Goal: Transaction & Acquisition: Purchase product/service

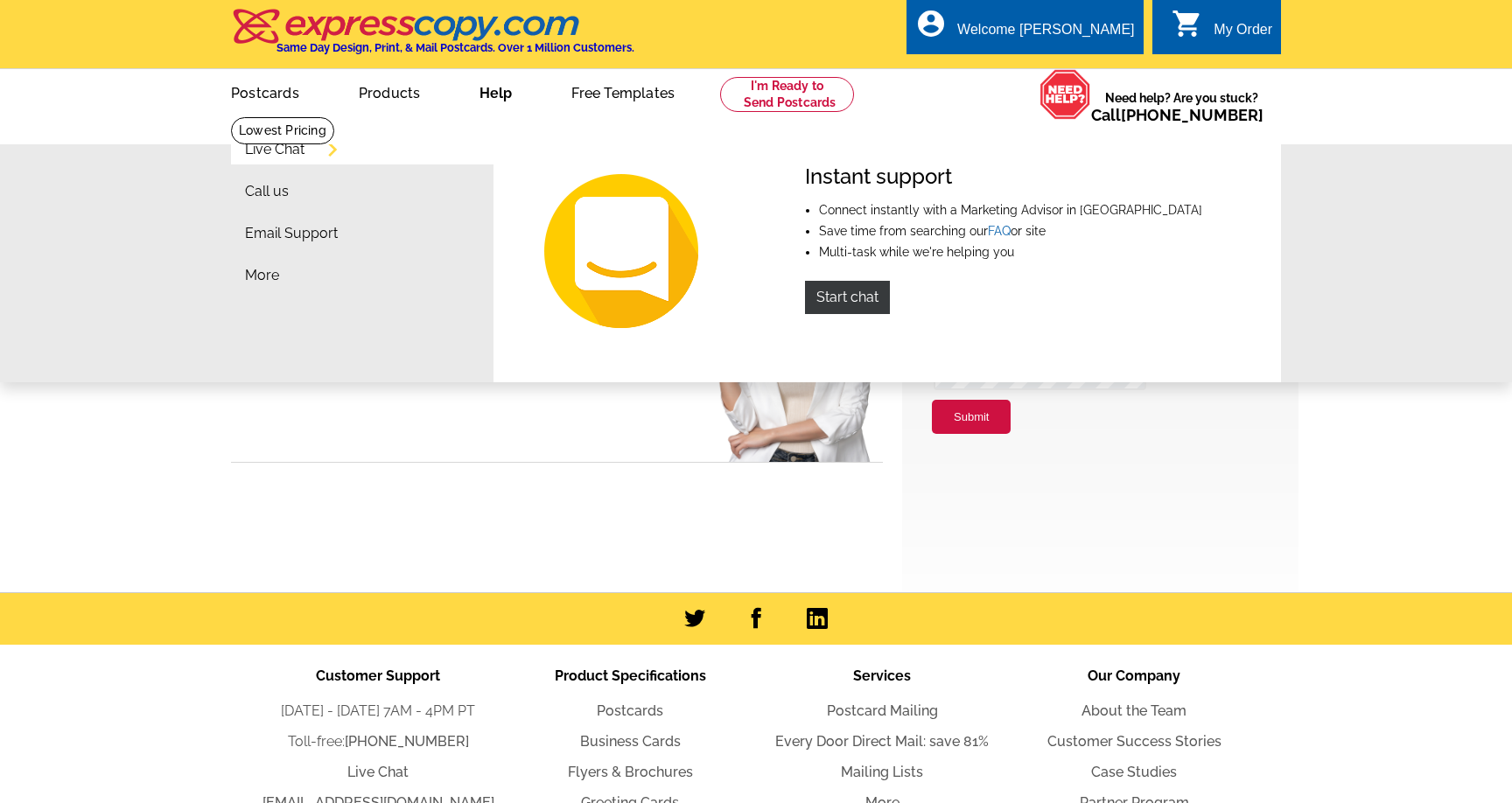
type input "[PERSON_NAME][EMAIL_ADDRESS][DOMAIN_NAME]"
click at [1352, 242] on div "Live Chat Call us Email Support More Instant support Connect instantly with a M…" at bounding box center [756, 248] width 1512 height 267
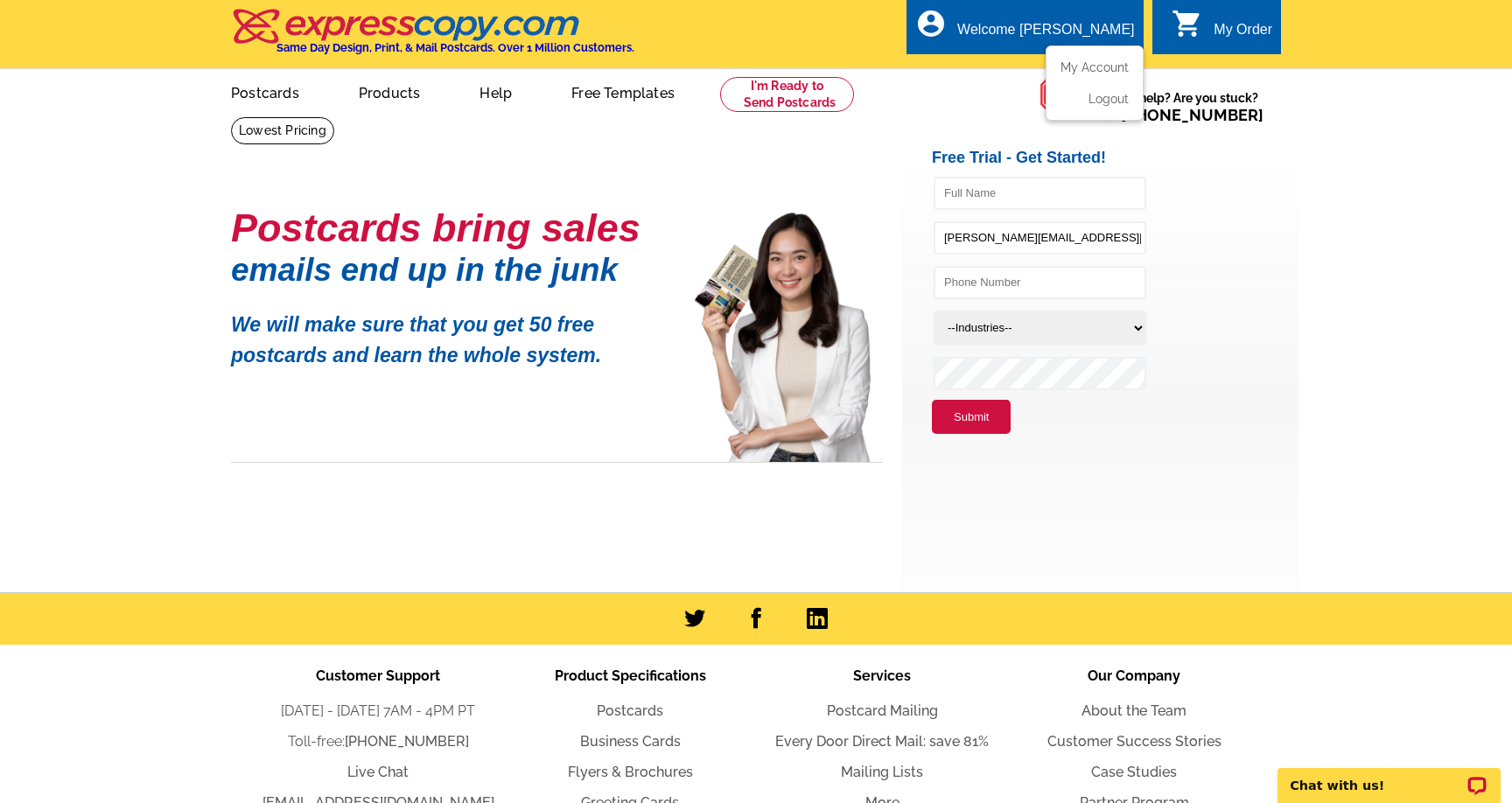
click at [1082, 32] on div "Welcome [PERSON_NAME]" at bounding box center [1045, 34] width 177 height 24
click at [1079, 20] on div "account_circle Welcome Kristen My Account Logout" at bounding box center [1025, 26] width 236 height 55
click at [1085, 61] on link "My Account" at bounding box center [1091, 67] width 75 height 16
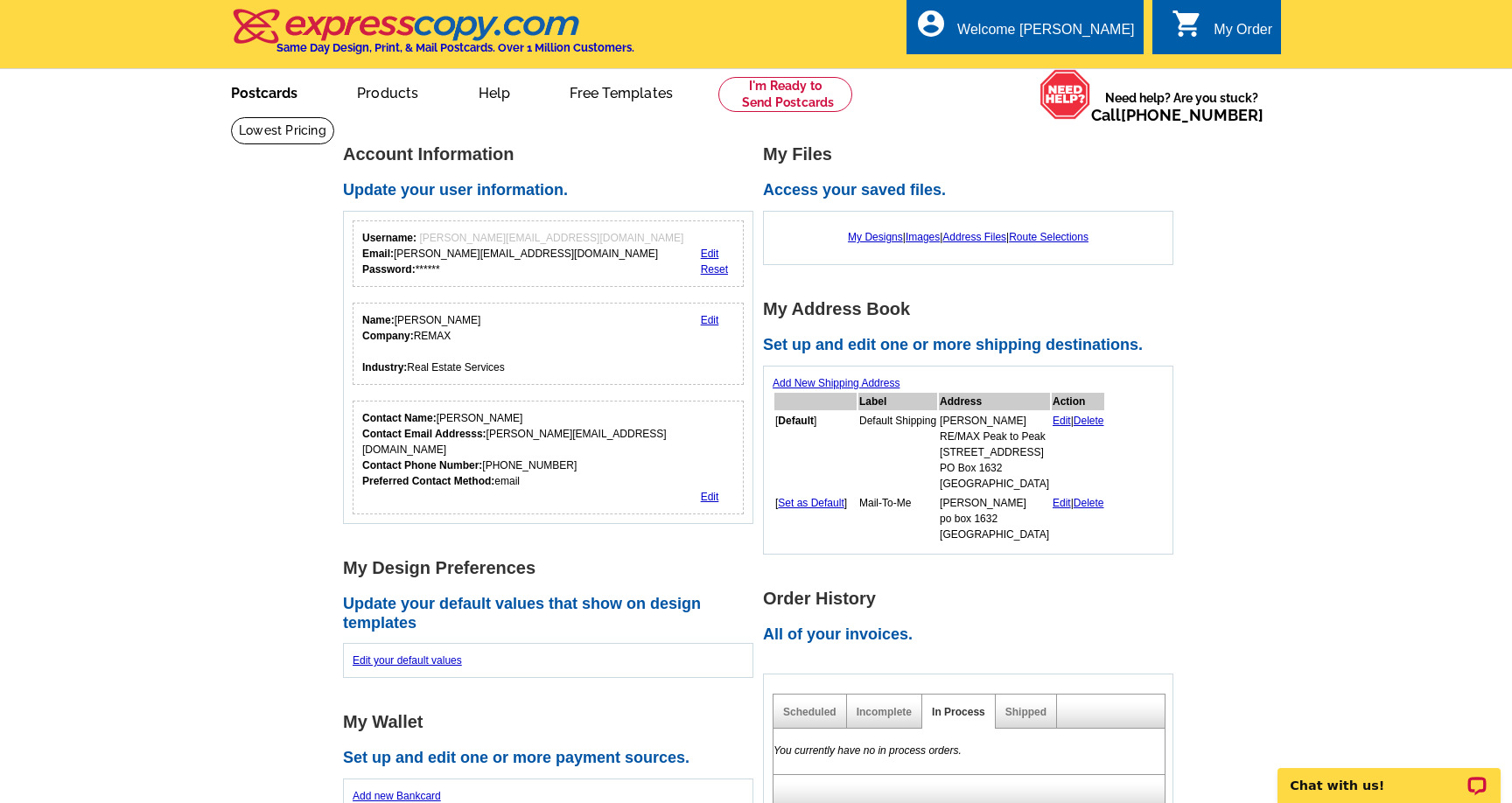
click at [263, 96] on link "Postcards" at bounding box center [264, 92] width 123 height 41
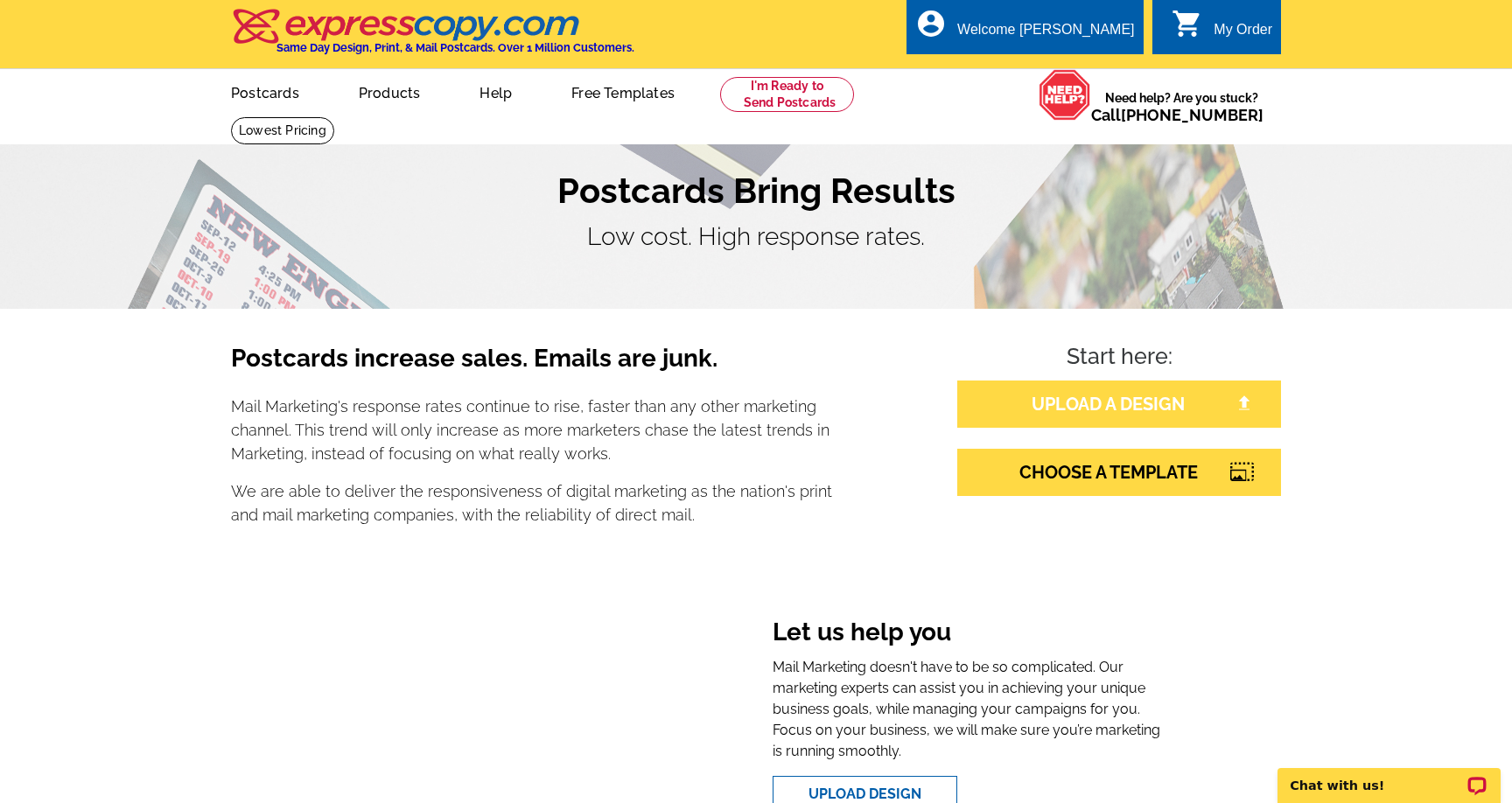
click at [1120, 407] on link "UPLOAD A DESIGN" at bounding box center [1119, 404] width 324 height 47
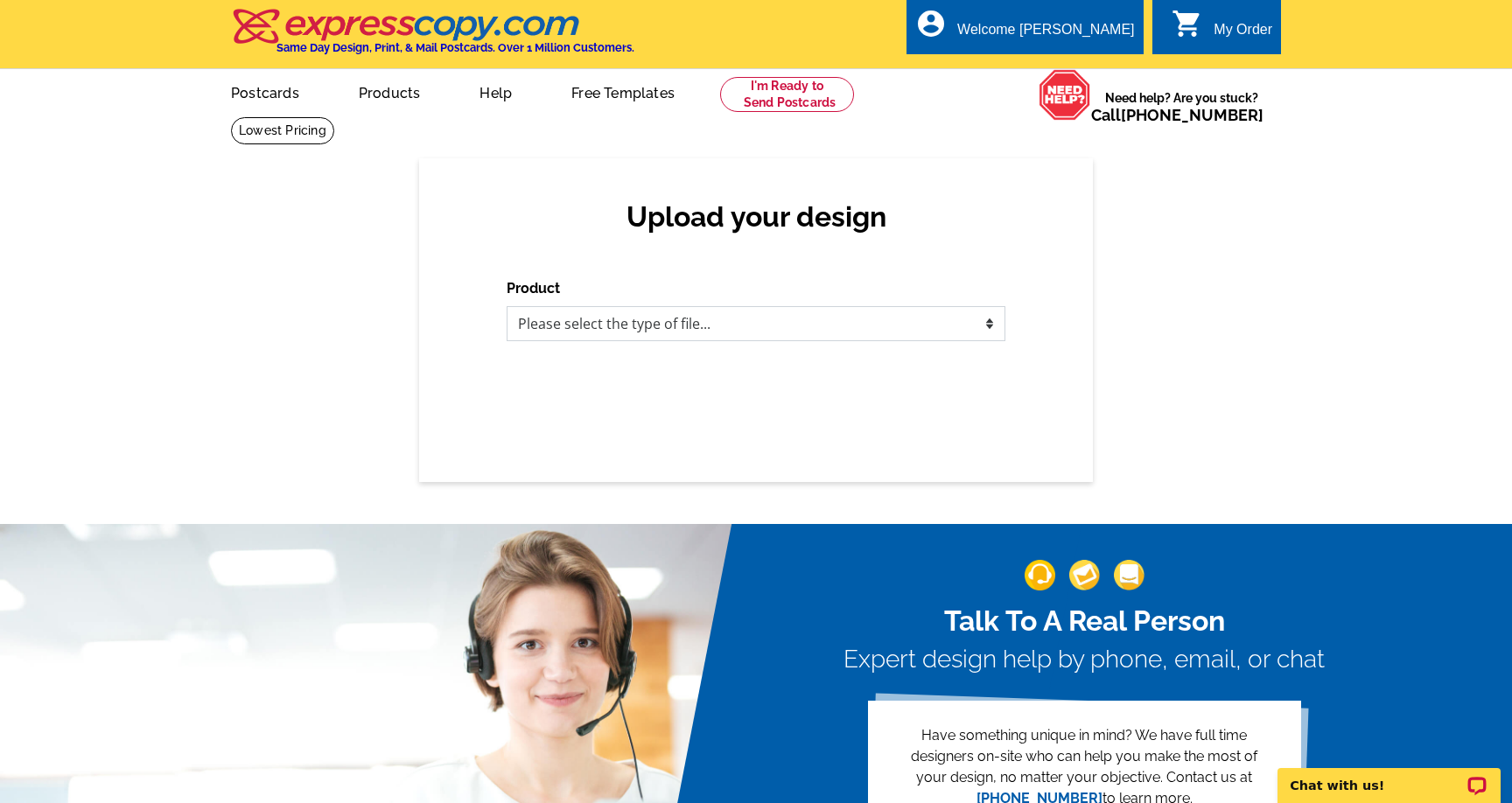
click at [895, 328] on select "Please select the type of file... Postcards Business Cards Letters and flyers G…" at bounding box center [755, 323] width 499 height 35
select select "1"
click at [506, 306] on select "Please select the type of file... Postcards Business Cards Letters and flyers G…" at bounding box center [755, 323] width 499 height 35
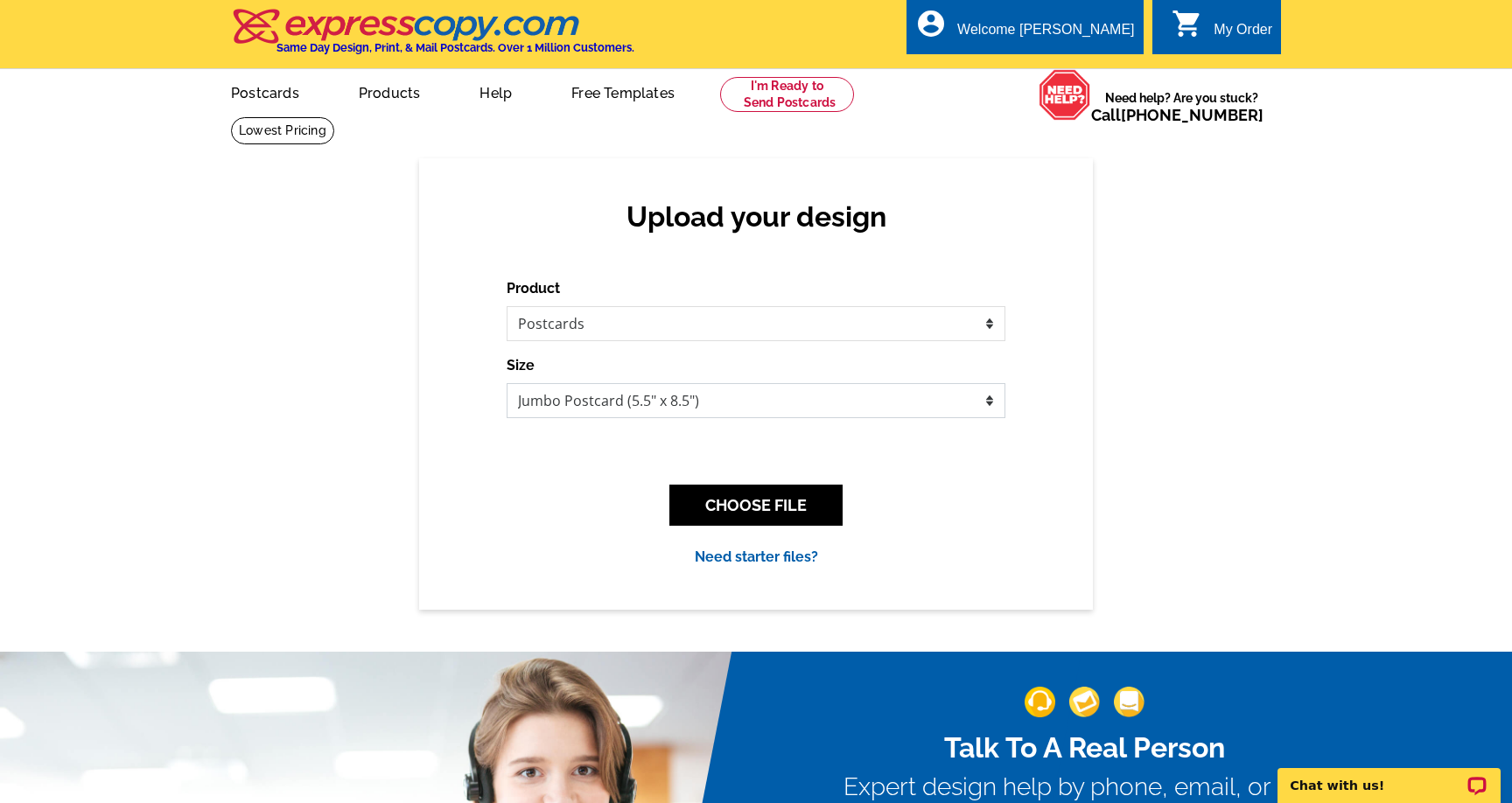
click at [871, 394] on select "Jumbo Postcard (5.5" x 8.5") Regular Postcard (4.25" x 5.6") Panoramic Postcard…" at bounding box center [755, 401] width 499 height 35
click at [506, 384] on select "Jumbo Postcard (5.5" x 8.5") Regular Postcard (4.25" x 5.6") Panoramic Postcard…" at bounding box center [755, 401] width 499 height 35
click at [753, 511] on button "CHOOSE FILE" at bounding box center [755, 505] width 173 height 41
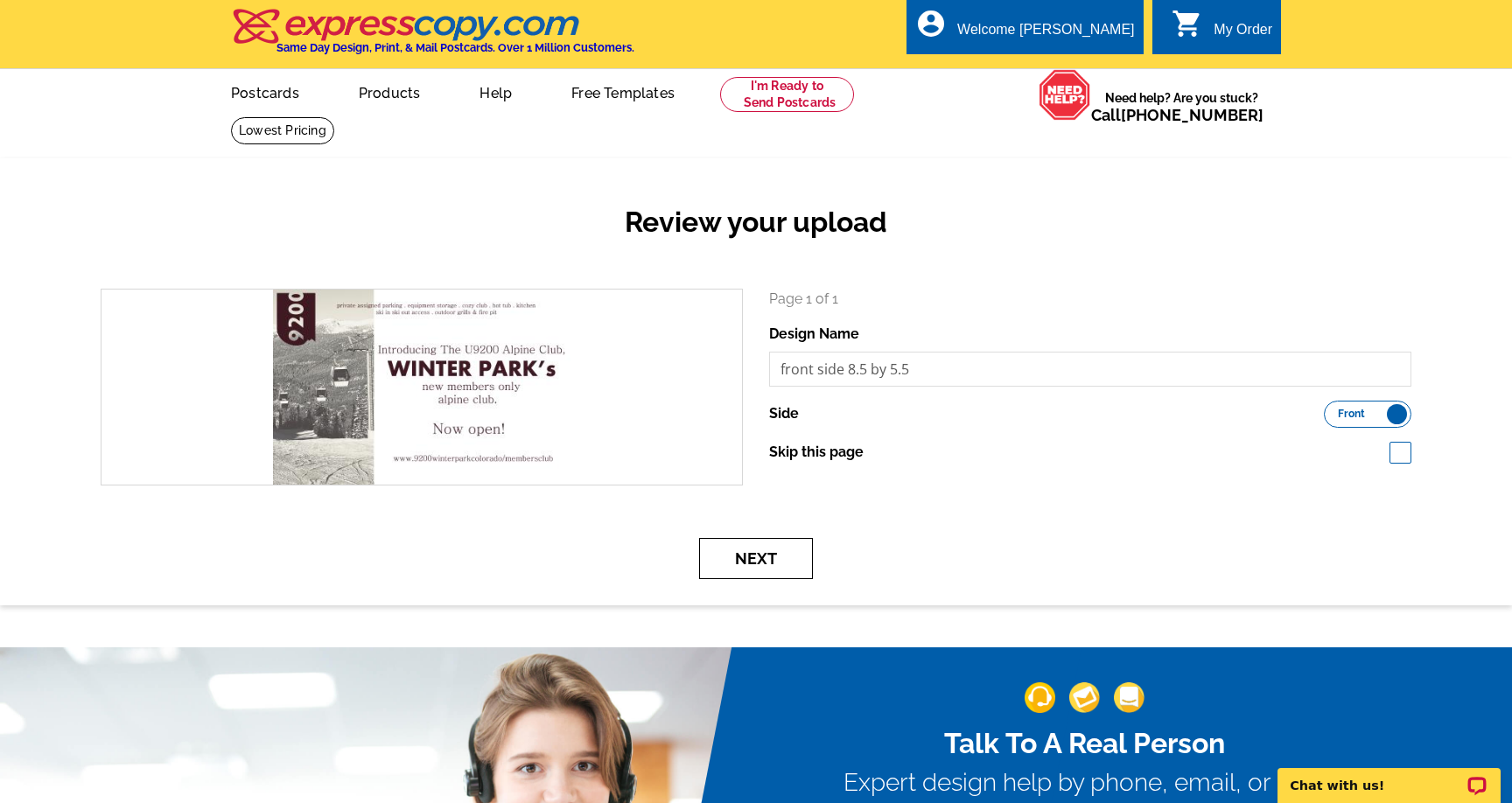
click at [764, 558] on button "Next" at bounding box center [756, 559] width 114 height 41
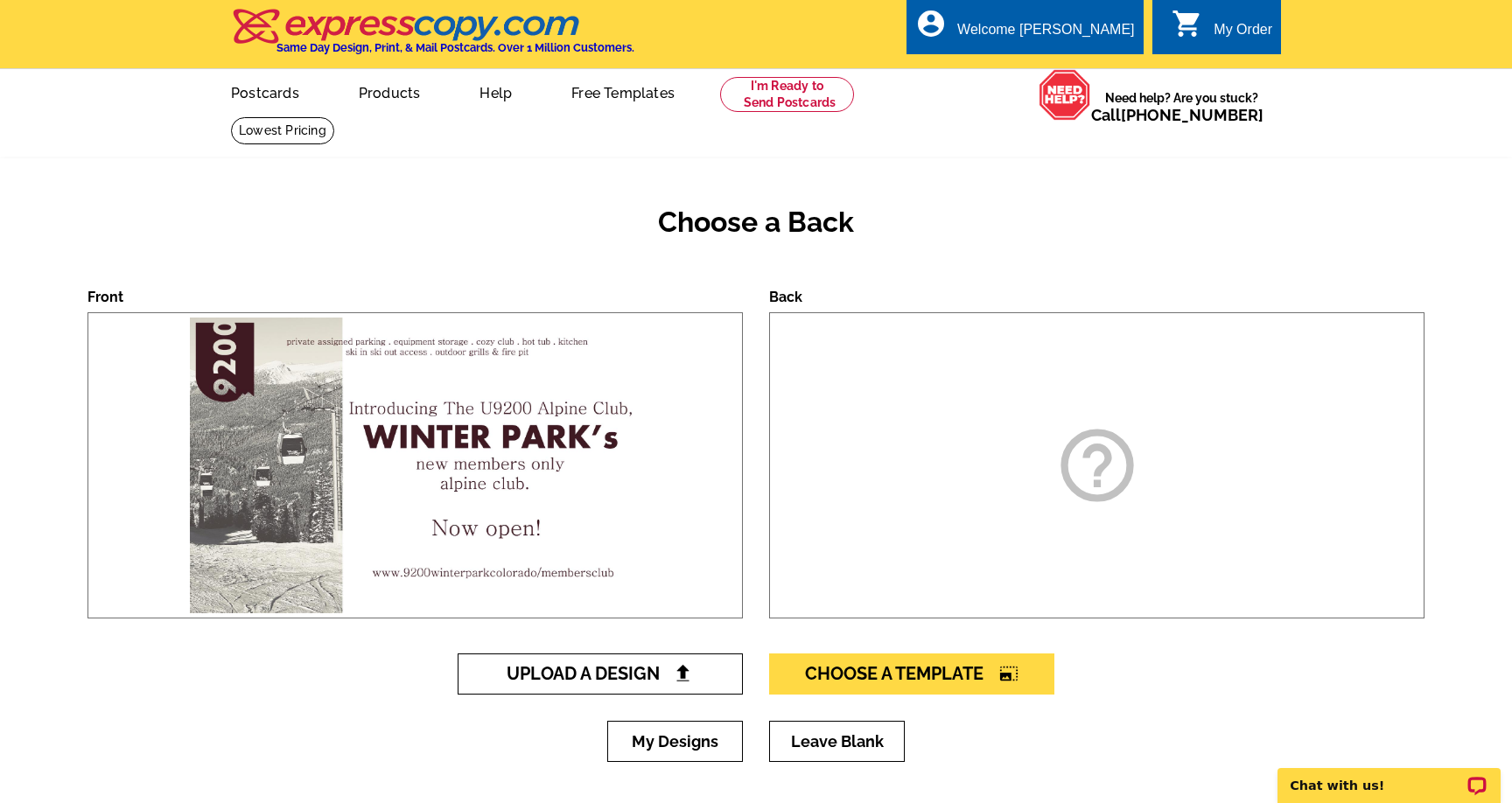
click at [628, 668] on span "Upload A Design" at bounding box center [600, 674] width 188 height 21
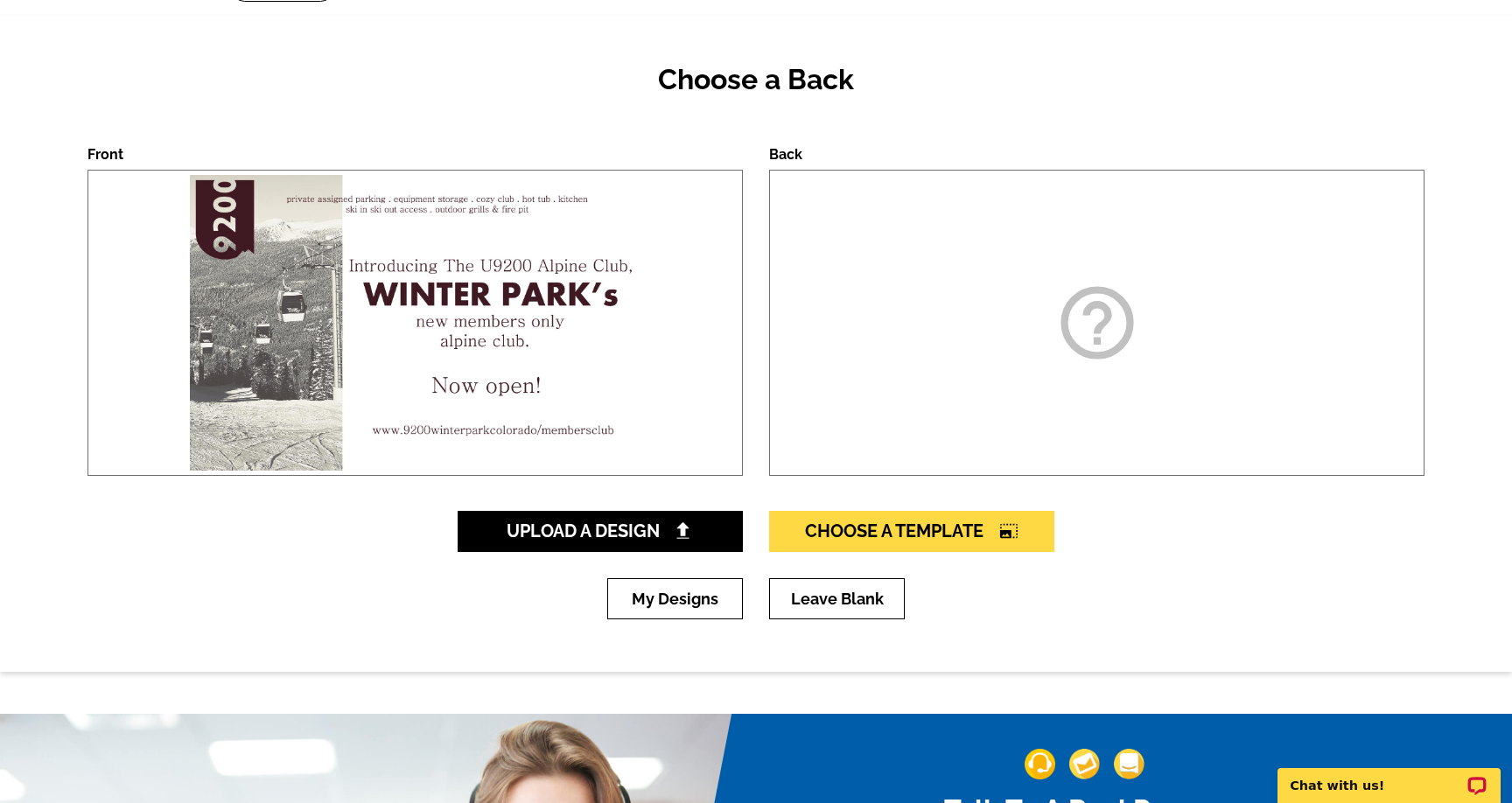
scroll to position [220, 0]
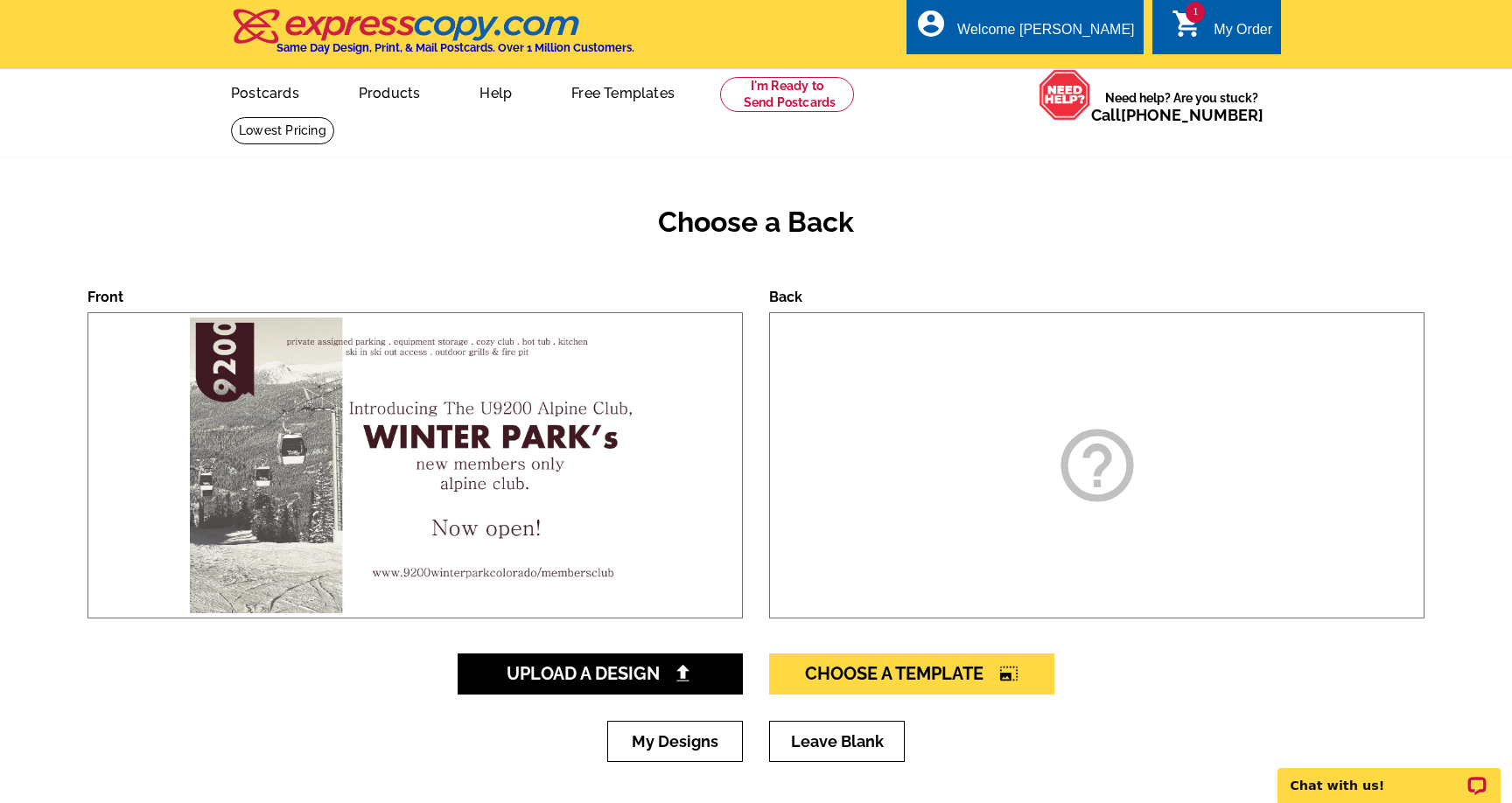
scroll to position [5, 0]
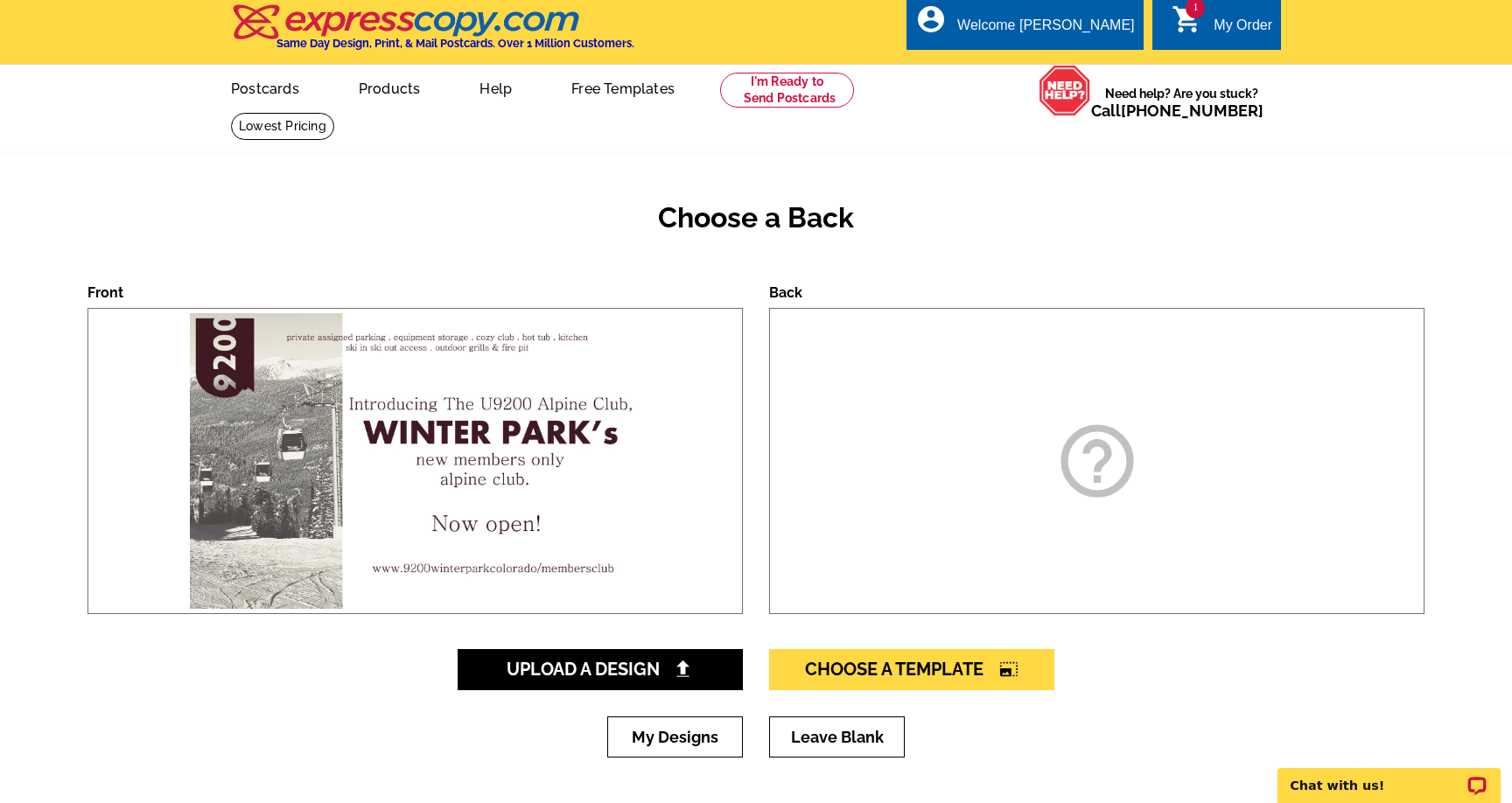
click at [780, 287] on label "Back" at bounding box center [786, 293] width 34 height 17
drag, startPoint x: 1143, startPoint y: 494, endPoint x: 1134, endPoint y: 491, distance: 9.5
click at [1134, 491] on div "help_outline" at bounding box center [1097, 460] width 655 height 306
click at [1073, 464] on icon "help_outline" at bounding box center [1097, 460] width 87 height 87
click at [1087, 463] on icon "help_outline" at bounding box center [1097, 460] width 87 height 87
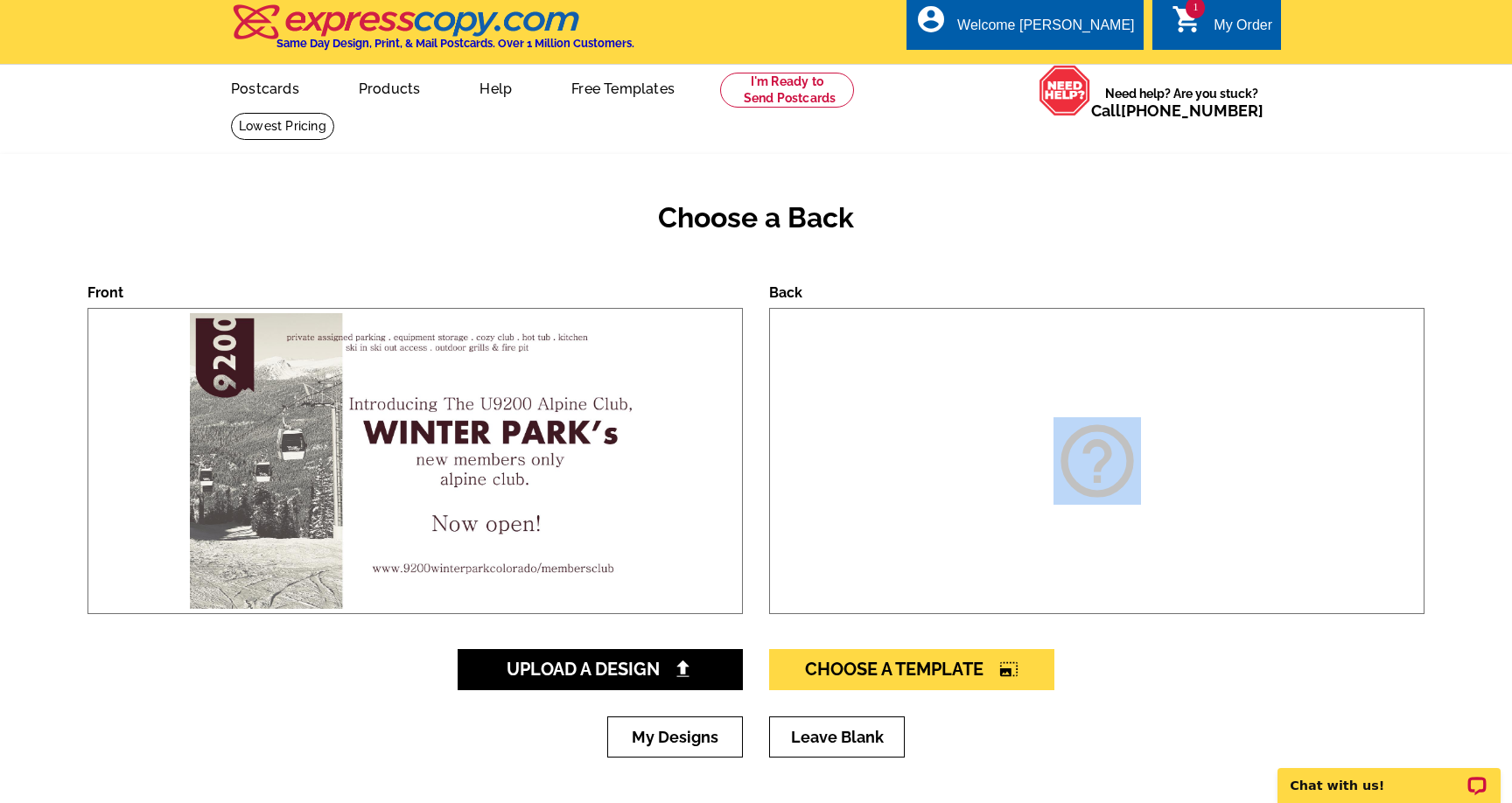
click at [1087, 463] on icon "help_outline" at bounding box center [1097, 460] width 87 height 87
click at [981, 461] on div "help_outline" at bounding box center [1097, 460] width 655 height 306
click at [917, 446] on div "help_outline" at bounding box center [1097, 460] width 655 height 306
click at [671, 449] on div at bounding box center [414, 460] width 655 height 306
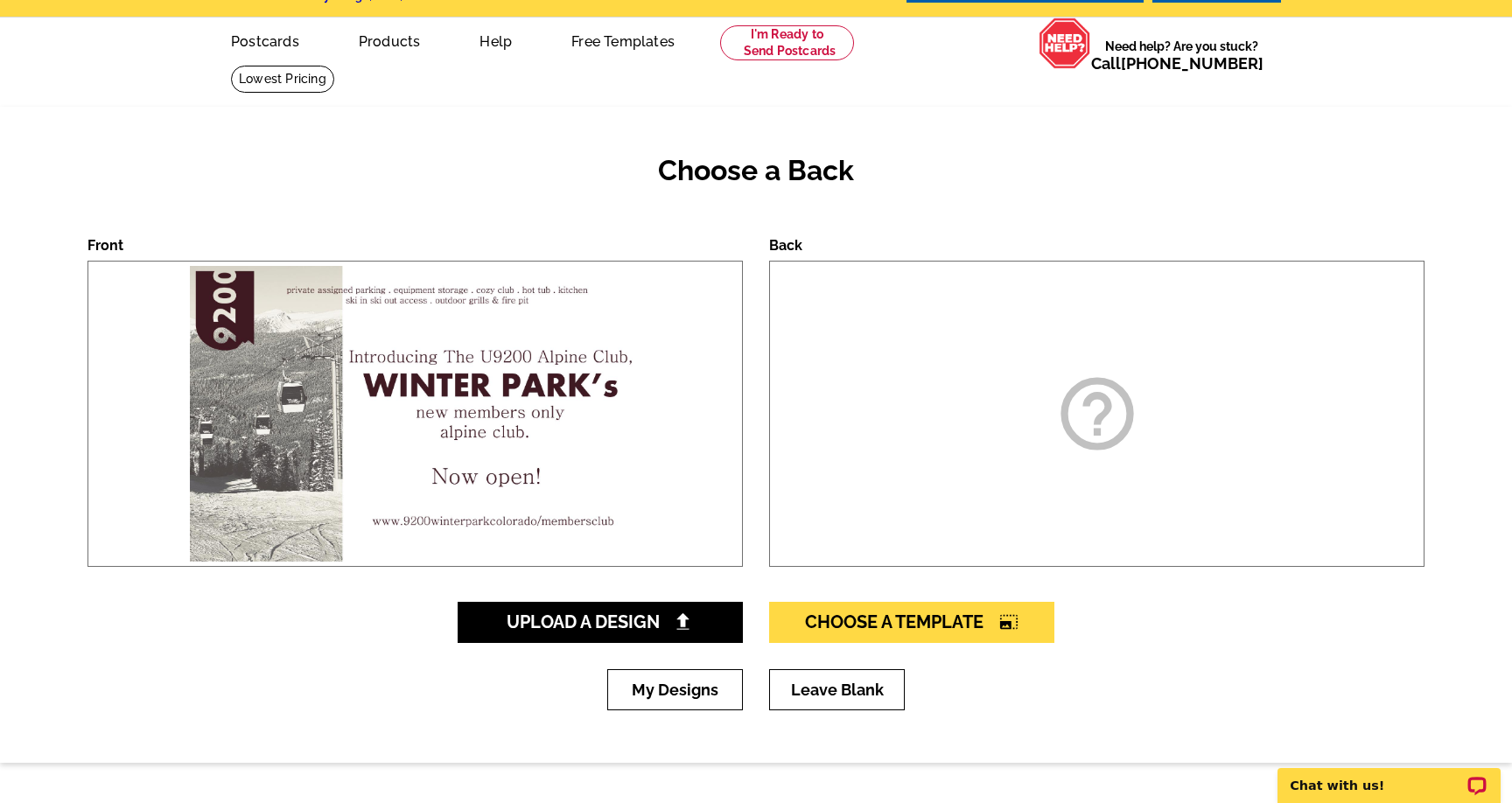
scroll to position [53, 0]
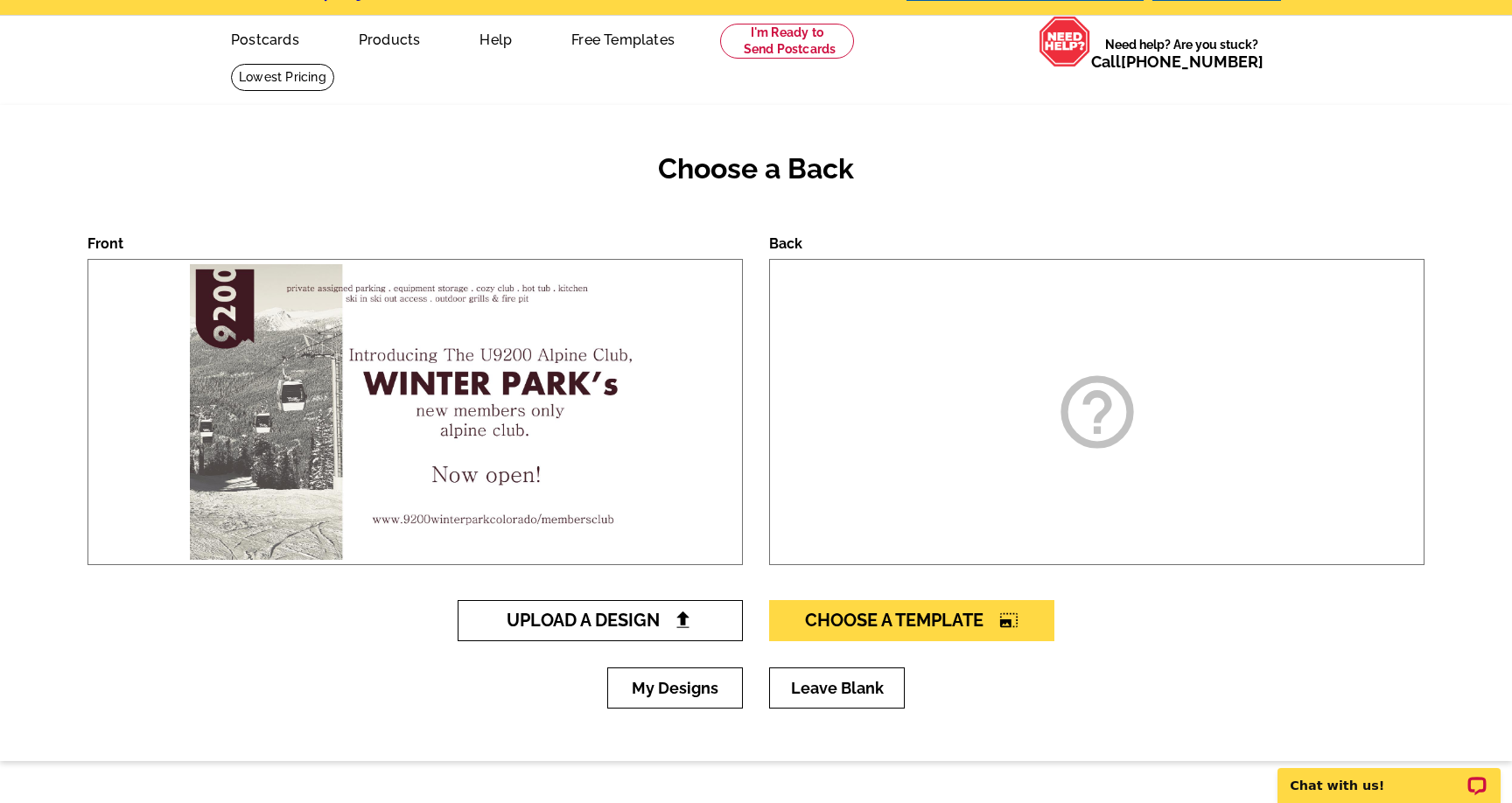
click at [627, 620] on span "Upload A Design" at bounding box center [600, 620] width 188 height 21
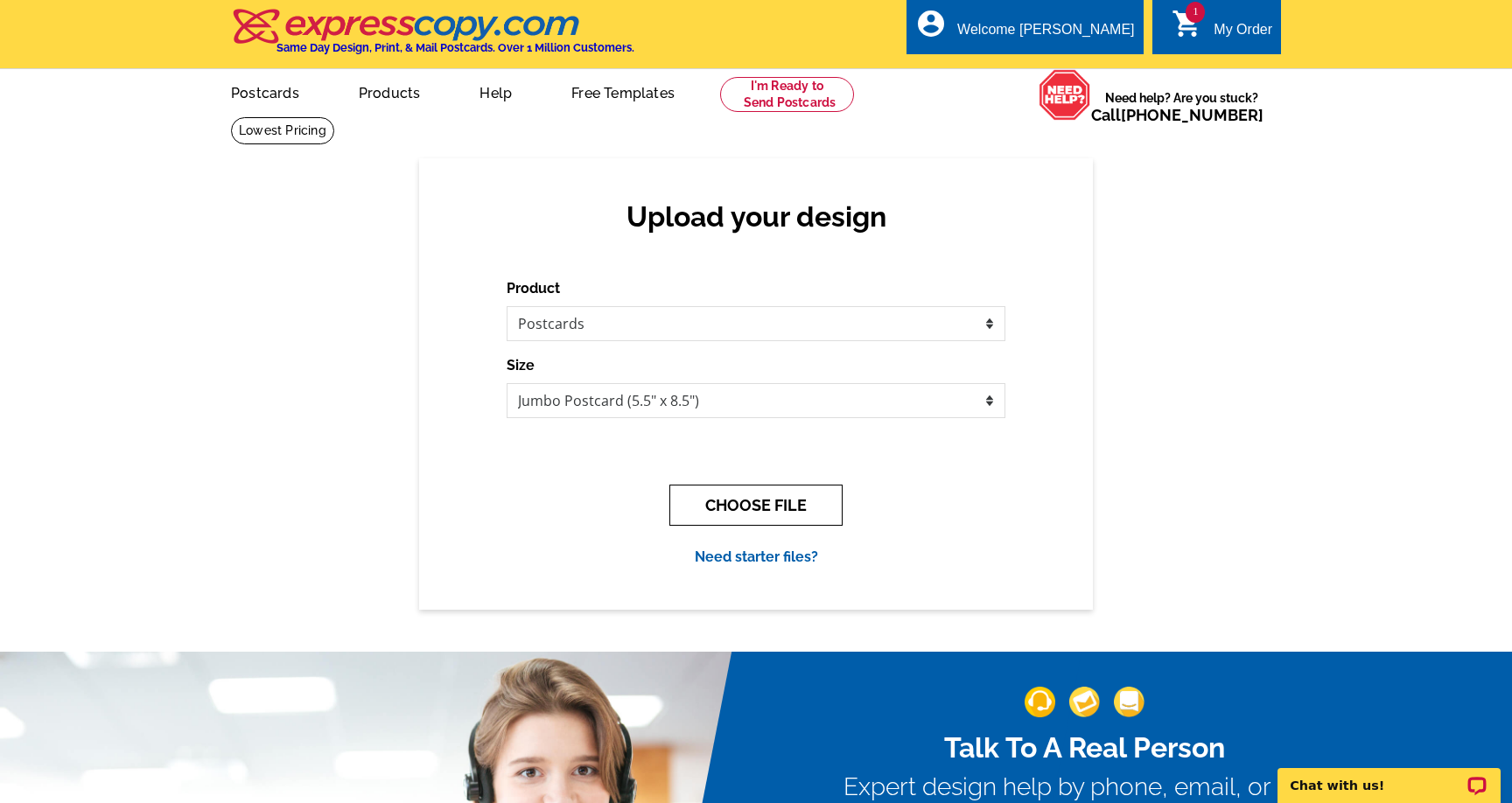
click at [768, 506] on button "CHOOSE FILE" at bounding box center [755, 505] width 173 height 41
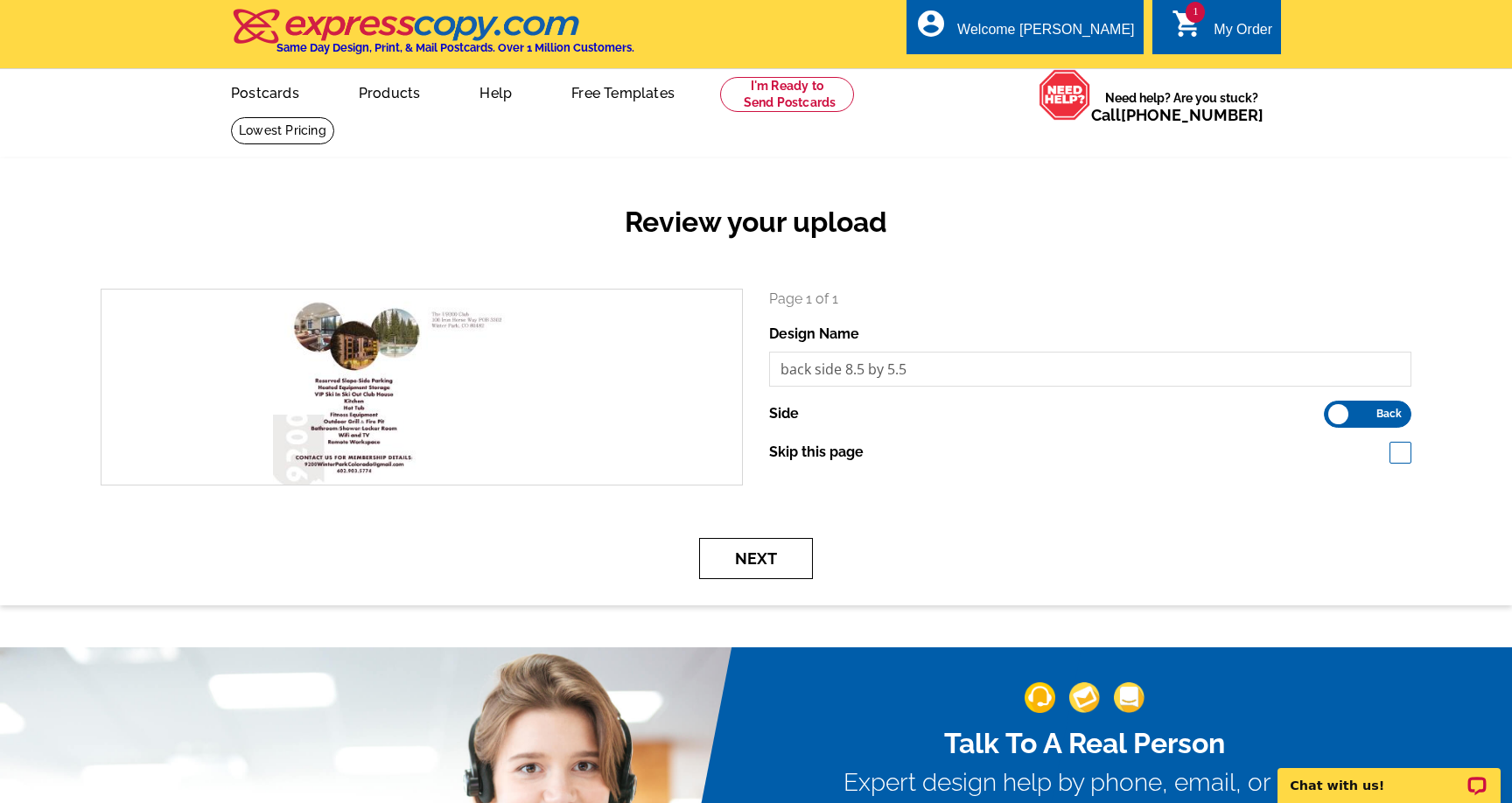
click at [777, 559] on button "Next" at bounding box center [756, 559] width 114 height 41
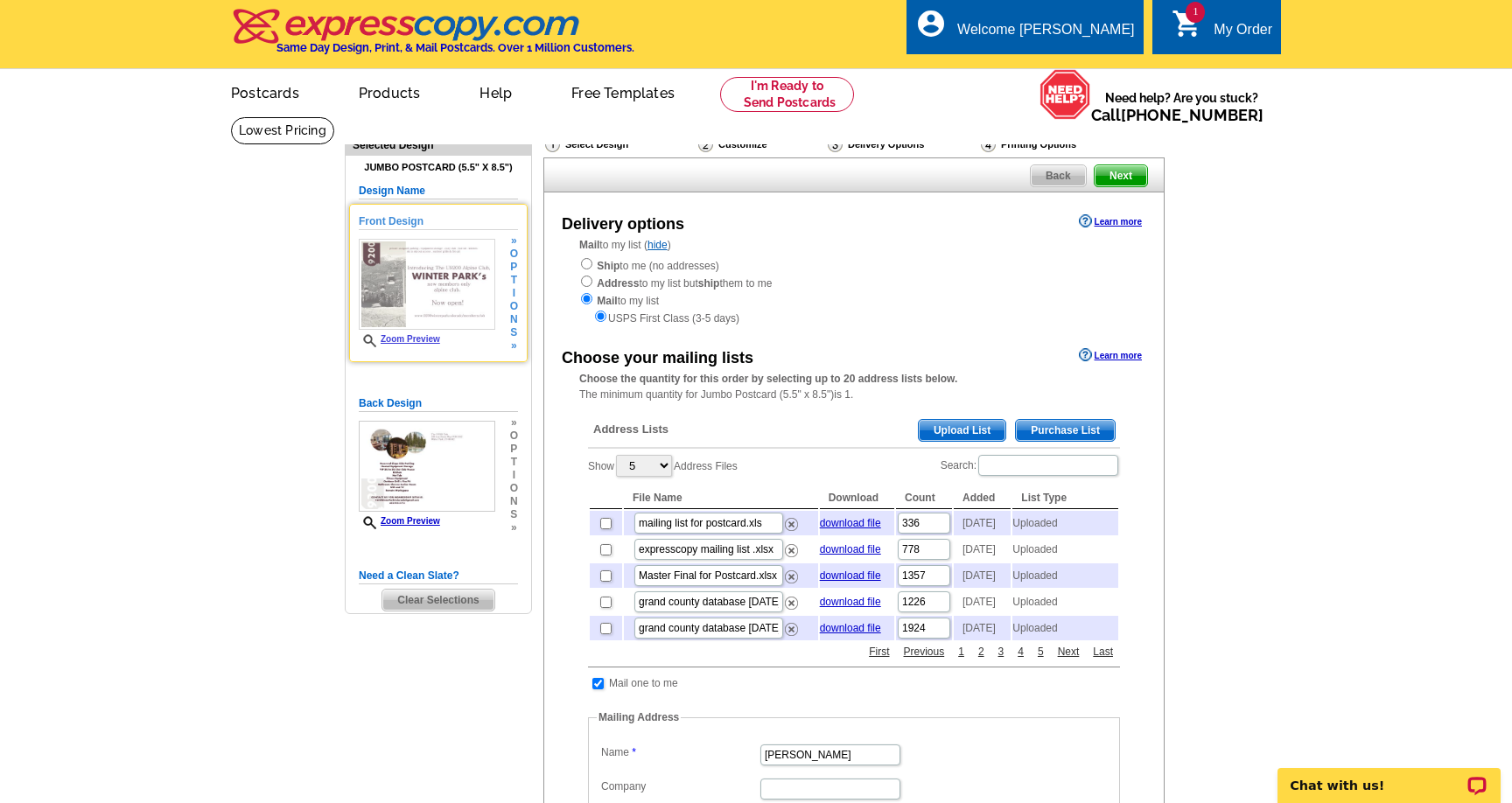
click at [424, 339] on link "Zoom Preview" at bounding box center [399, 339] width 81 height 9
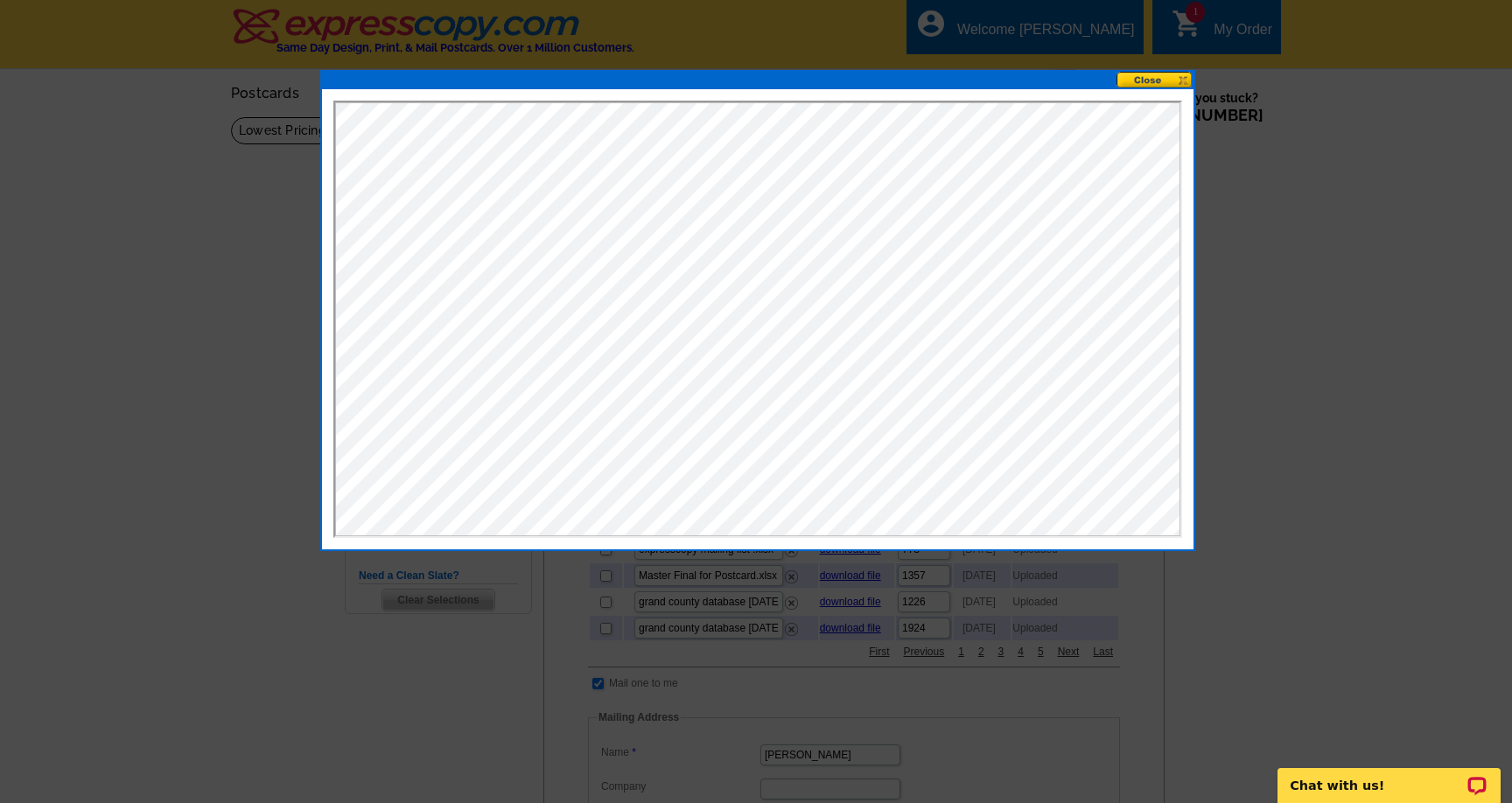
click at [1137, 74] on button at bounding box center [1155, 80] width 77 height 17
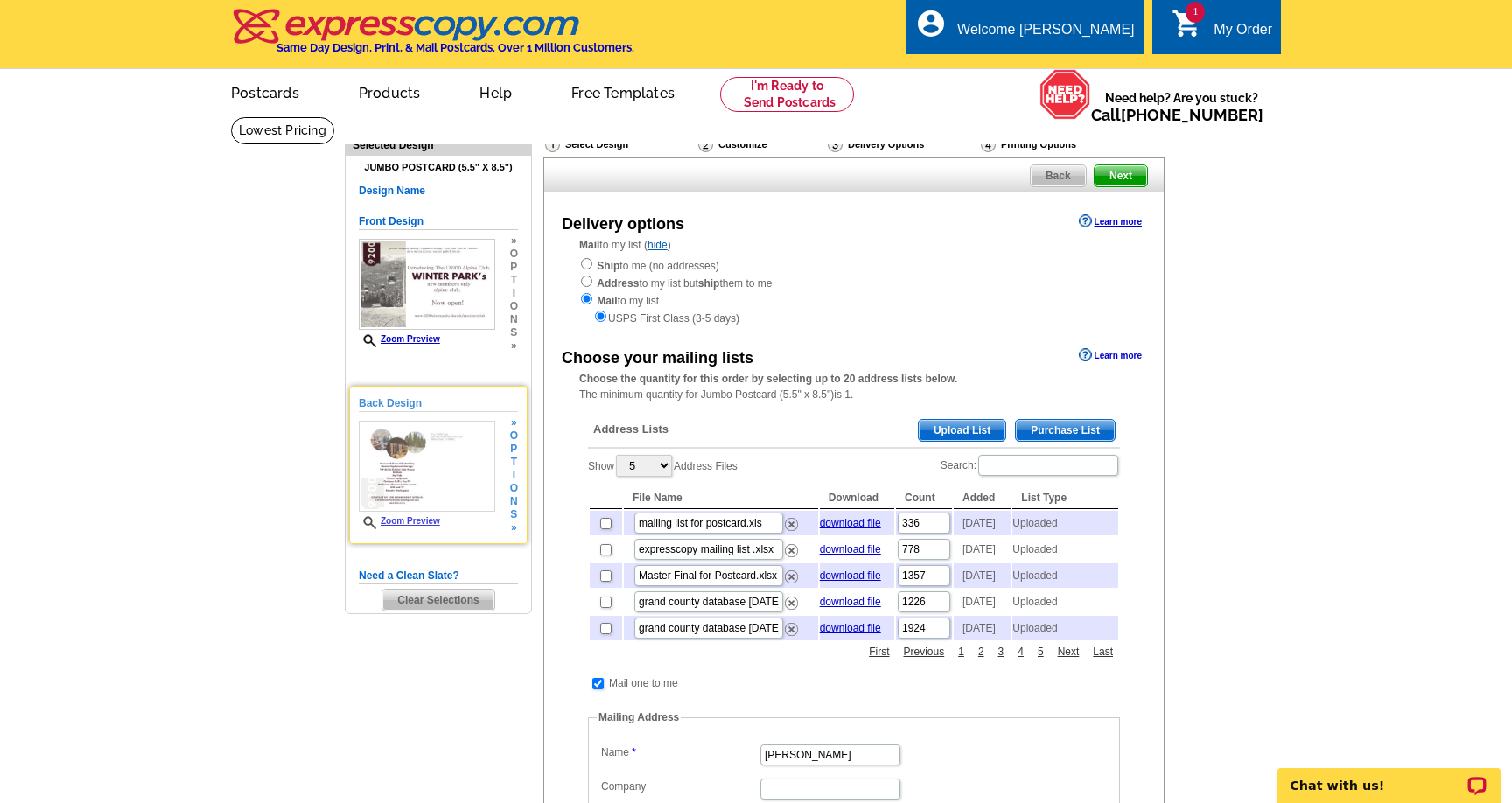
click at [411, 524] on link "Zoom Preview" at bounding box center [399, 521] width 81 height 9
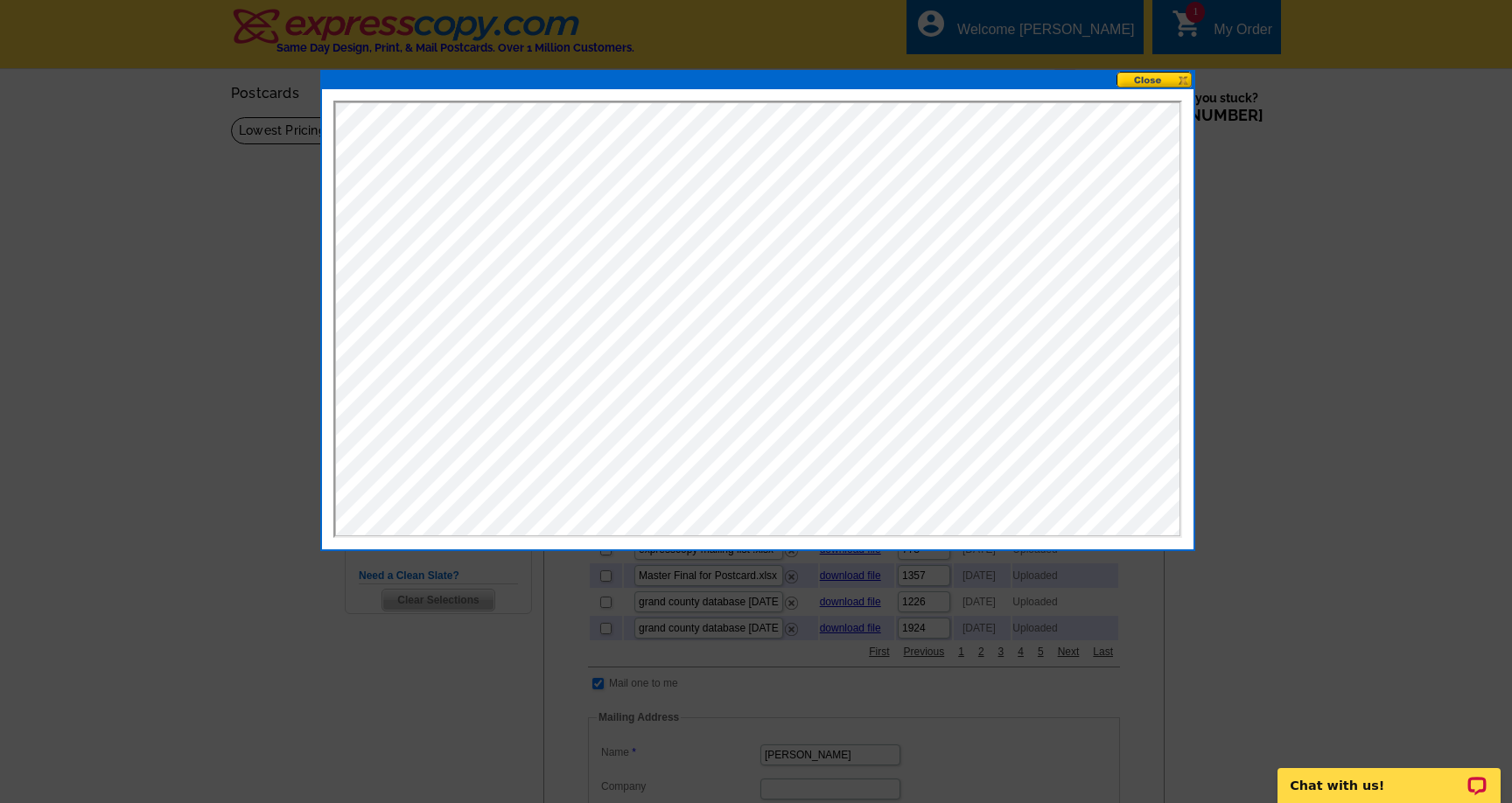
click at [1158, 77] on button at bounding box center [1155, 80] width 77 height 17
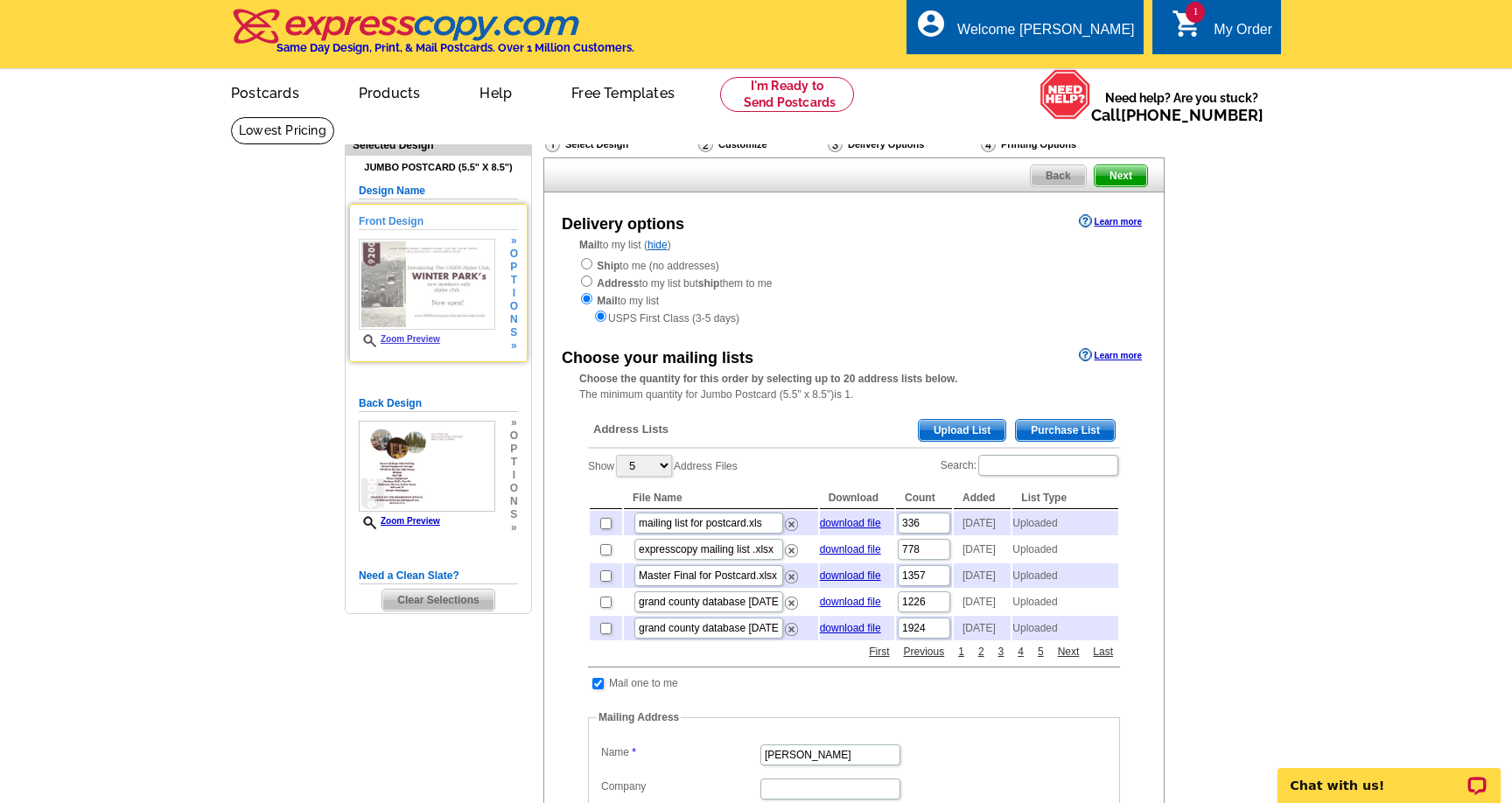
click at [414, 340] on link "Zoom Preview" at bounding box center [399, 339] width 81 height 9
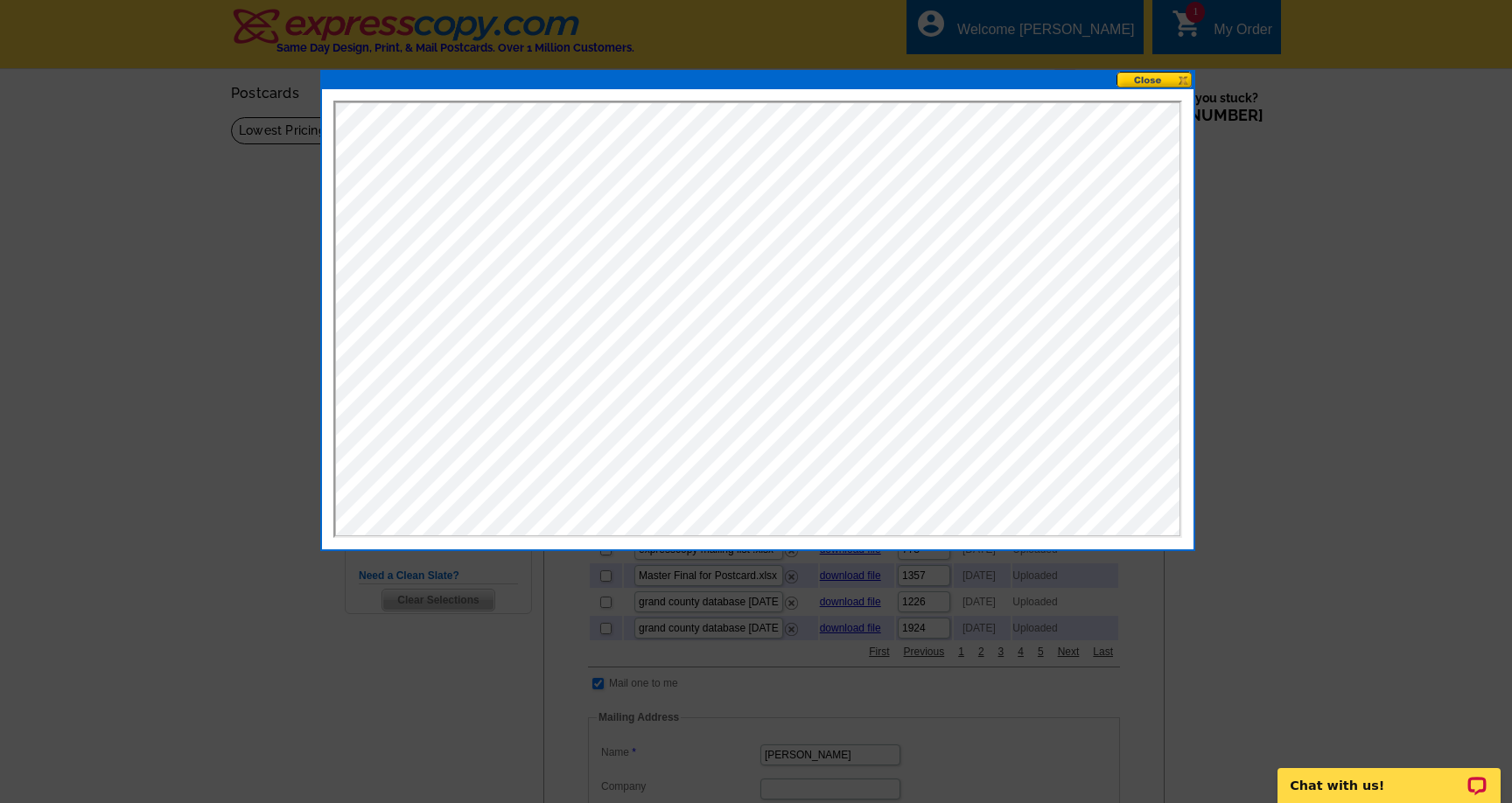
click at [1162, 81] on button at bounding box center [1155, 80] width 77 height 17
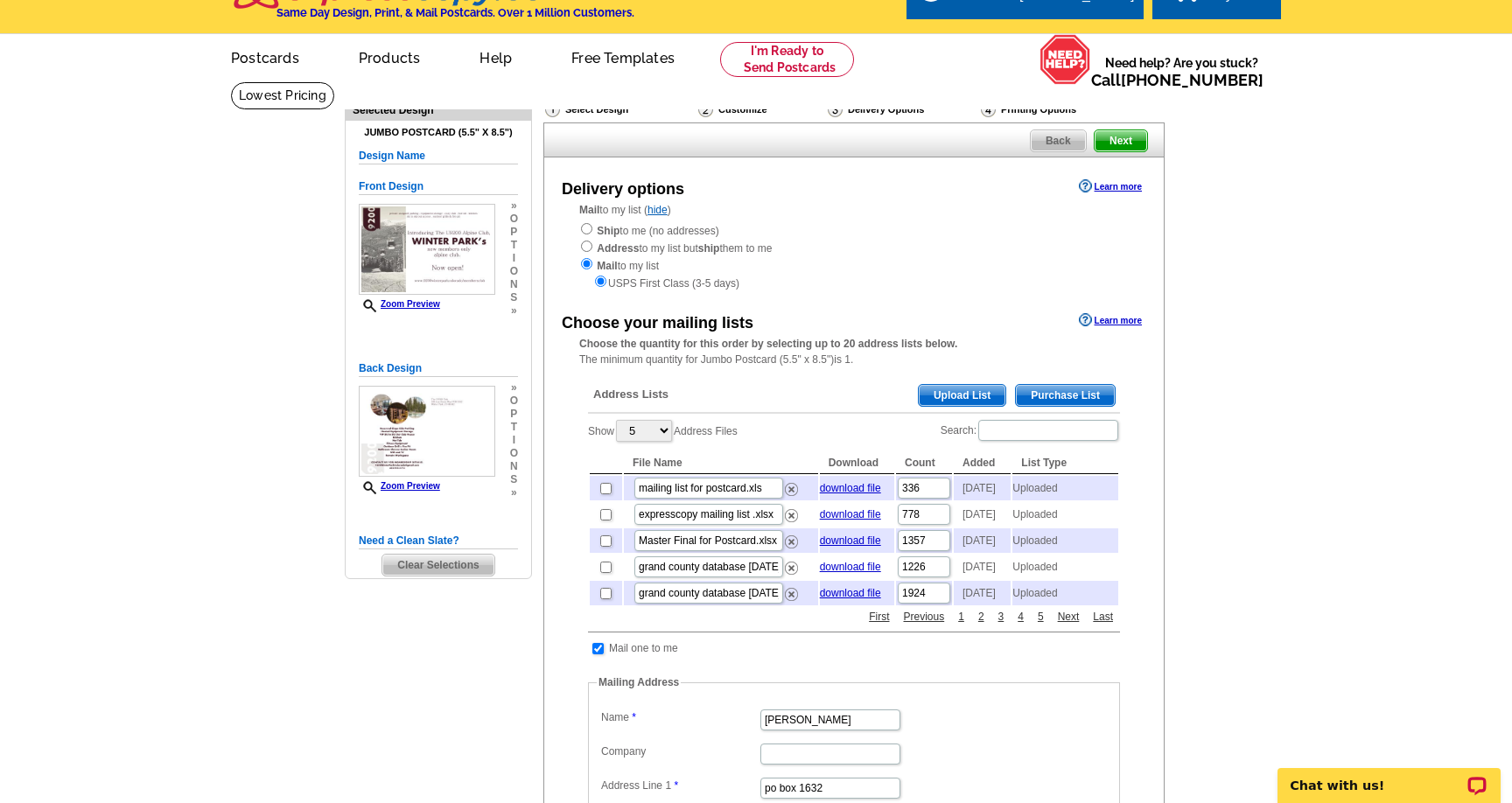
scroll to position [36, 0]
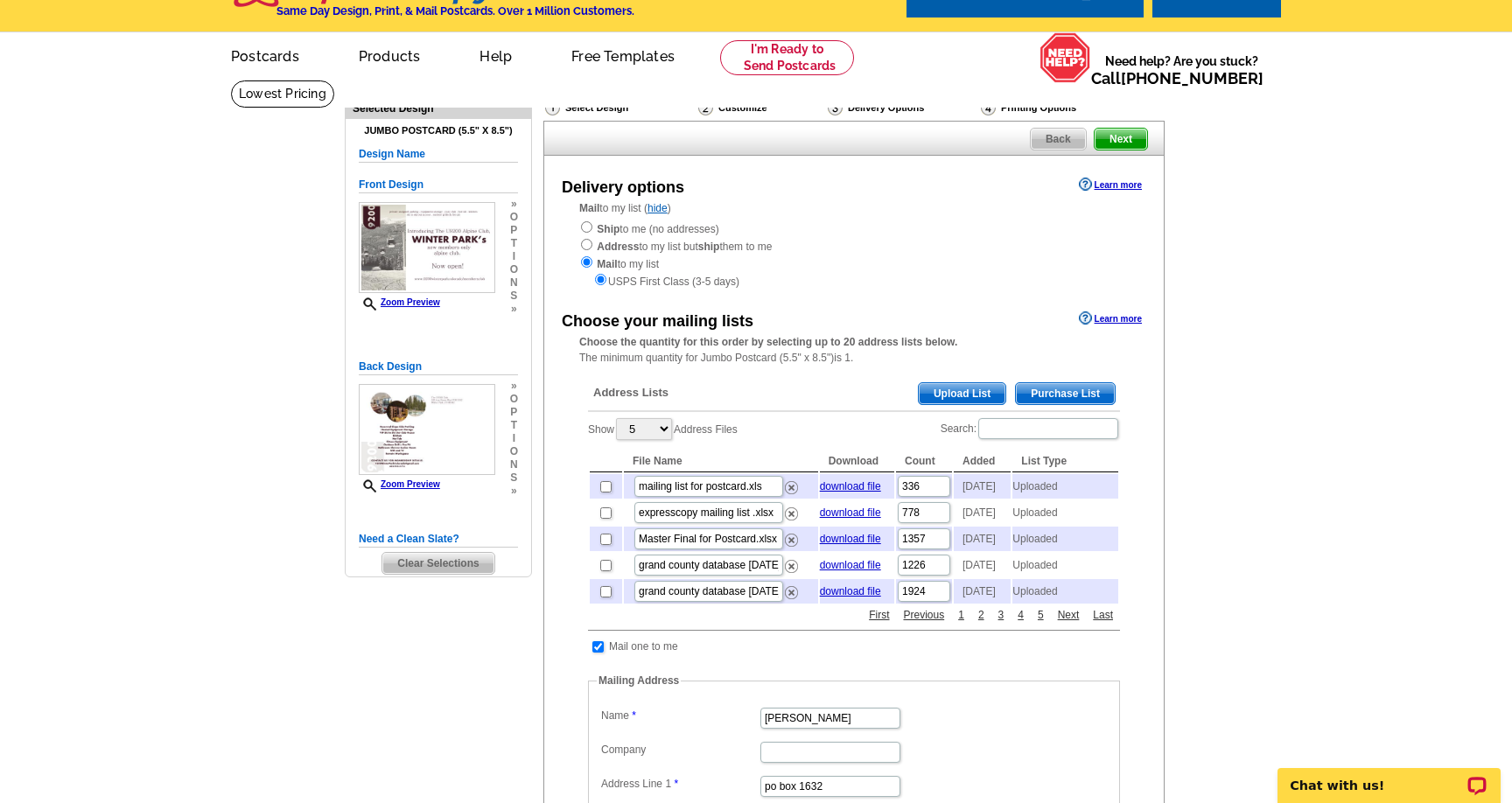
click at [962, 394] on span "Upload List" at bounding box center [962, 394] width 87 height 21
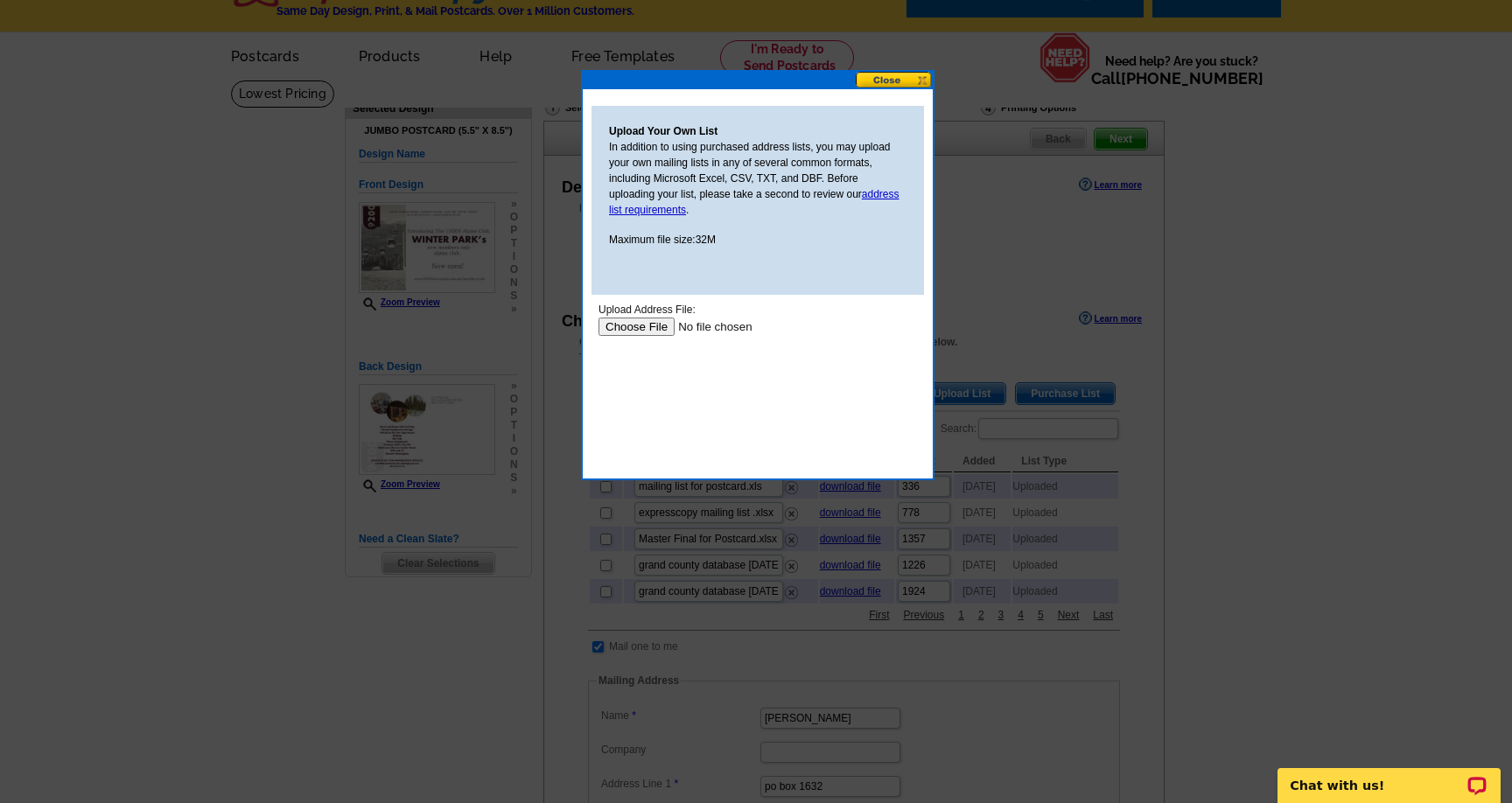
scroll to position [0, 0]
click at [648, 329] on input "file" at bounding box center [709, 327] width 222 height 19
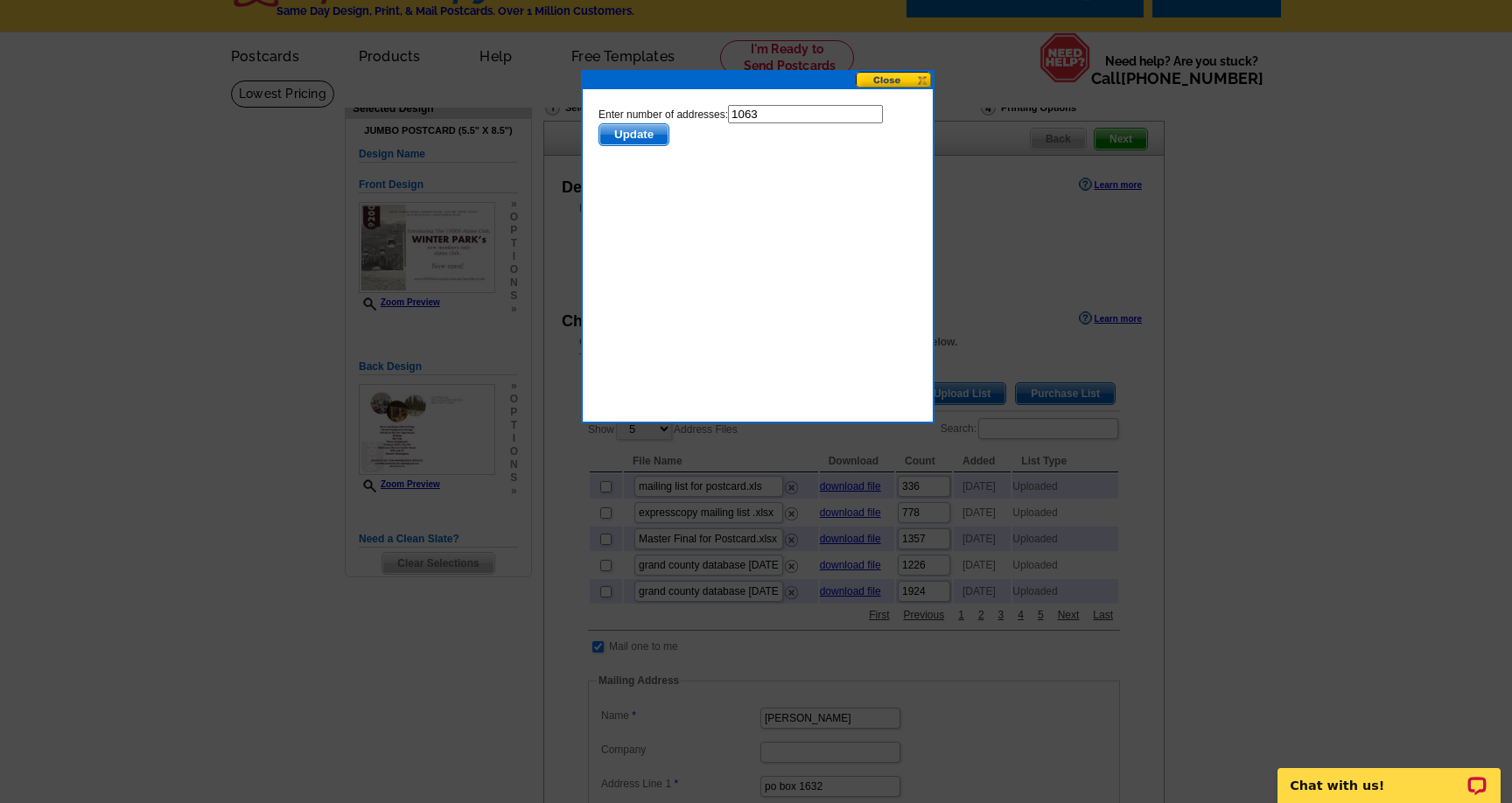
click at [636, 135] on span "Update" at bounding box center [633, 135] width 69 height 21
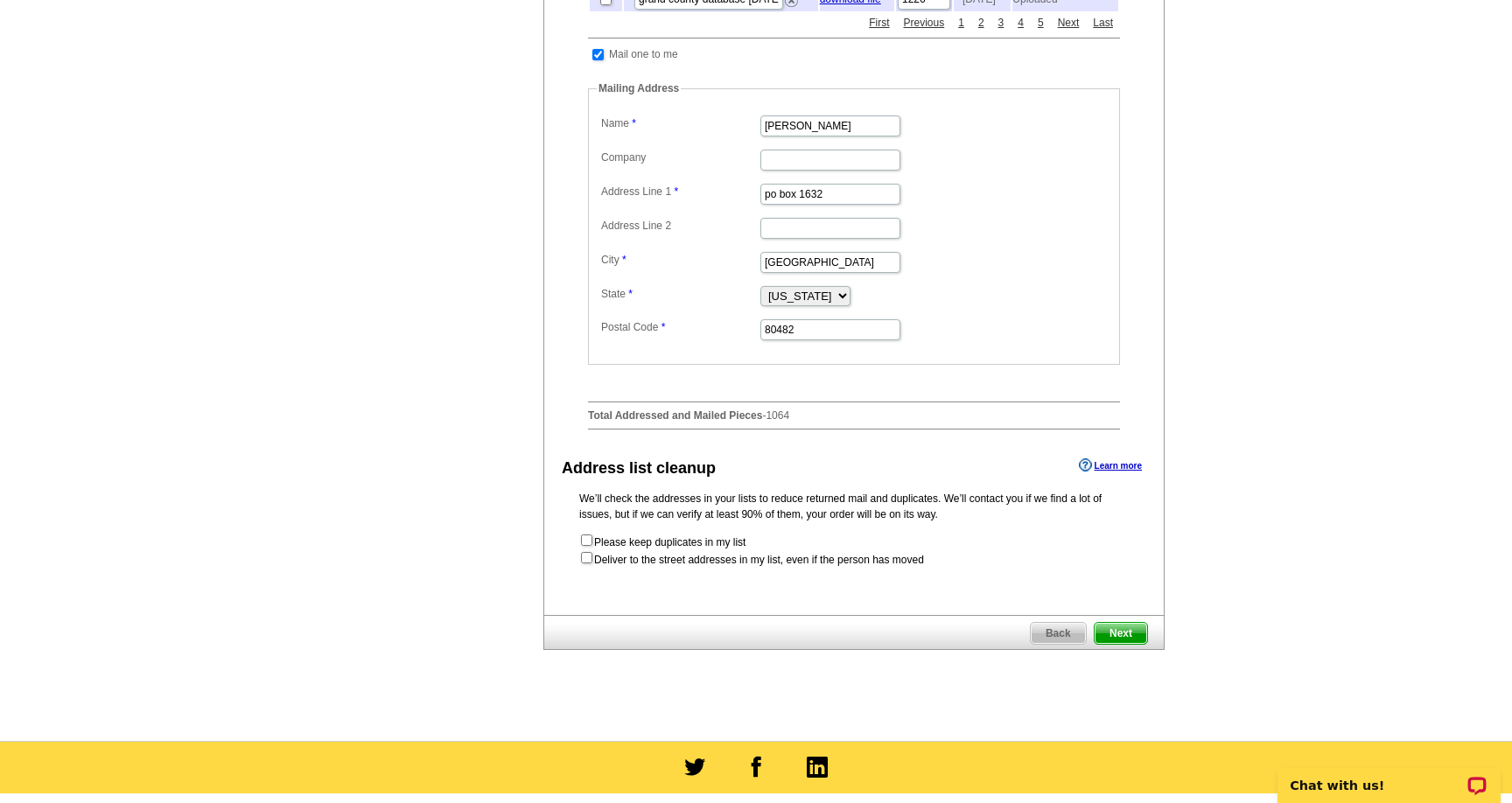
scroll to position [634, 0]
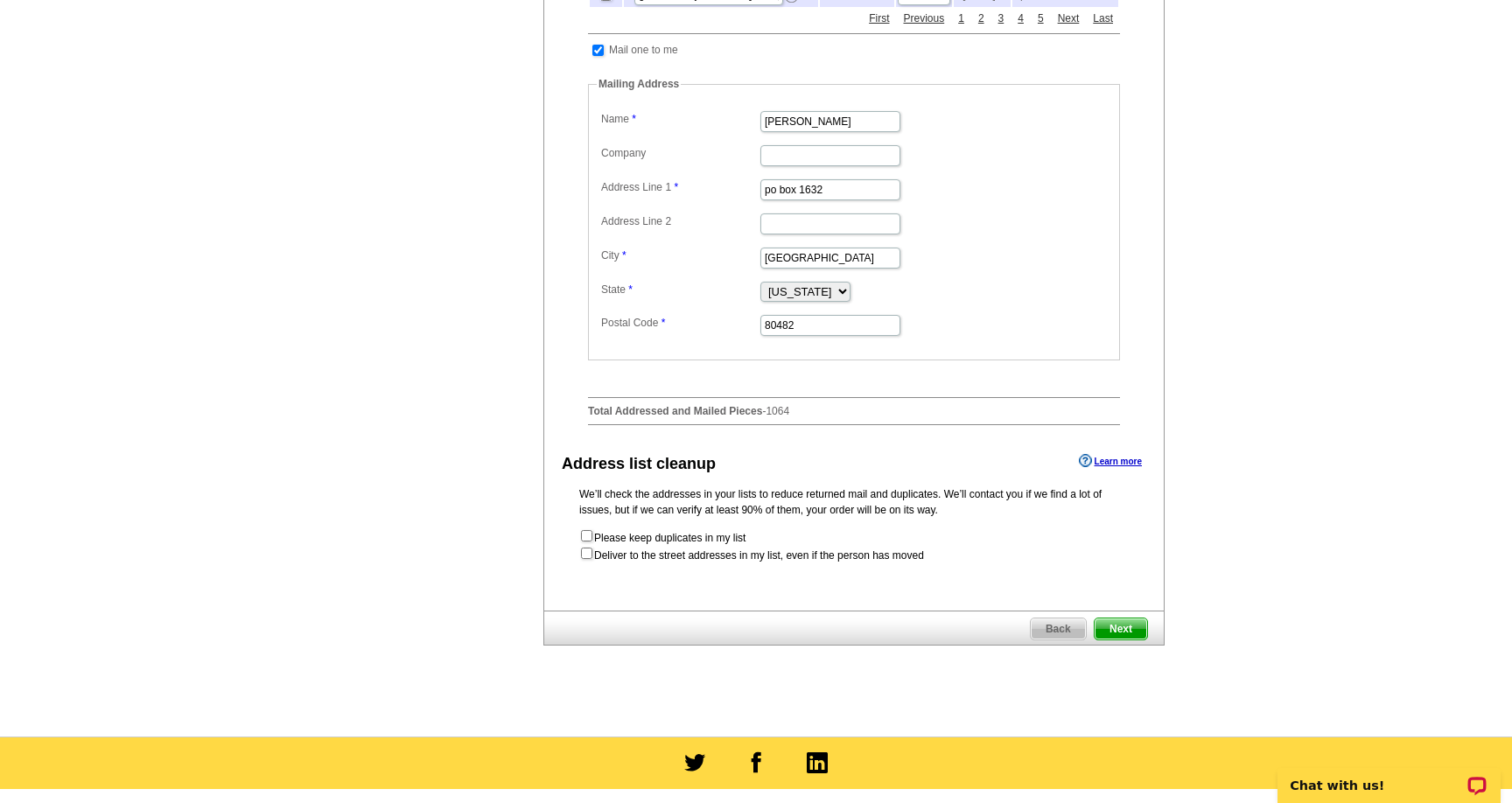
click at [1122, 639] on span "Next" at bounding box center [1121, 629] width 52 height 21
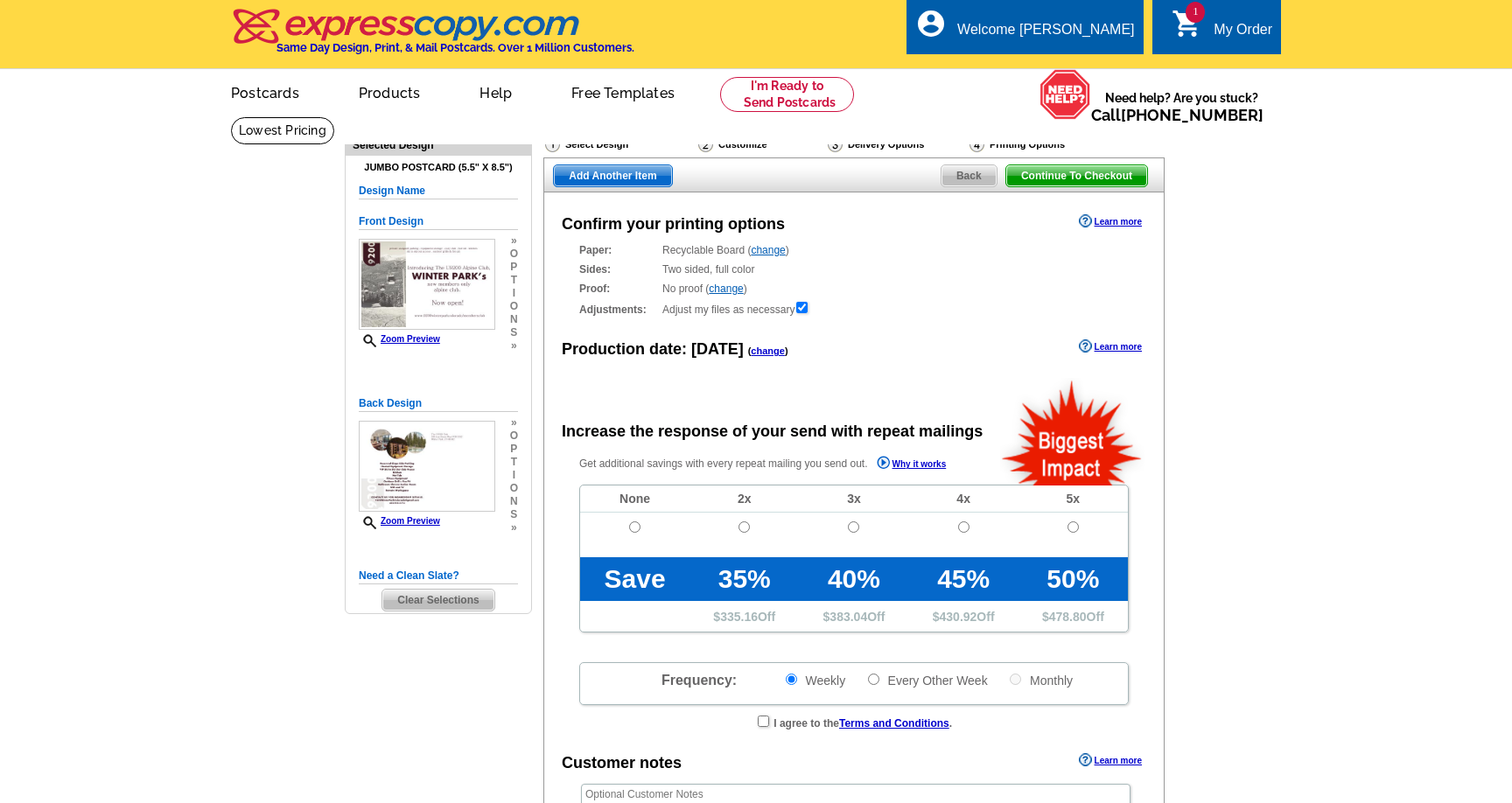
radio input "false"
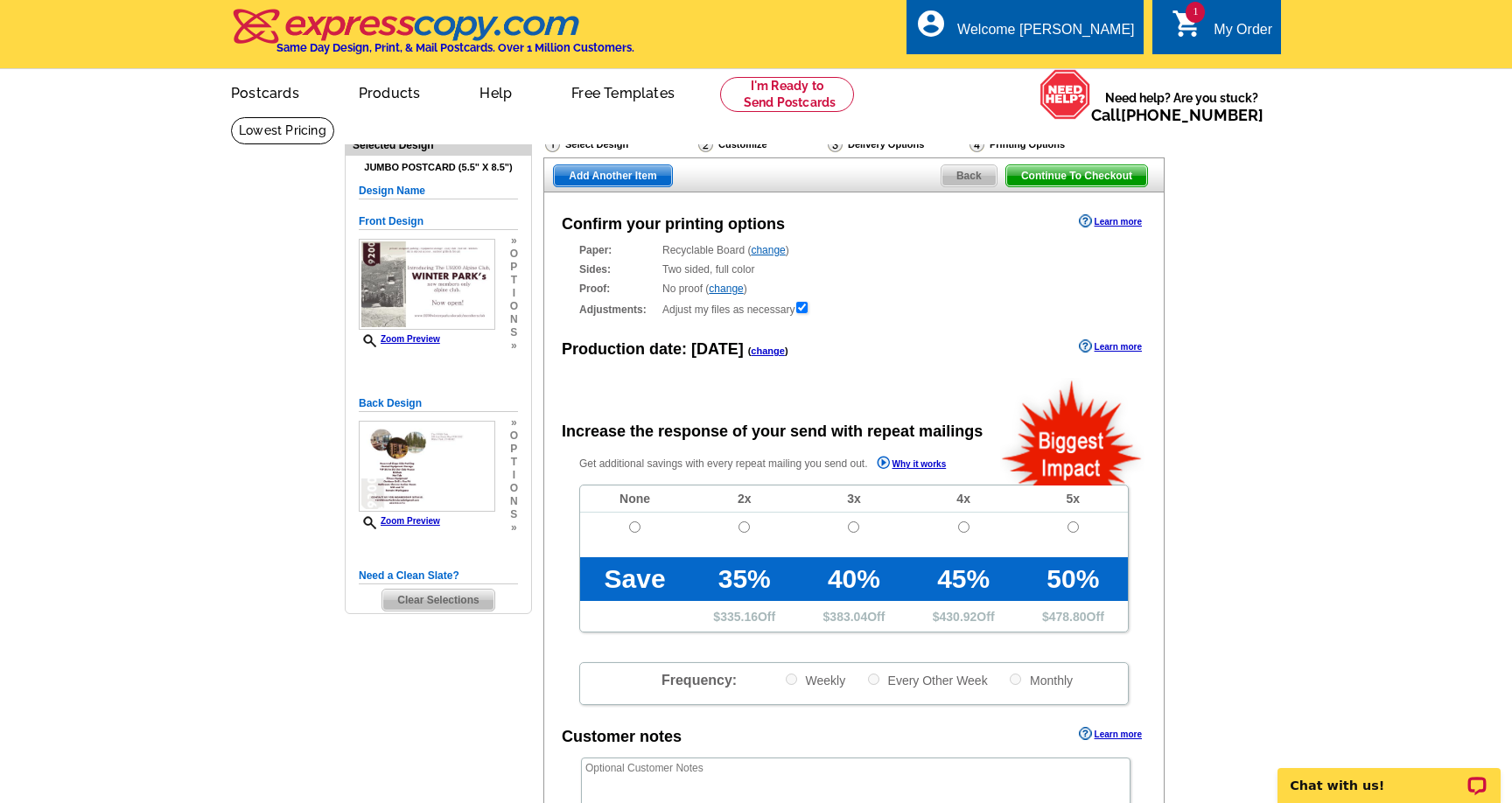
click at [776, 249] on link "change" at bounding box center [767, 250] width 34 height 12
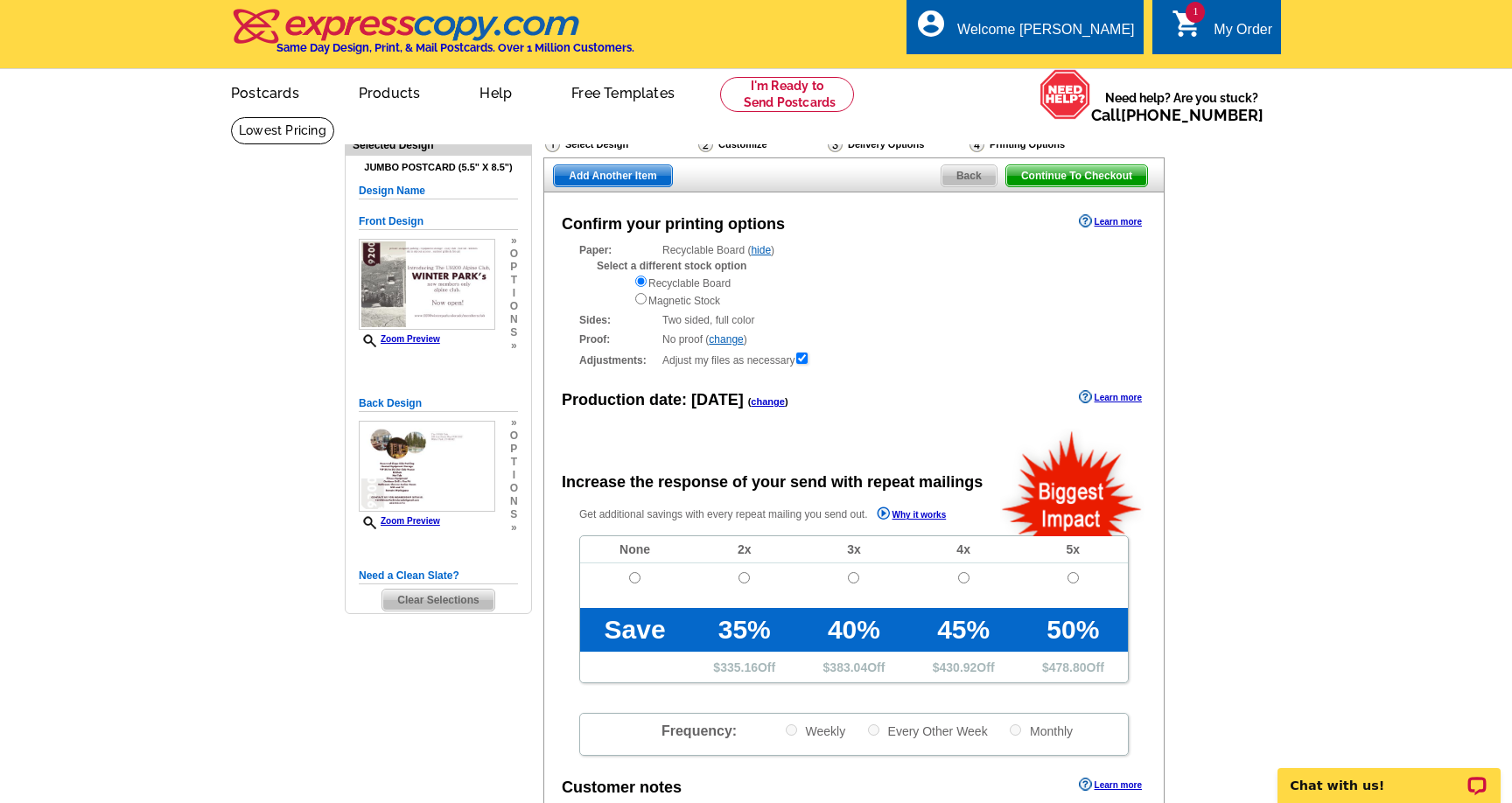
click at [455, 171] on h4 "Jumbo Postcard (5.5" x 8.5")" at bounding box center [438, 168] width 159 height 11
click at [443, 169] on h4 "Jumbo Postcard (5.5" x 8.5")" at bounding box center [438, 168] width 159 height 11
click at [380, 187] on h5 "Design Name" at bounding box center [438, 191] width 159 height 17
click at [256, 93] on link "Postcards" at bounding box center [264, 92] width 123 height 41
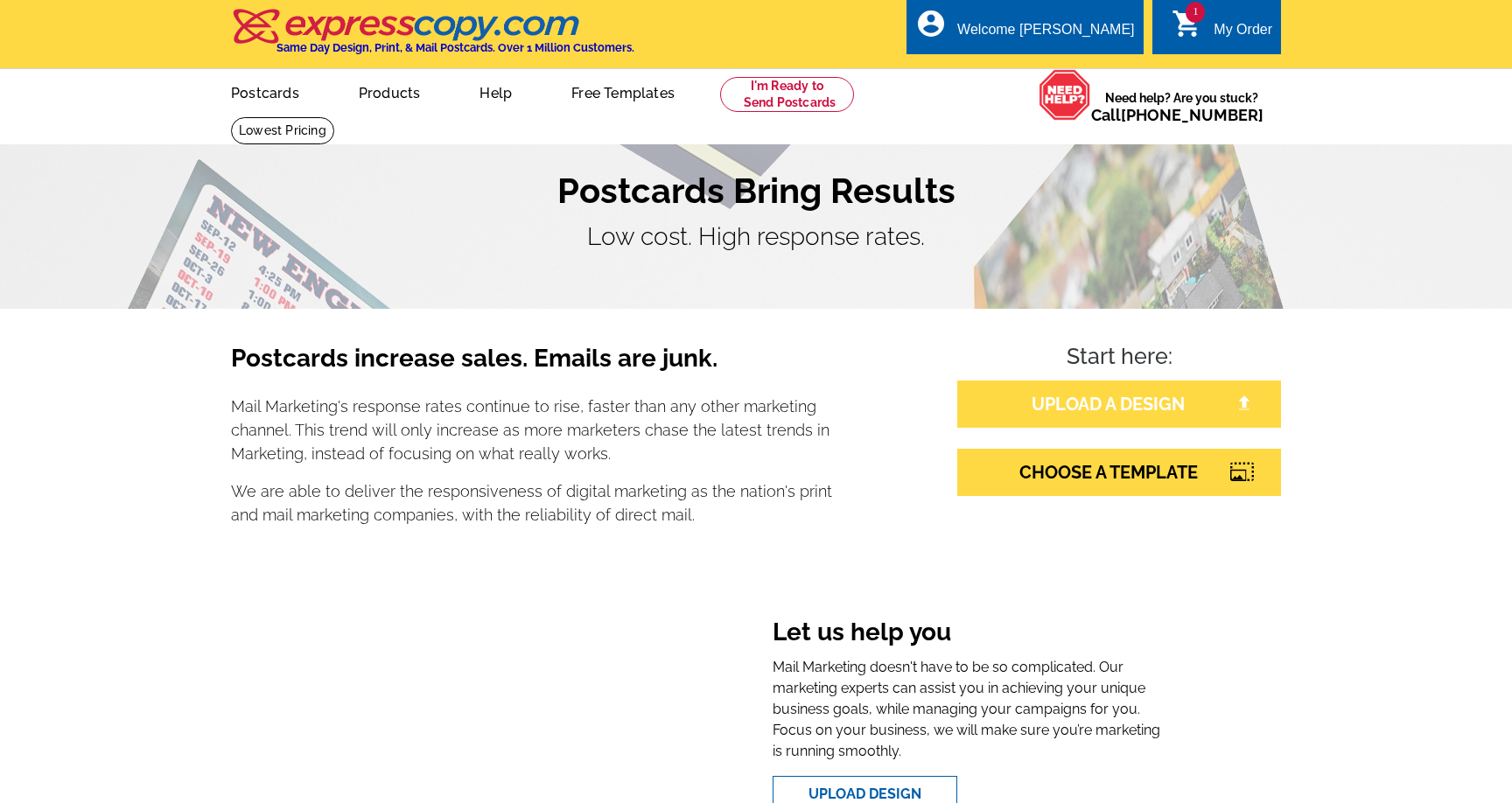
click at [1106, 402] on link "UPLOAD A DESIGN" at bounding box center [1119, 404] width 324 height 47
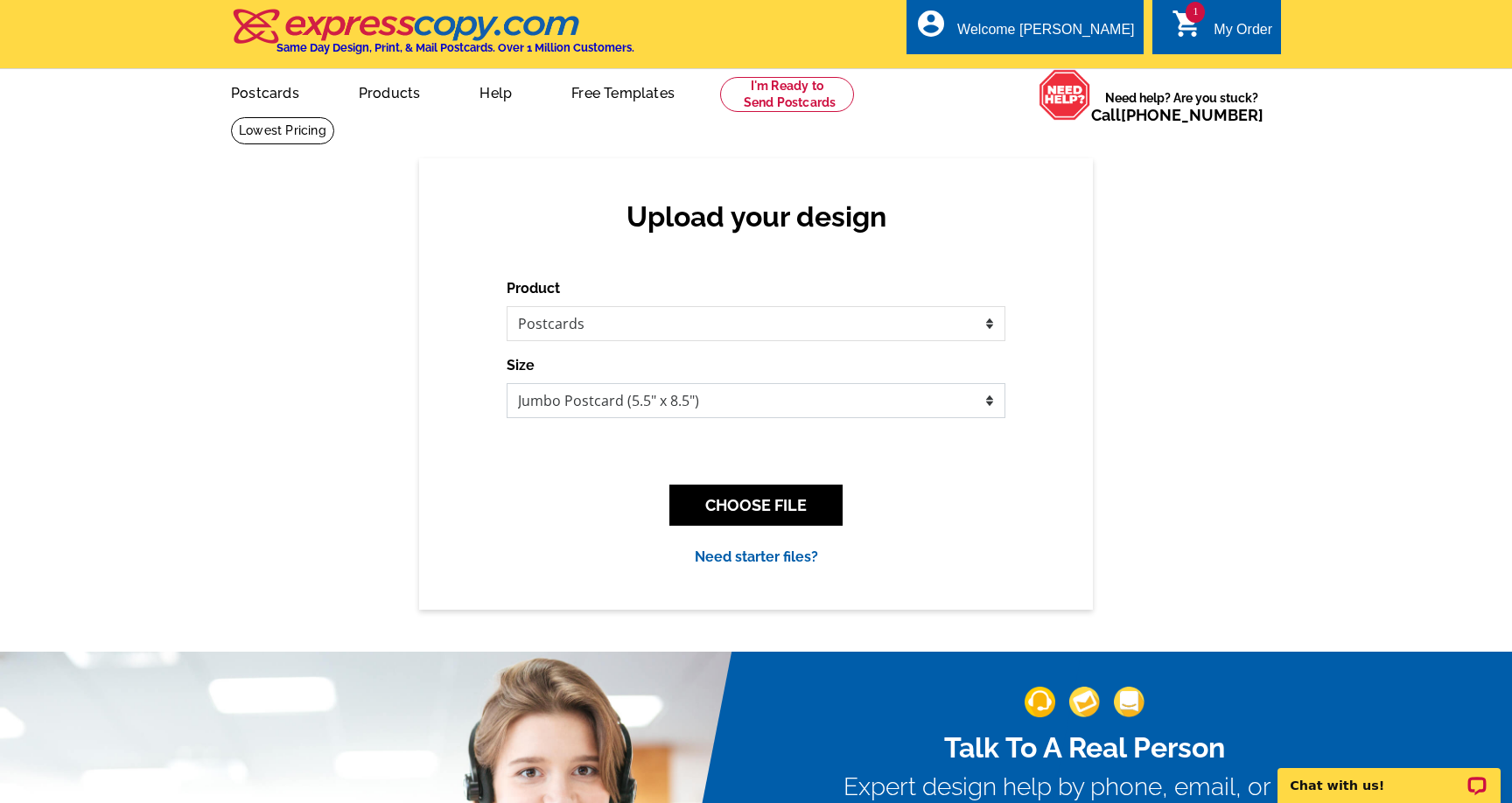
click at [699, 401] on select "Jumbo Postcard (5.5" x 8.5") Regular Postcard (4.25" x 5.6") Panoramic Postcard…" at bounding box center [755, 401] width 499 height 35
select select "1"
click at [506, 384] on select "Jumbo Postcard (5.5" x 8.5") Regular Postcard (4.25" x 5.6") Panoramic Postcard…" at bounding box center [755, 401] width 499 height 35
click at [738, 511] on button "CHOOSE FILE" at bounding box center [755, 505] width 173 height 41
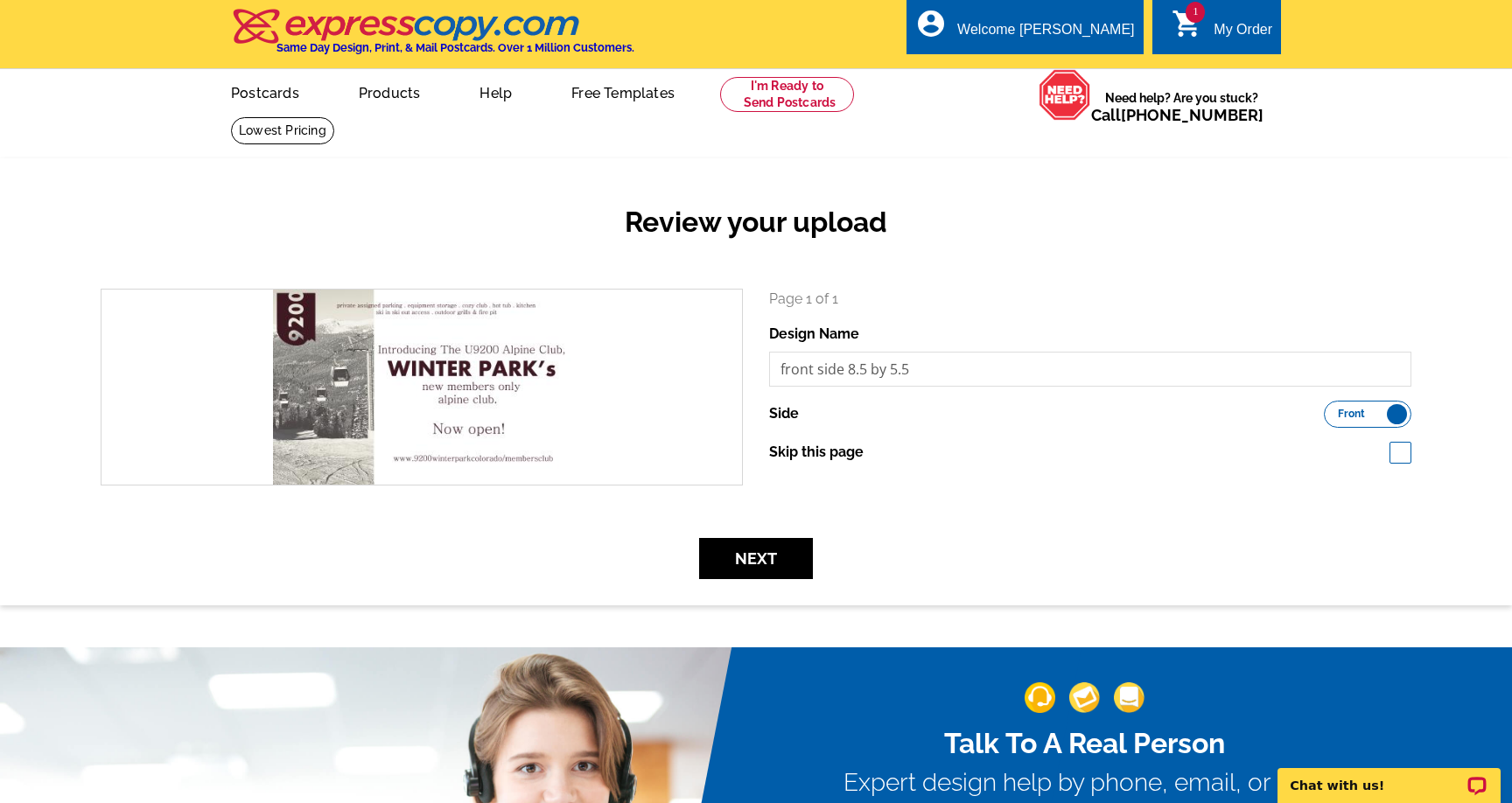
click at [1352, 415] on span "Front" at bounding box center [1351, 414] width 27 height 8
click at [1332, 410] on input "Front Back" at bounding box center [1332, 410] width 0 height 0
click at [1374, 414] on label "Front Back" at bounding box center [1367, 414] width 87 height 27
click at [1332, 410] on input "Front Back" at bounding box center [1332, 410] width 0 height 0
click at [747, 554] on button "Next" at bounding box center [756, 559] width 114 height 41
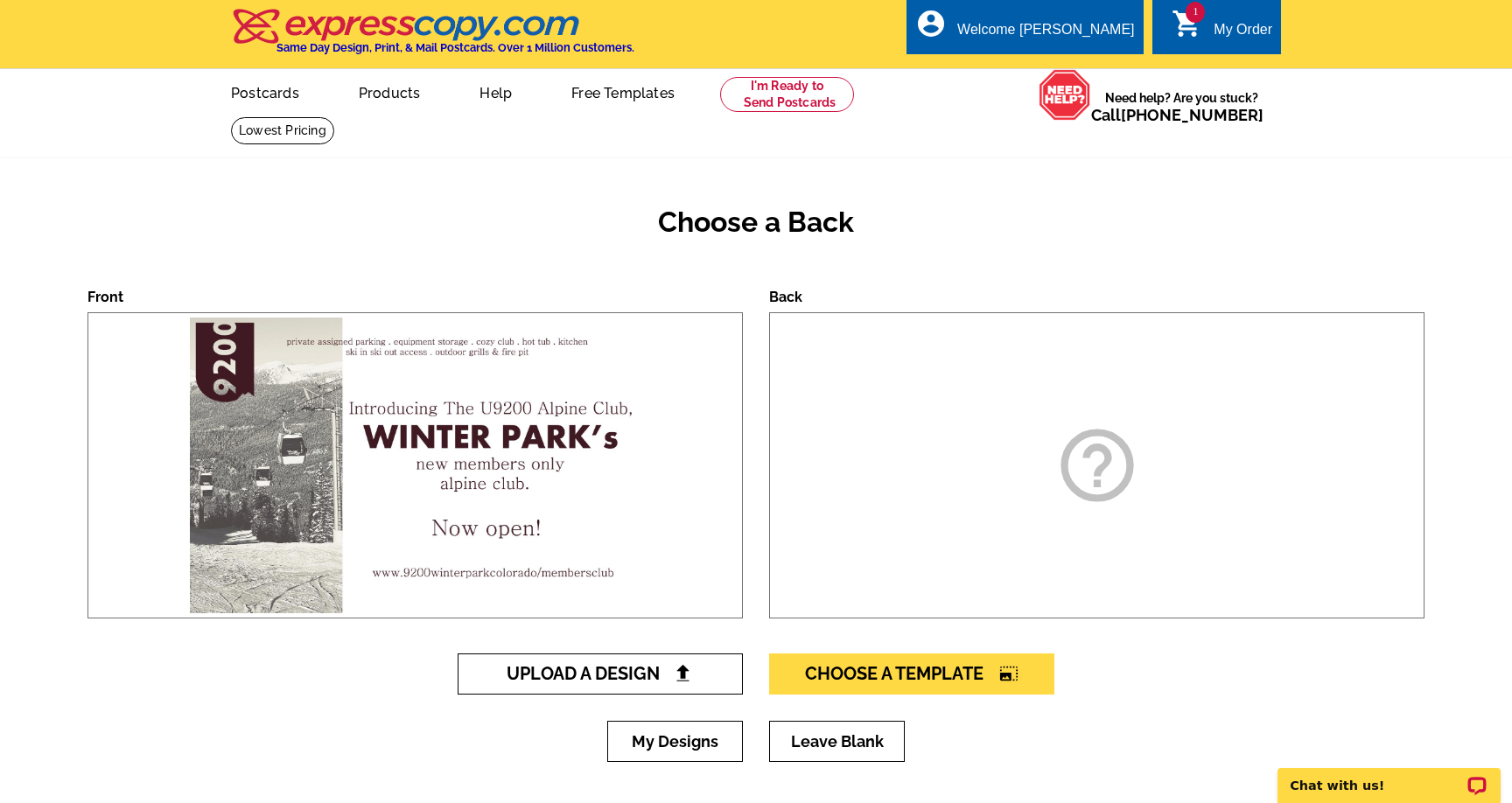
click at [596, 673] on span "Upload A Design" at bounding box center [600, 674] width 188 height 21
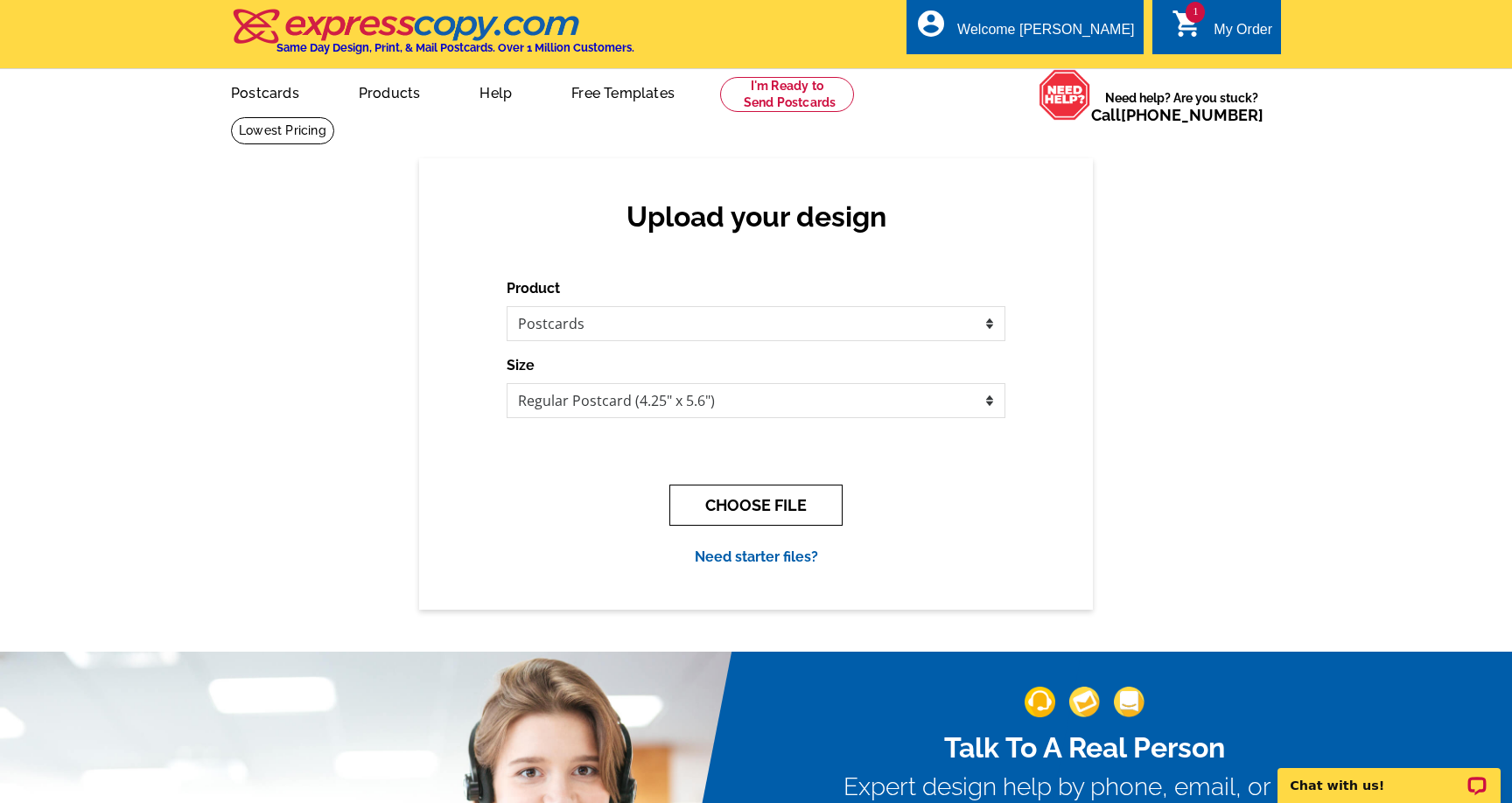
click at [755, 510] on button "CHOOSE FILE" at bounding box center [755, 505] width 173 height 41
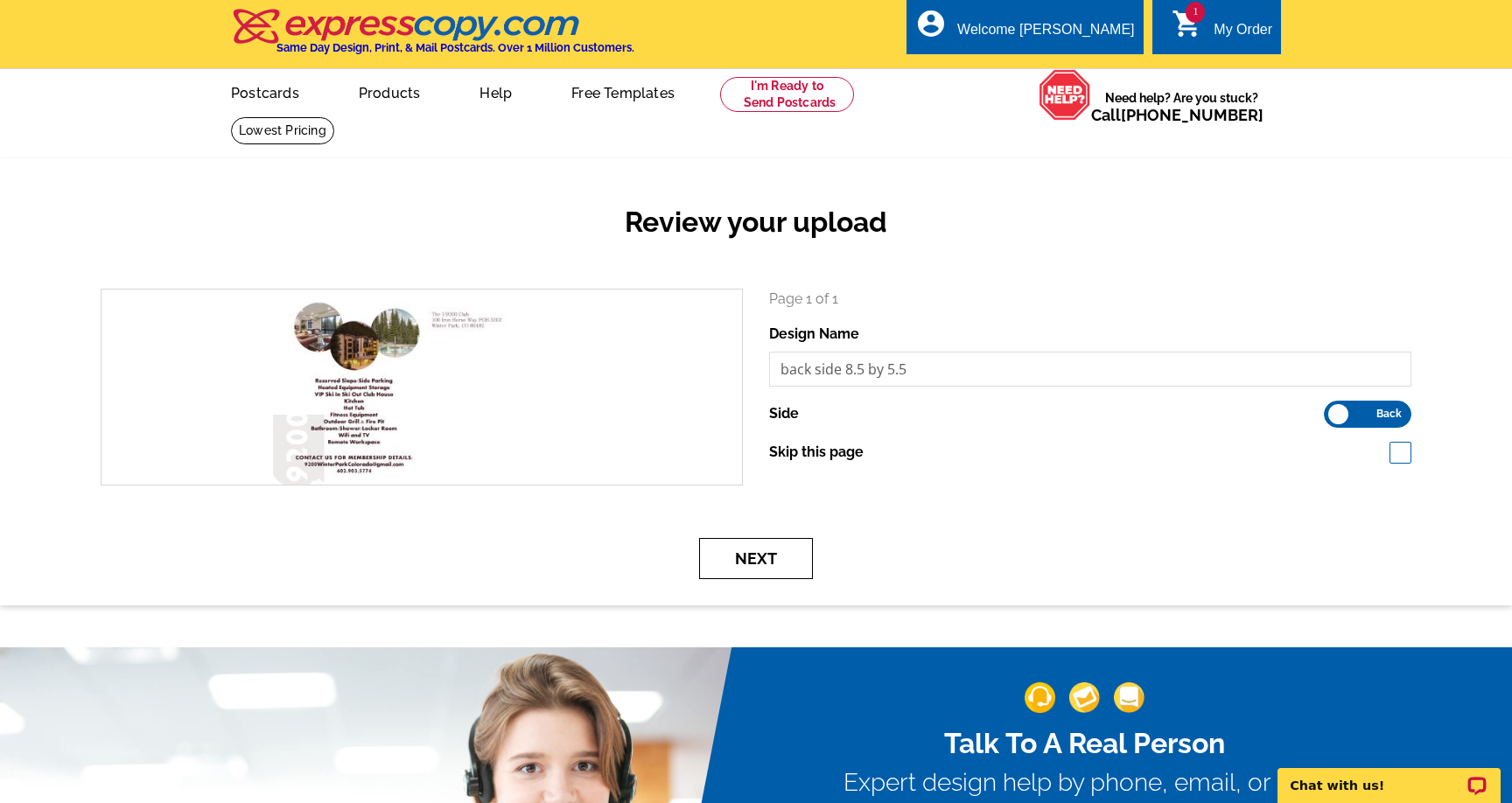
click at [762, 556] on button "Next" at bounding box center [756, 559] width 114 height 41
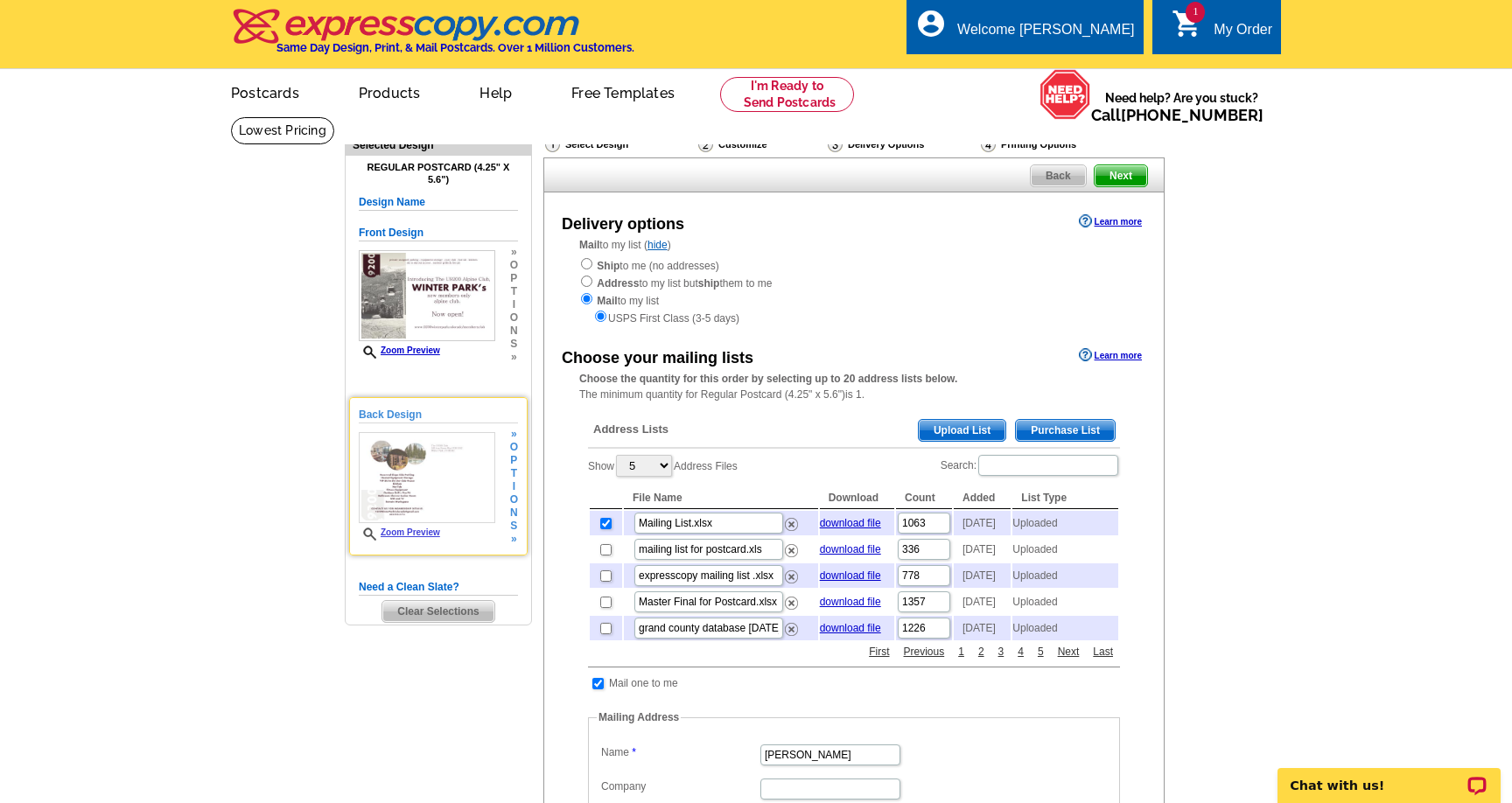
click at [434, 532] on link "Zoom Preview" at bounding box center [399, 533] width 81 height 9
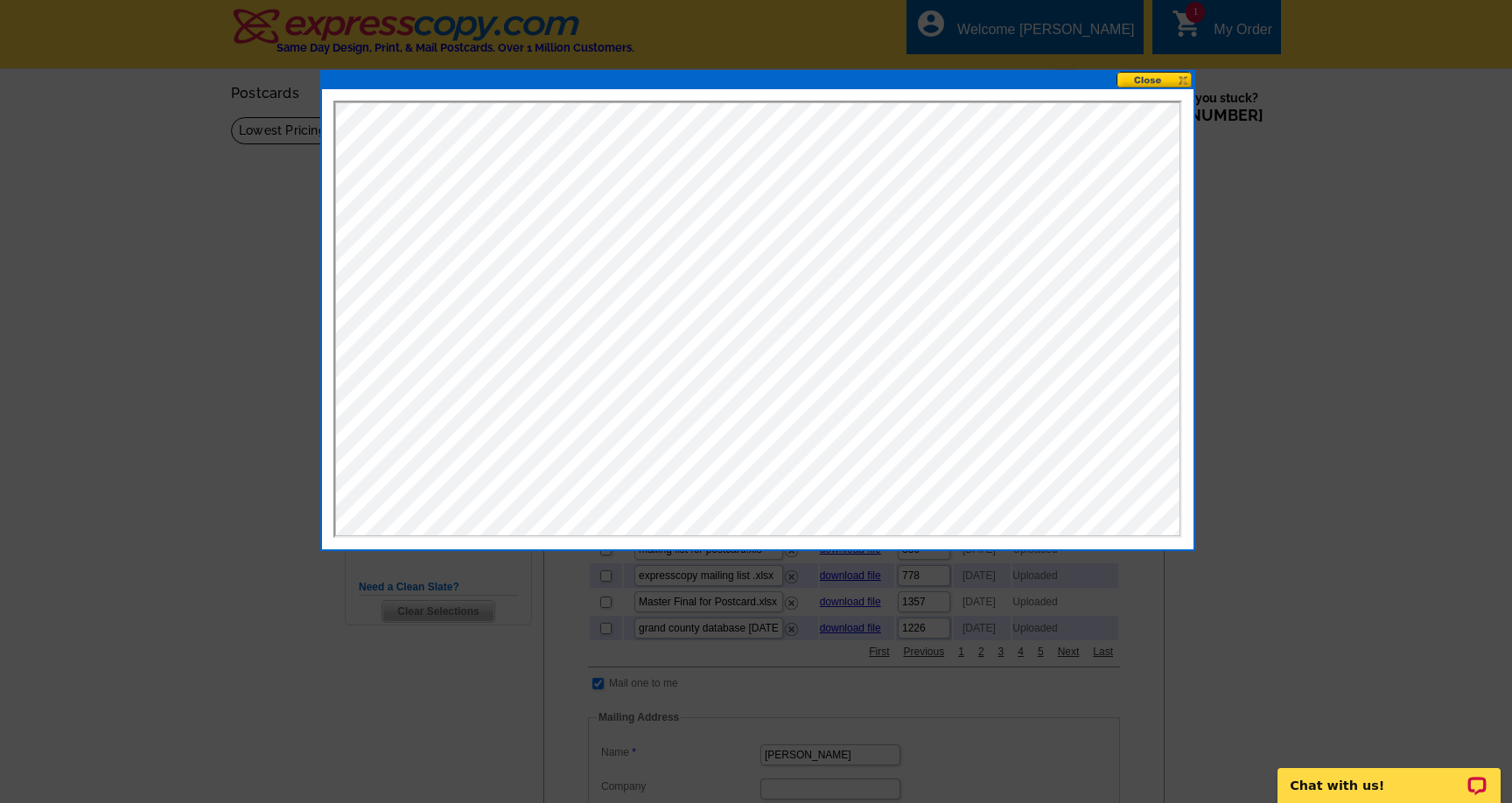
click at [1171, 78] on button at bounding box center [1155, 80] width 77 height 17
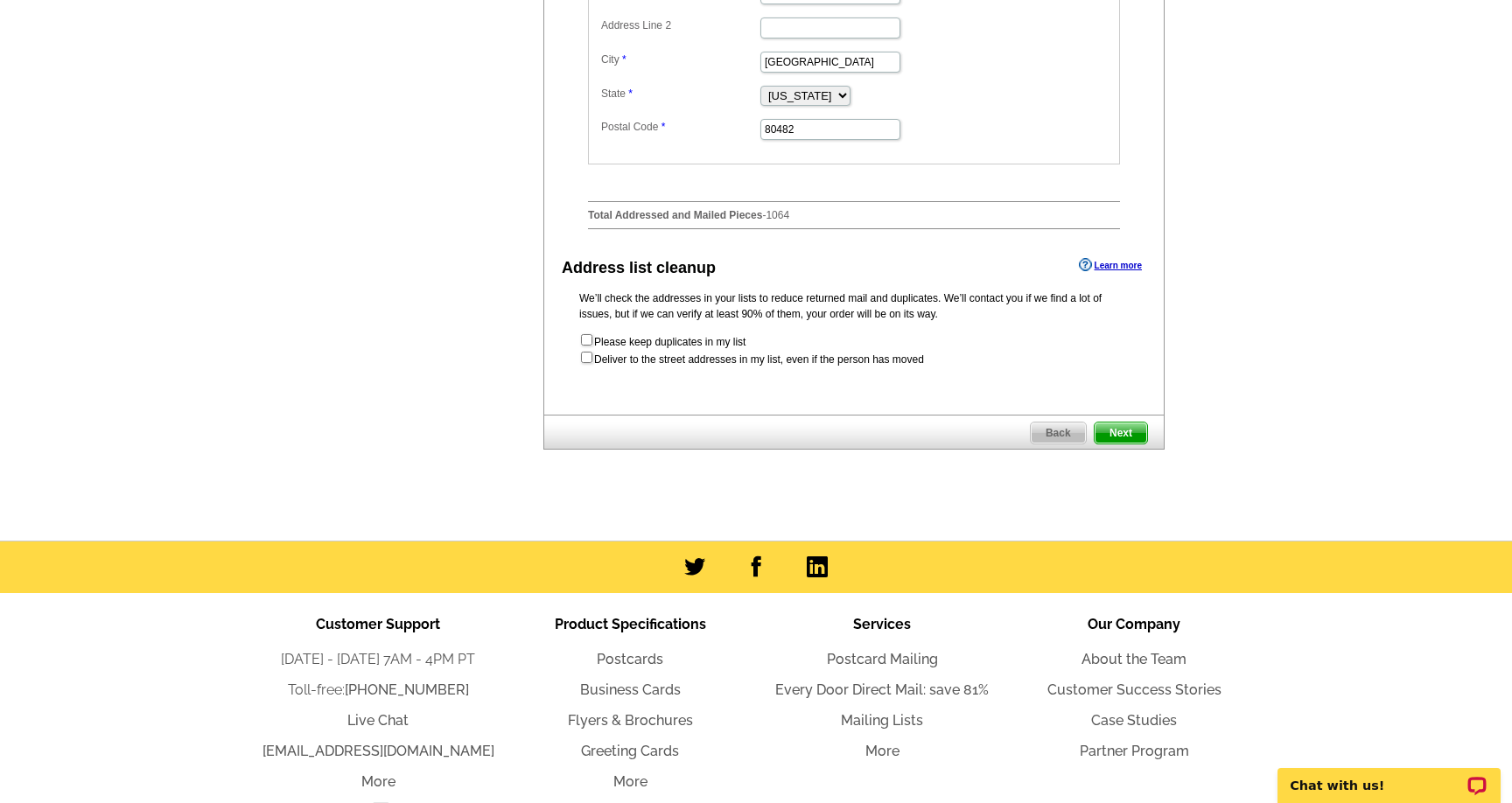
scroll to position [833, 0]
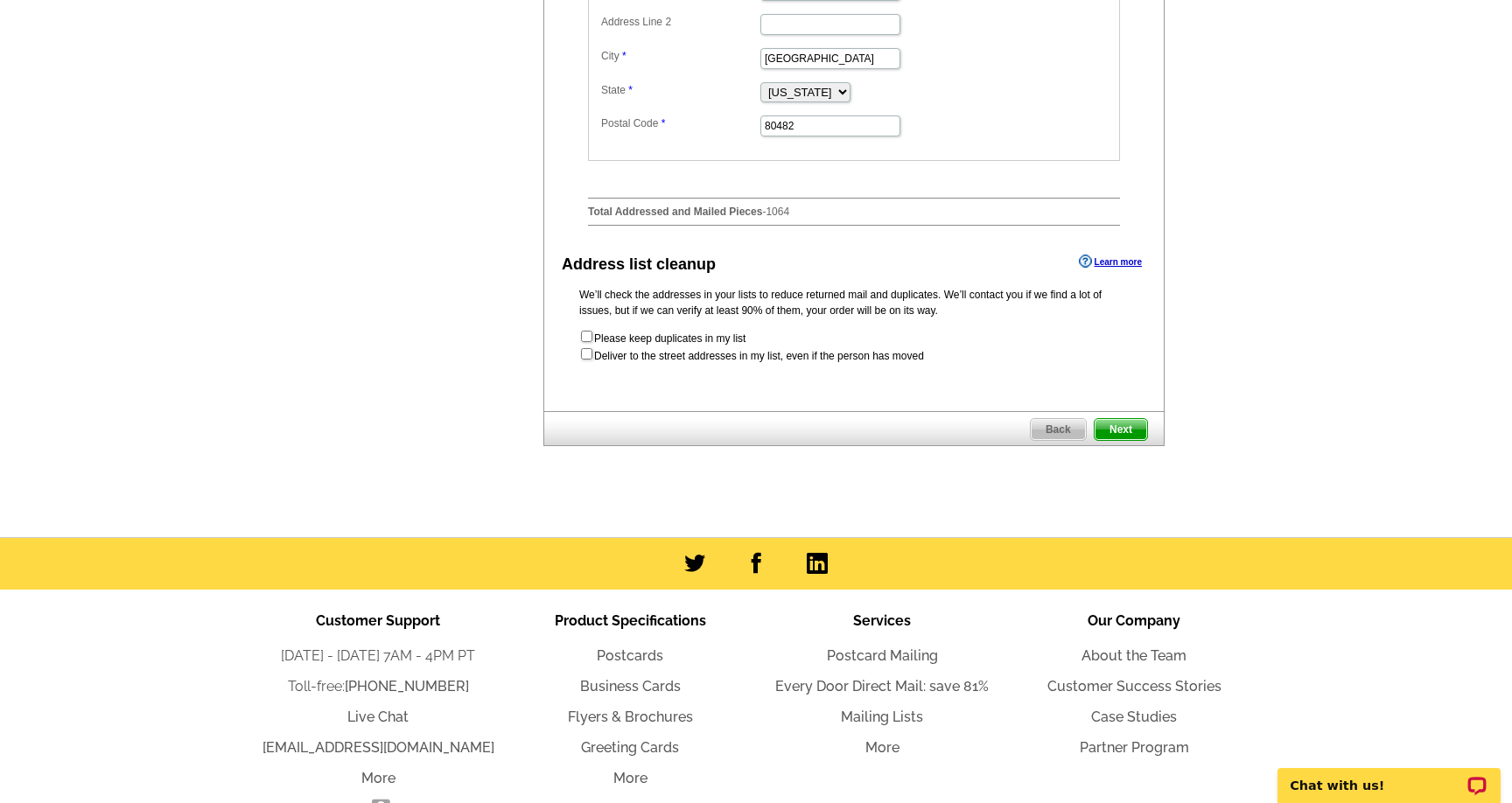
click at [1112, 440] on span "Next" at bounding box center [1121, 430] width 52 height 21
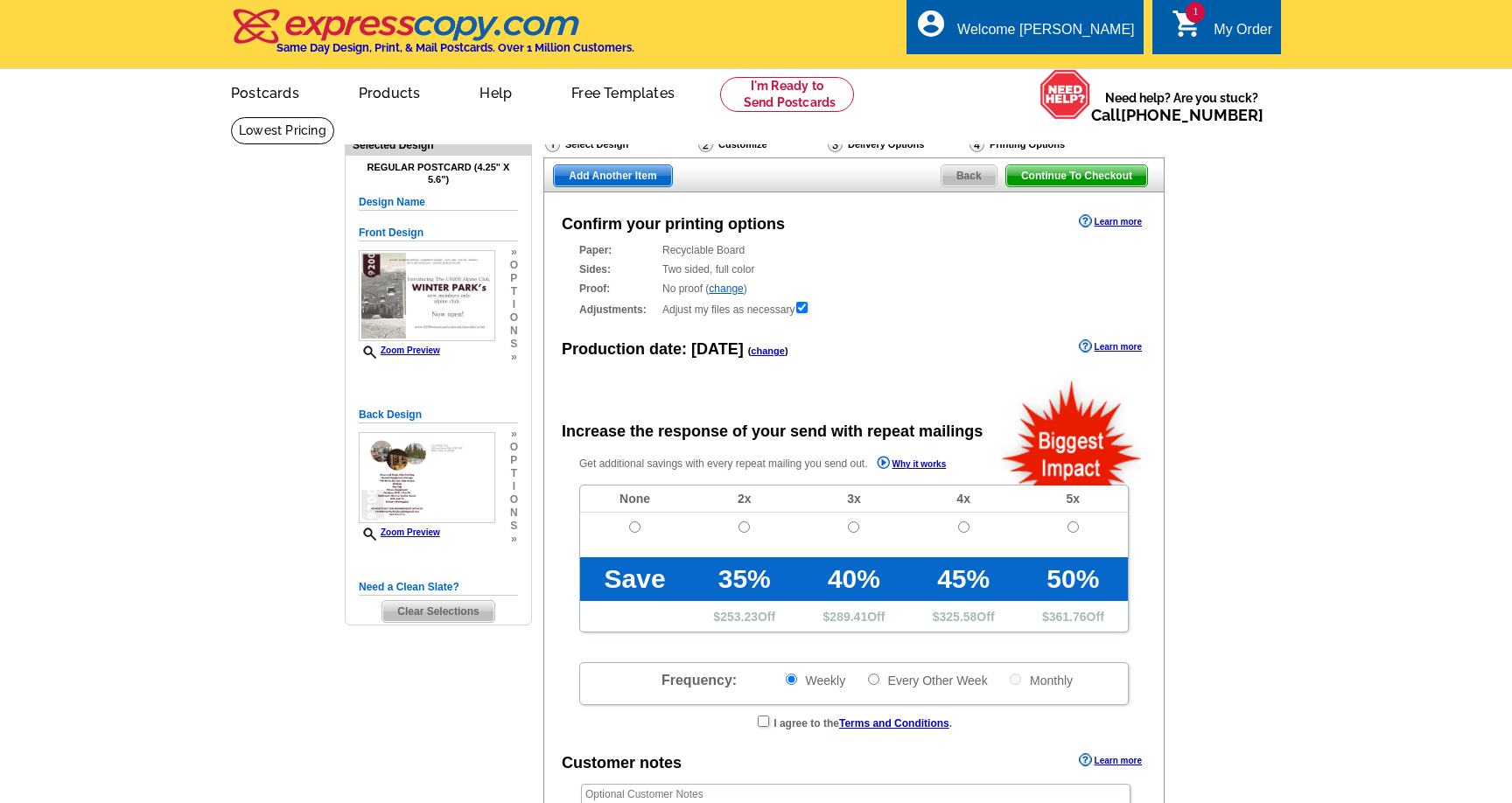
radio input "false"
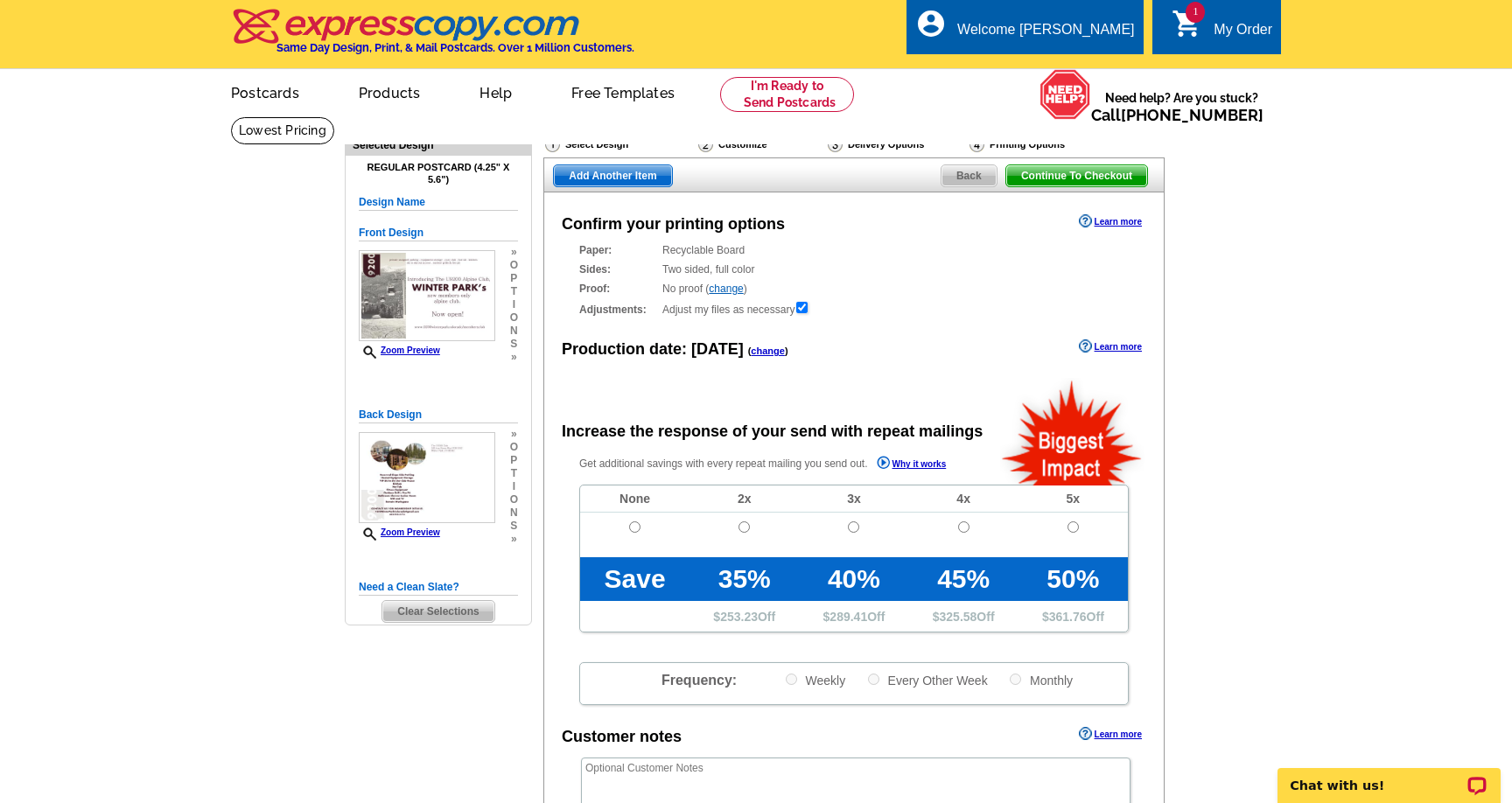
scroll to position [1, 0]
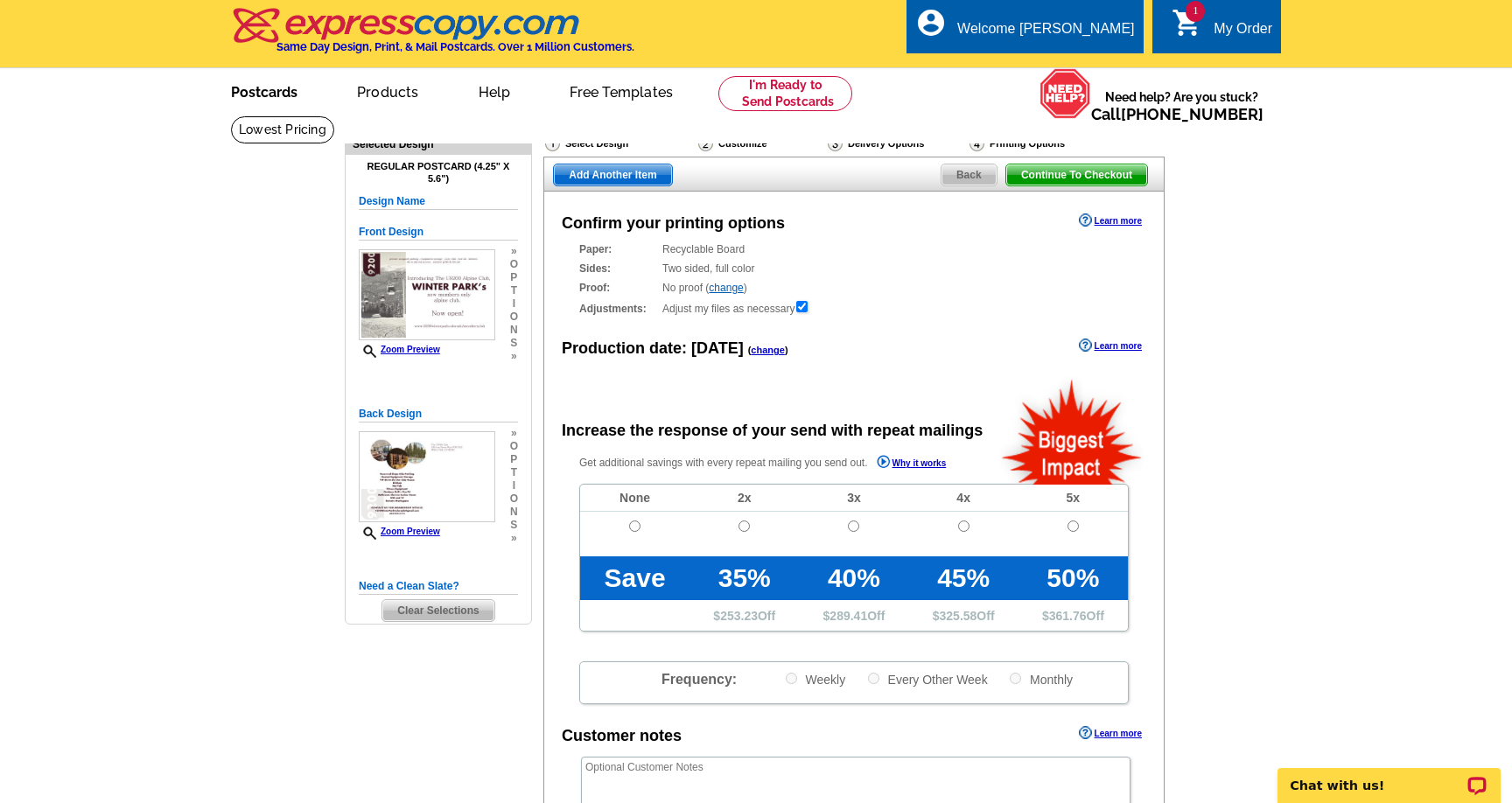
click at [258, 94] on link "Postcards" at bounding box center [264, 91] width 123 height 41
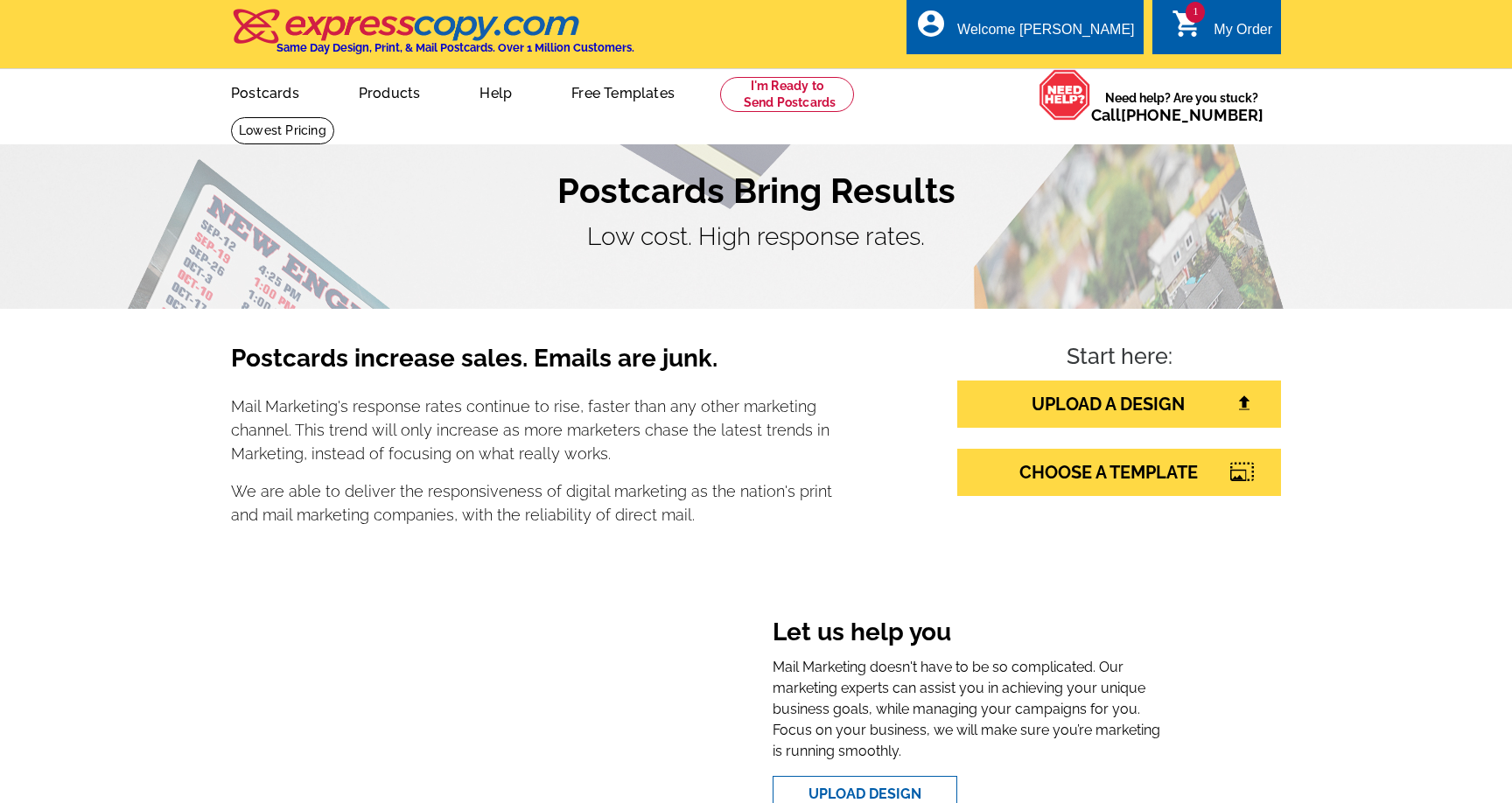
click at [1209, 29] on link "1 shopping_cart My Order" at bounding box center [1222, 30] width 101 height 22
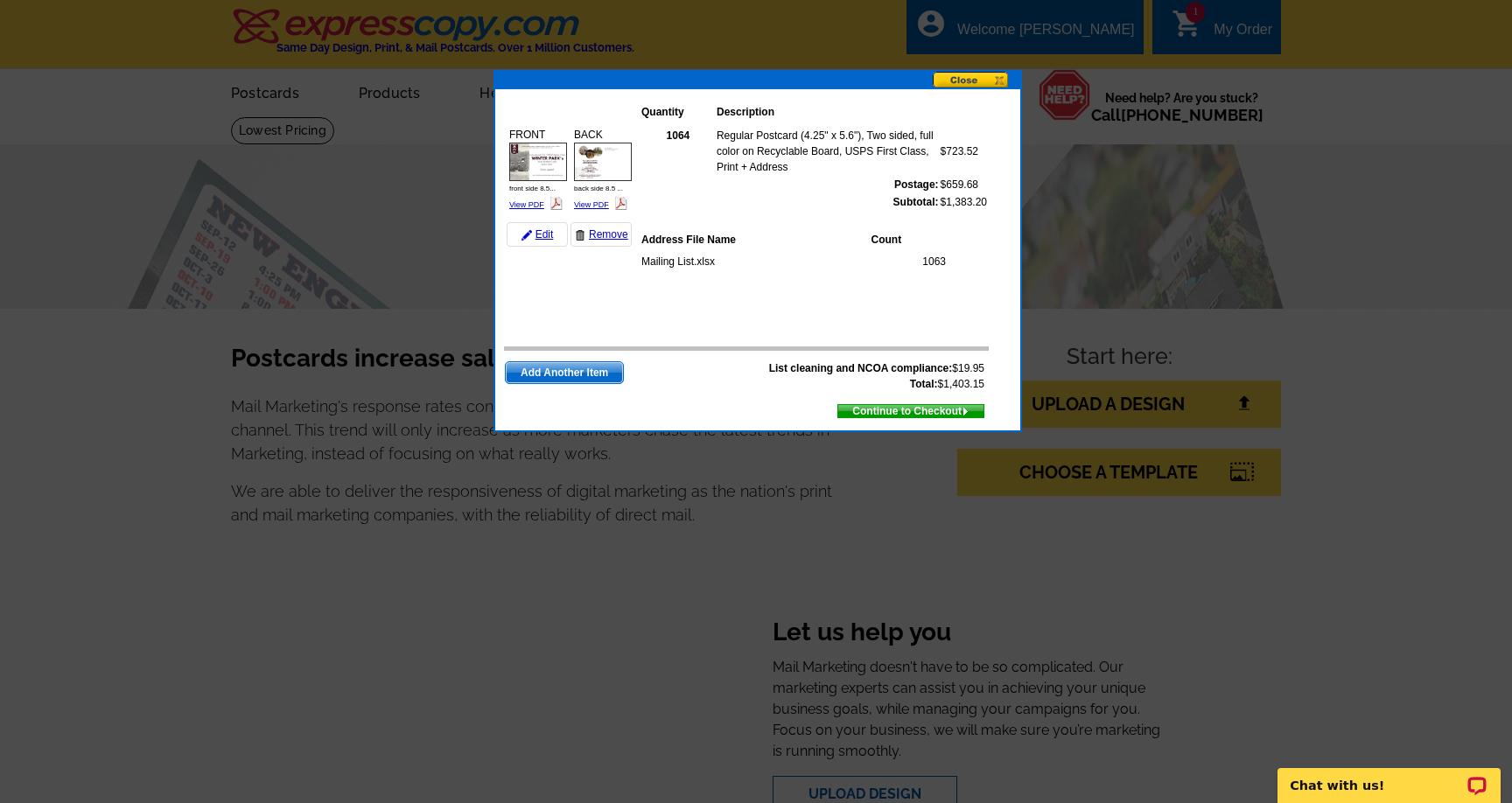
click at [976, 77] on button at bounding box center [976, 81] width 87 height 19
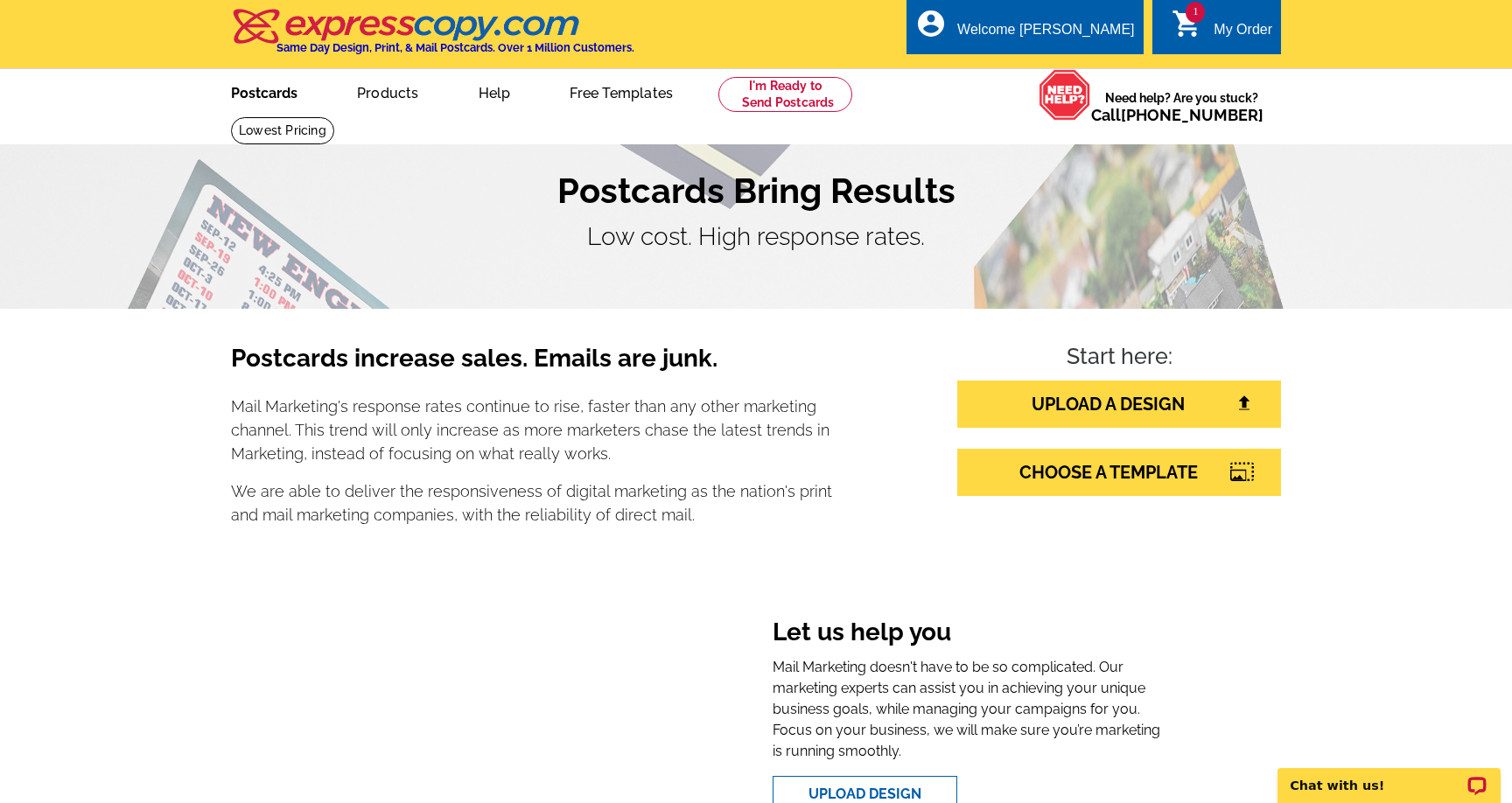
click at [270, 95] on link "Postcards" at bounding box center [264, 92] width 123 height 41
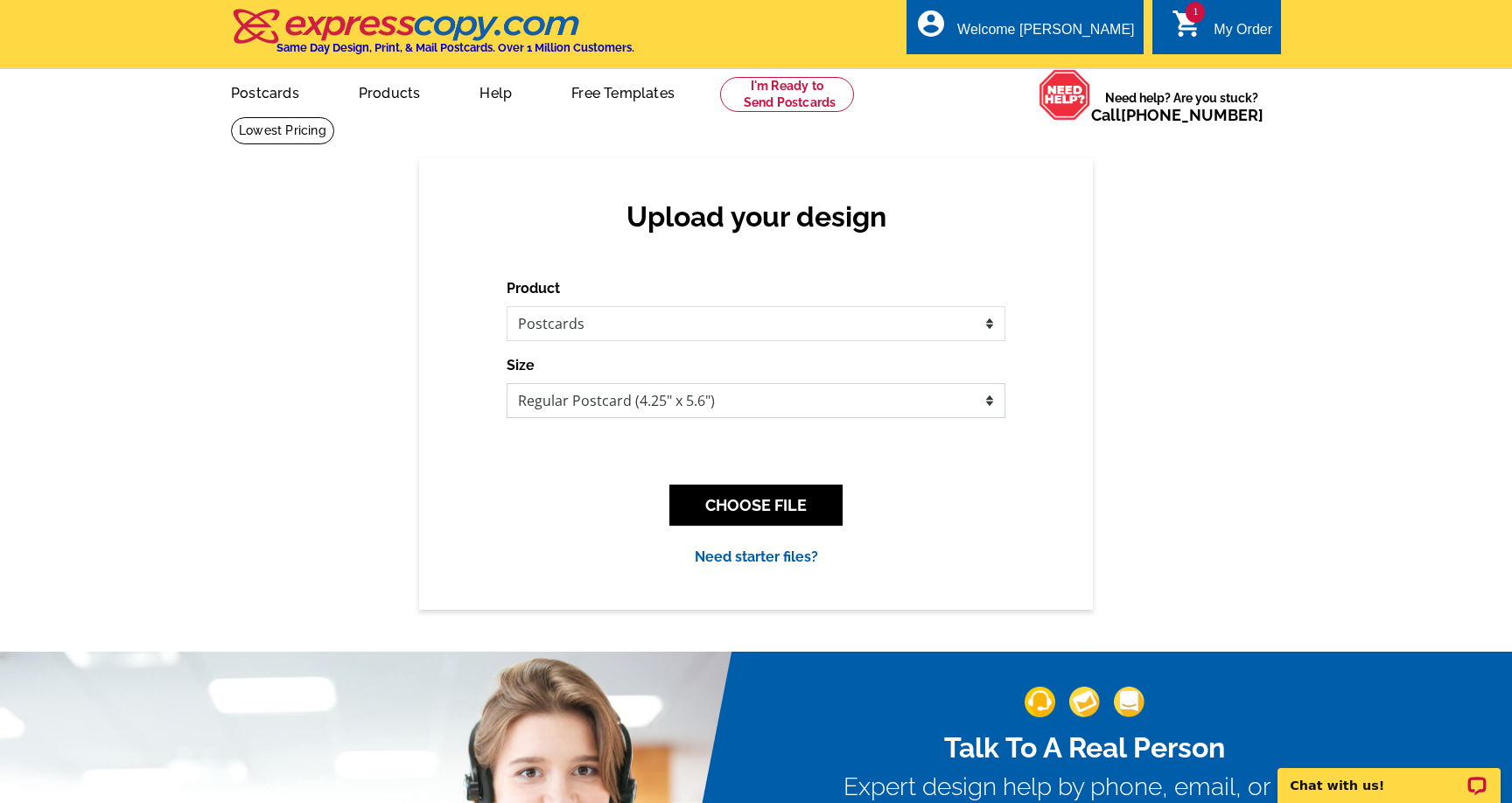
click at [761, 409] on select "Jumbo Postcard (5.5" x 8.5") Regular Postcard (4.25" x 5.6") Panoramic Postcard…" at bounding box center [755, 401] width 499 height 35
select select "2"
click at [506, 384] on select "Jumbo Postcard (5.5" x 8.5") Regular Postcard (4.25" x 5.6") Panoramic Postcard…" at bounding box center [755, 401] width 499 height 35
click at [756, 502] on button "CHOOSE FILE" at bounding box center [755, 505] width 173 height 41
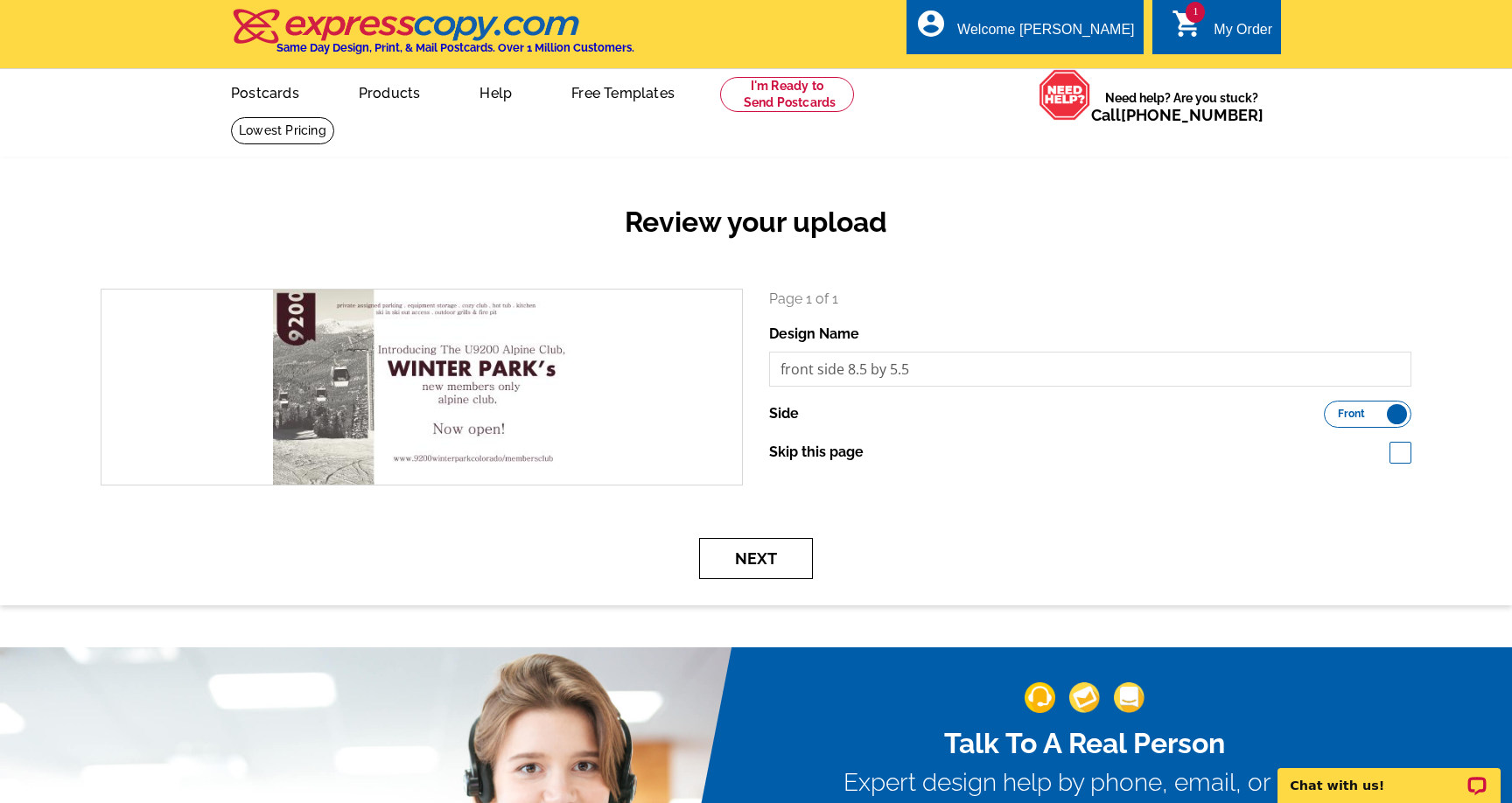
click at [746, 555] on button "Next" at bounding box center [756, 559] width 114 height 41
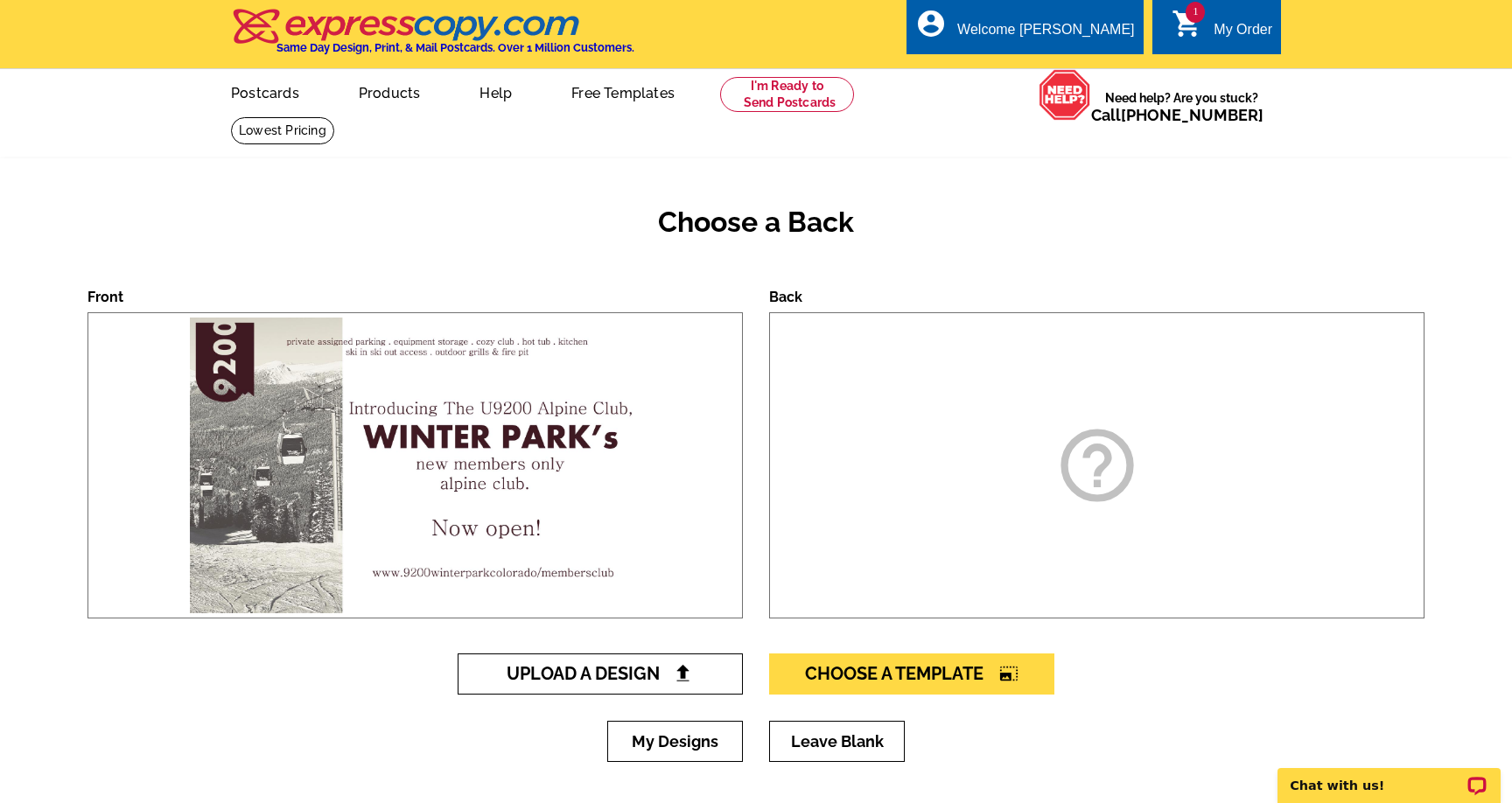
click at [599, 676] on span "Upload A Design" at bounding box center [600, 674] width 188 height 21
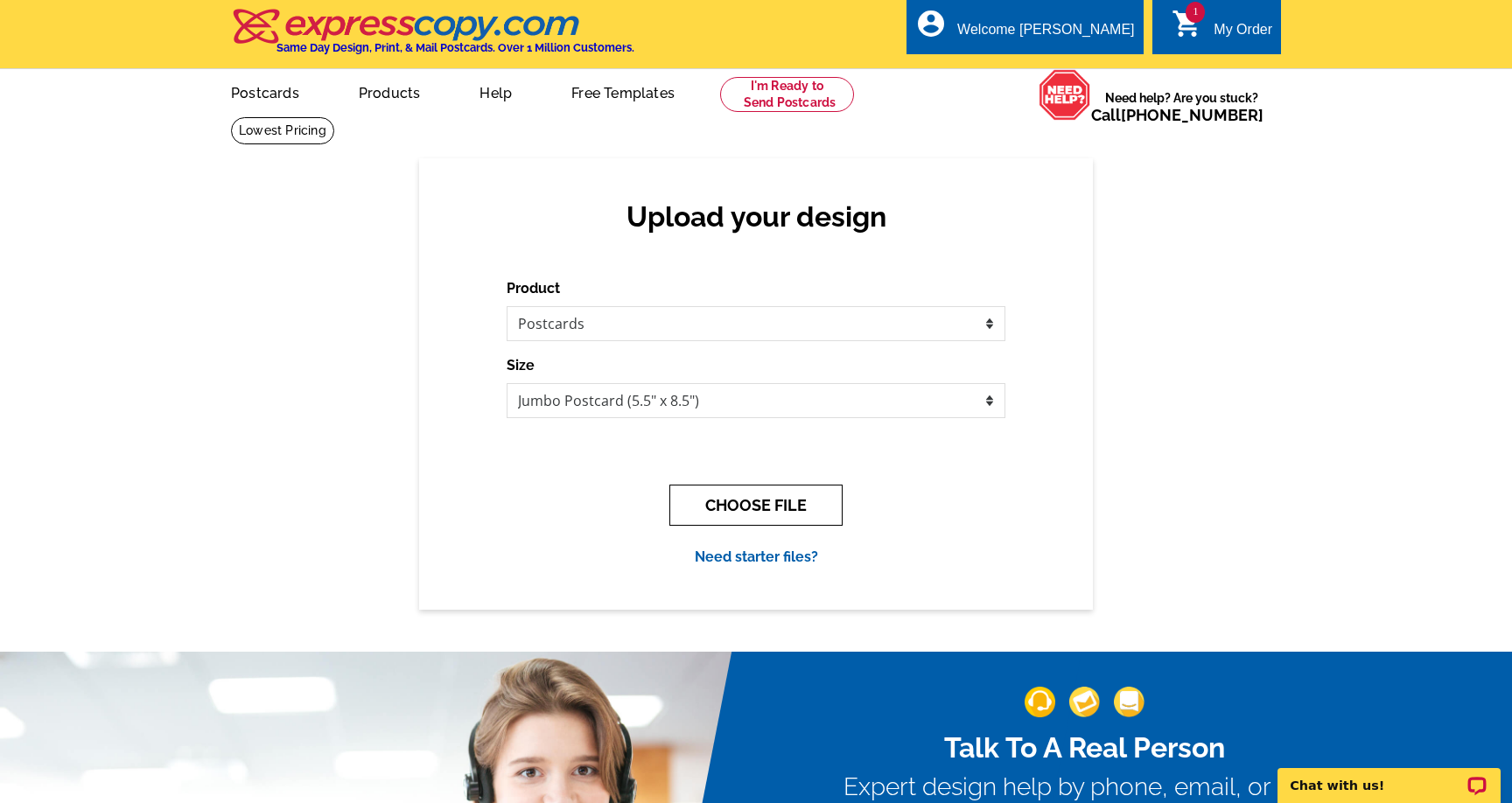
click at [750, 506] on button "CHOOSE FILE" at bounding box center [755, 505] width 173 height 41
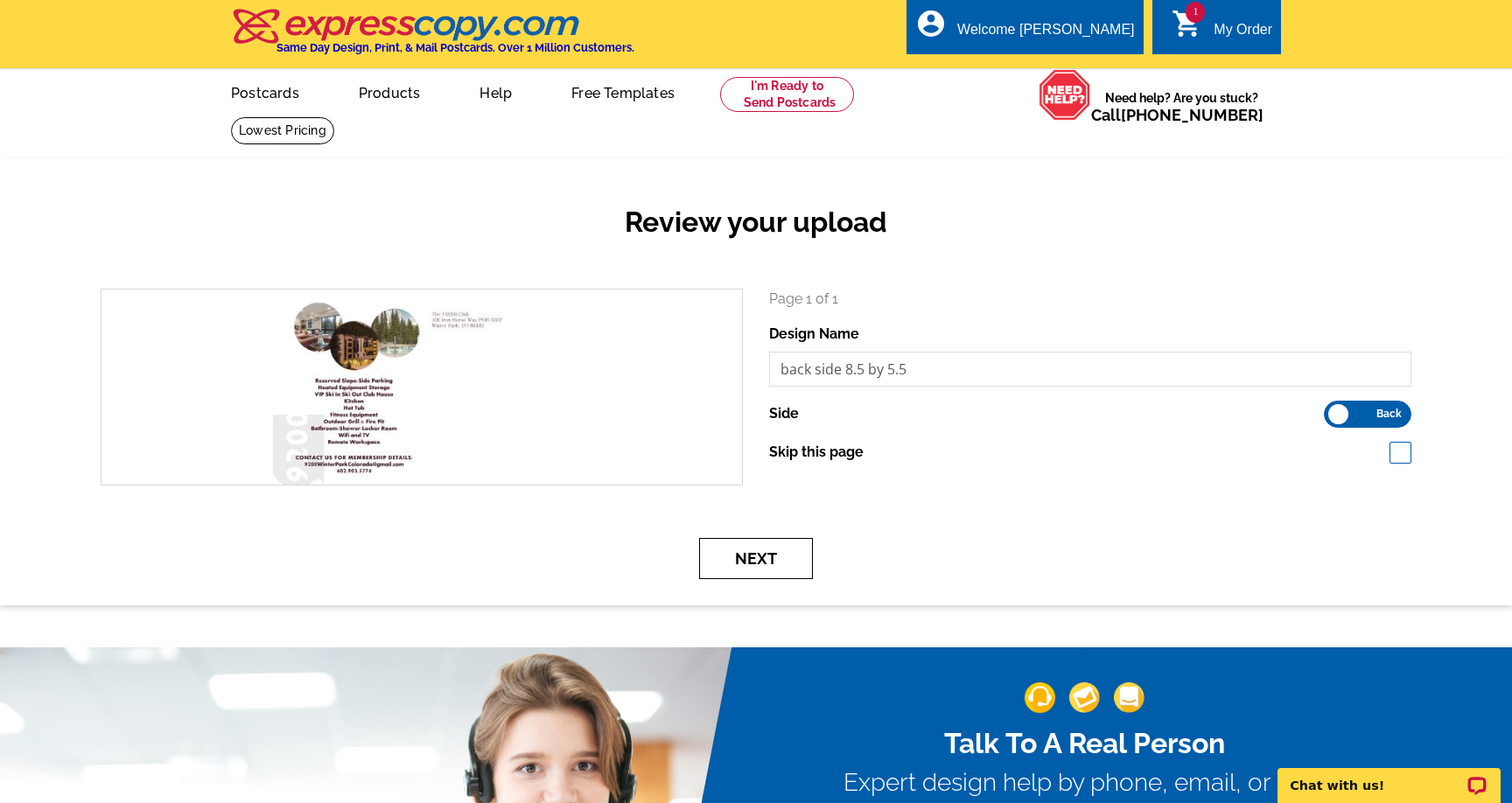
click at [760, 549] on button "Next" at bounding box center [756, 559] width 114 height 41
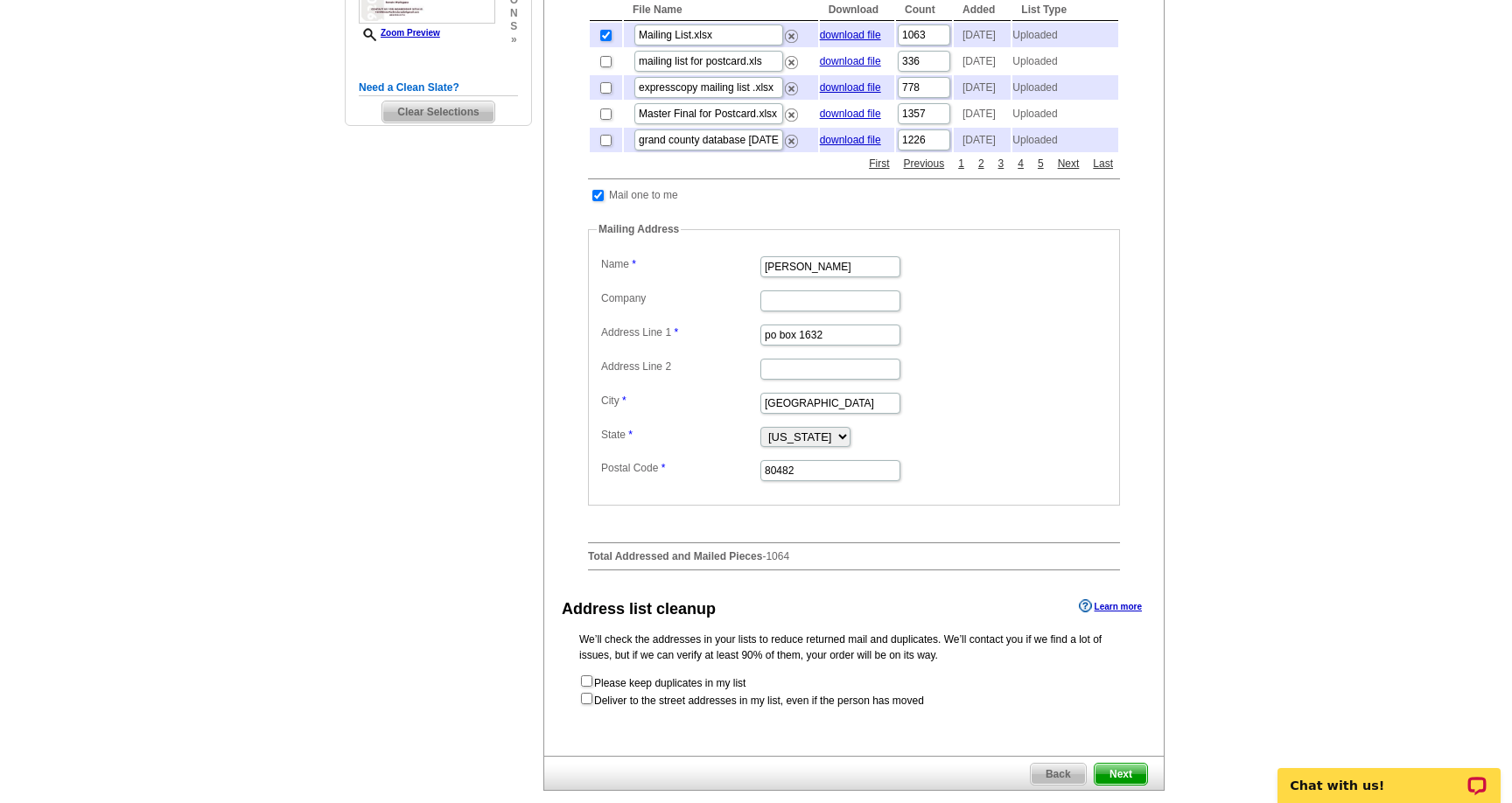
scroll to position [479, 0]
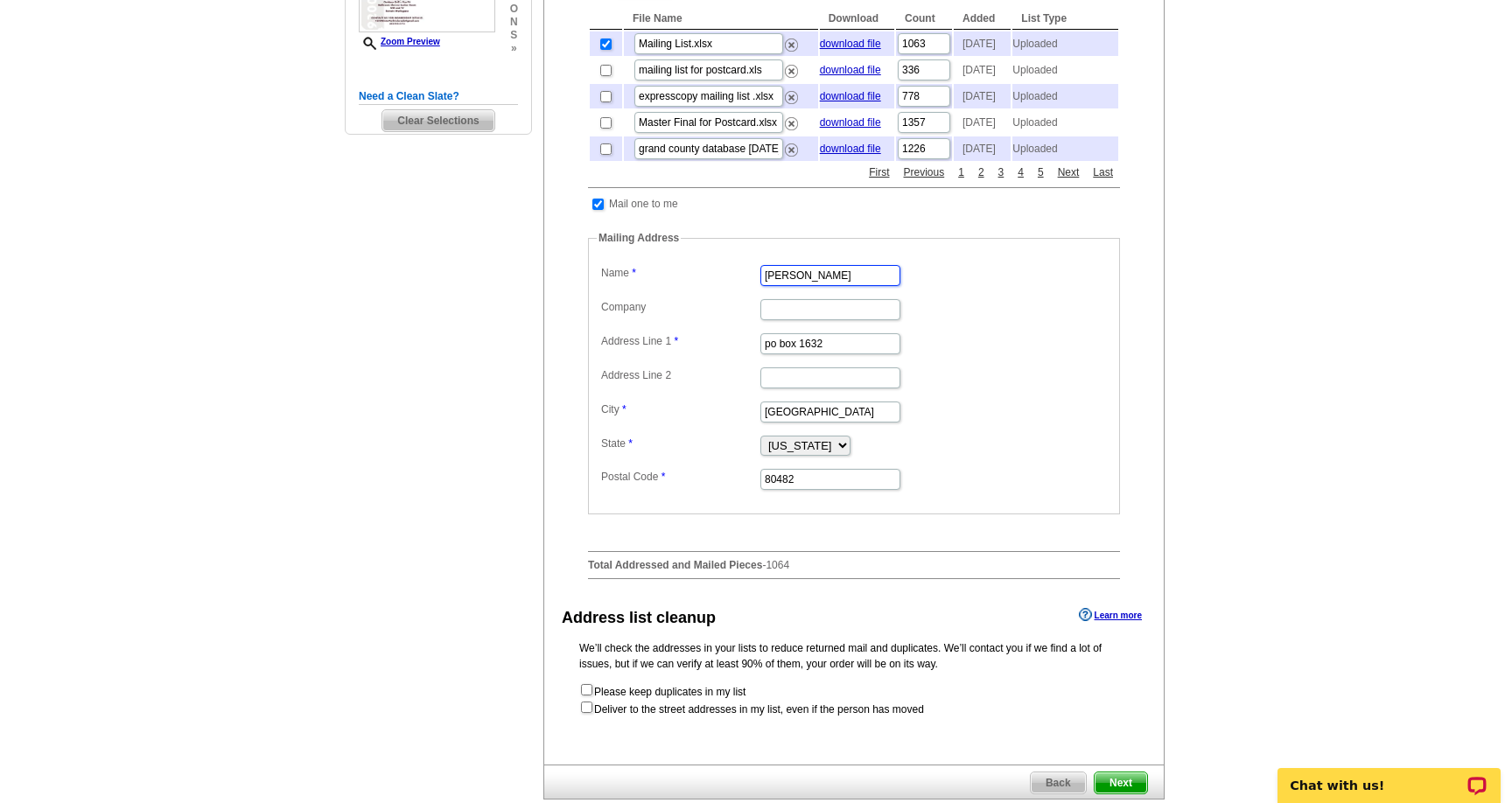
drag, startPoint x: 849, startPoint y: 314, endPoint x: 601, endPoint y: 297, distance: 248.6
click at [601, 288] on dd "[PERSON_NAME]" at bounding box center [854, 274] width 515 height 27
type input "Scott Marohnic"
drag, startPoint x: 823, startPoint y: 381, endPoint x: 684, endPoint y: 380, distance: 139.0
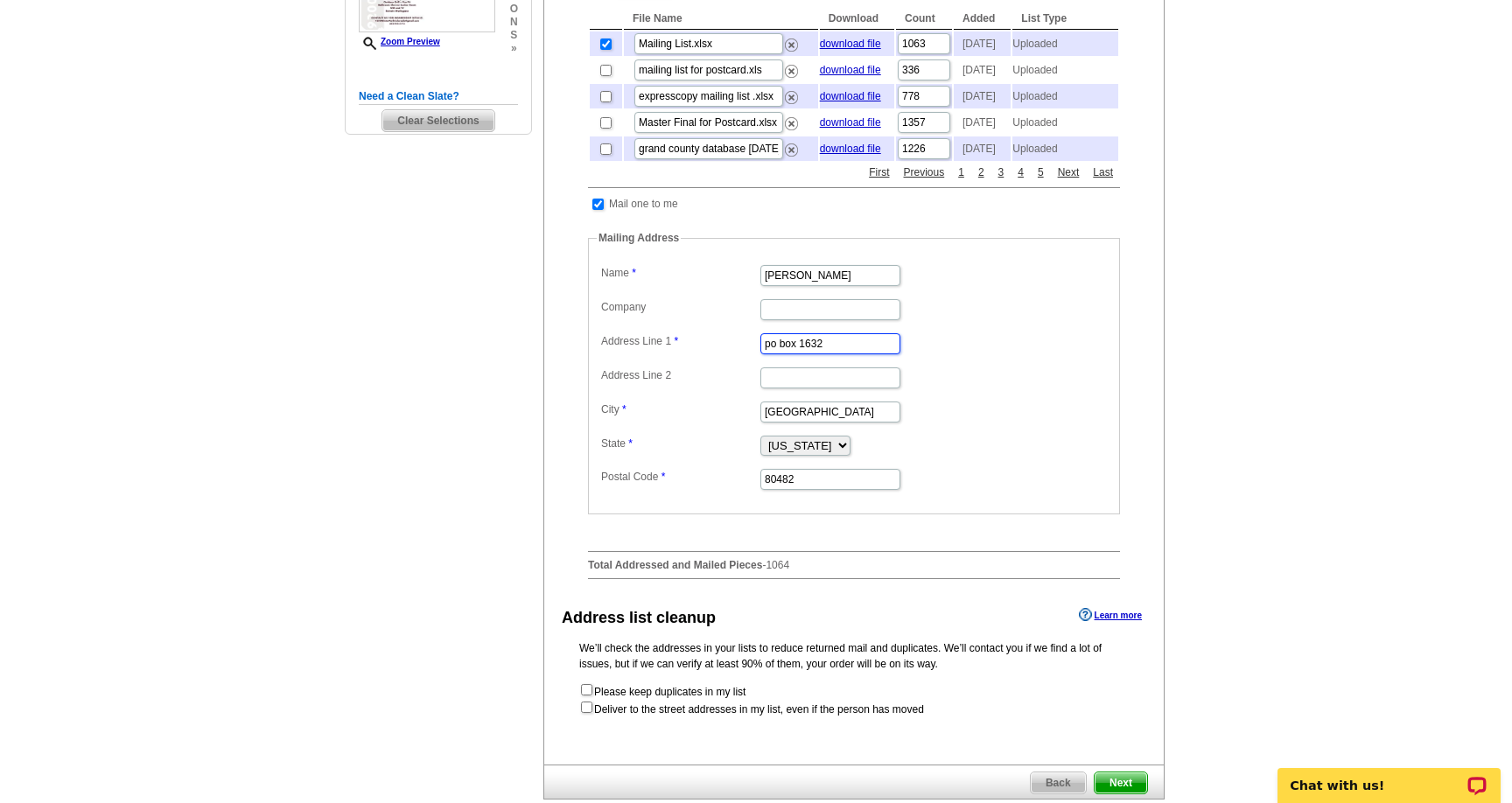
click at [684, 380] on dl "Label Mail-To-Me Name Scott Marohnic Company Address Line 1 po box 1632 Address…" at bounding box center [854, 376] width 515 height 231
type input "11475 E Paradise Lane"
type input "Scottsdale"
select select "AZ"
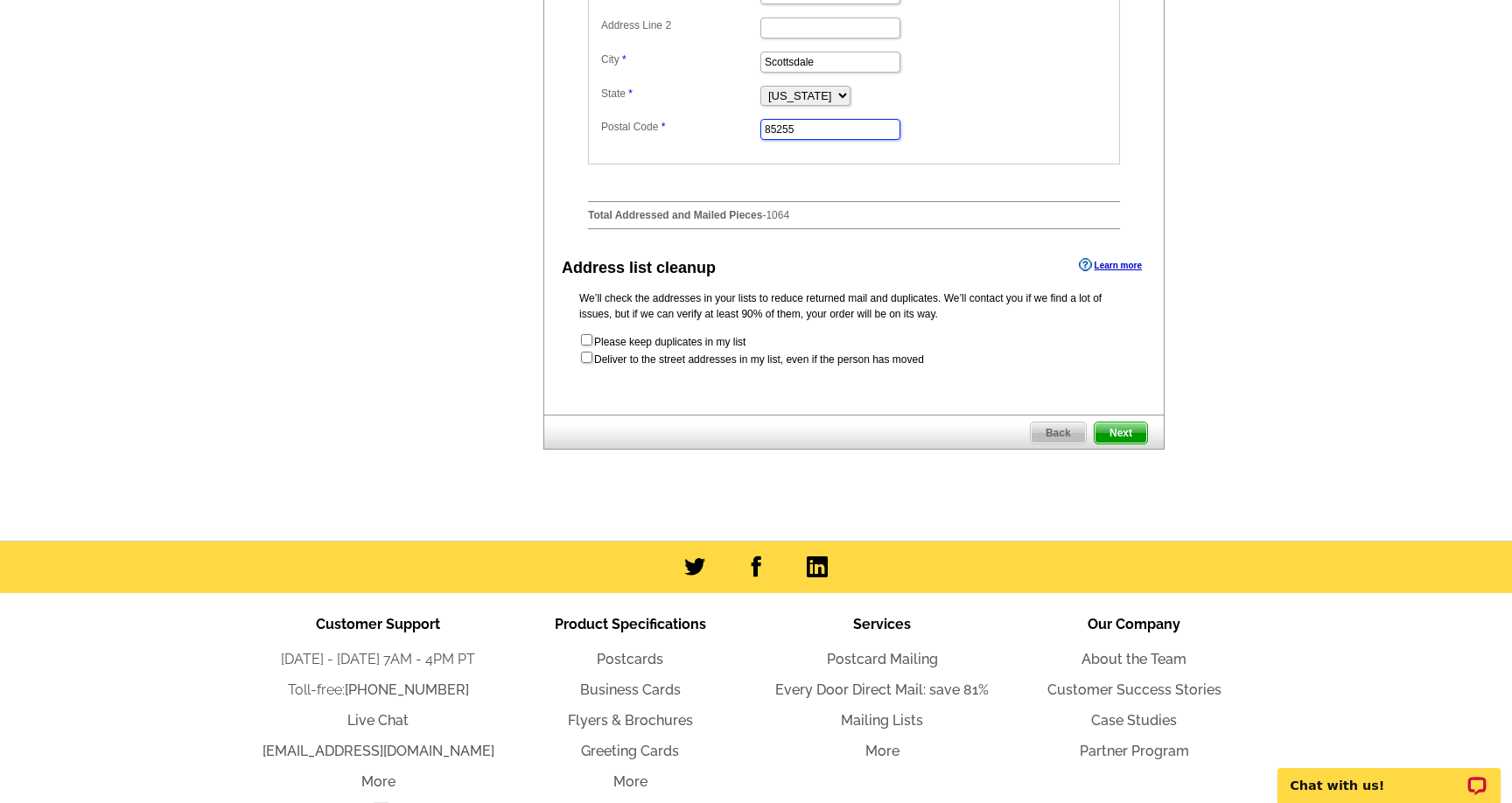
scroll to position [873, 0]
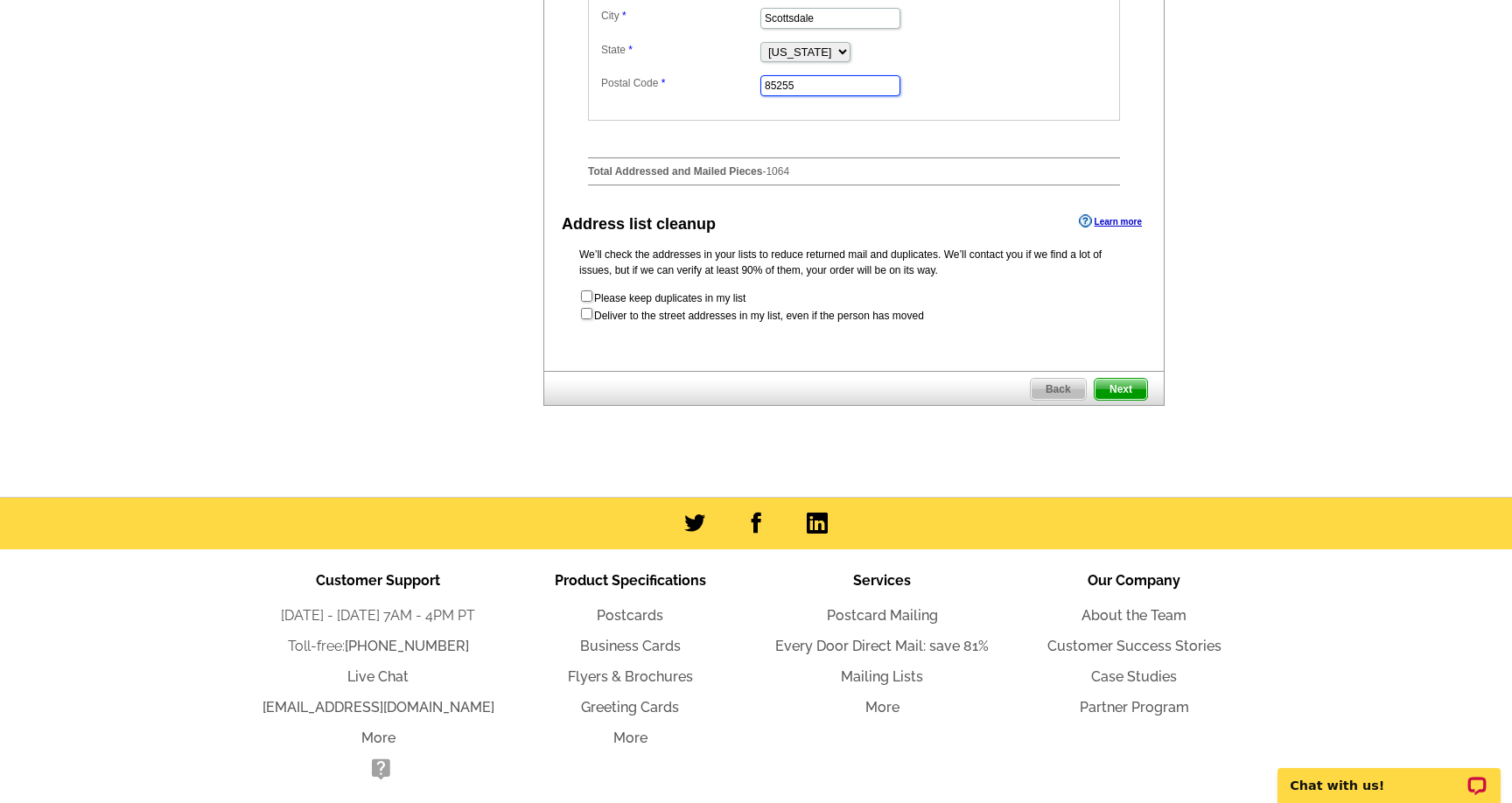
type input "85255"
click at [1118, 400] on span "Next" at bounding box center [1121, 389] width 52 height 21
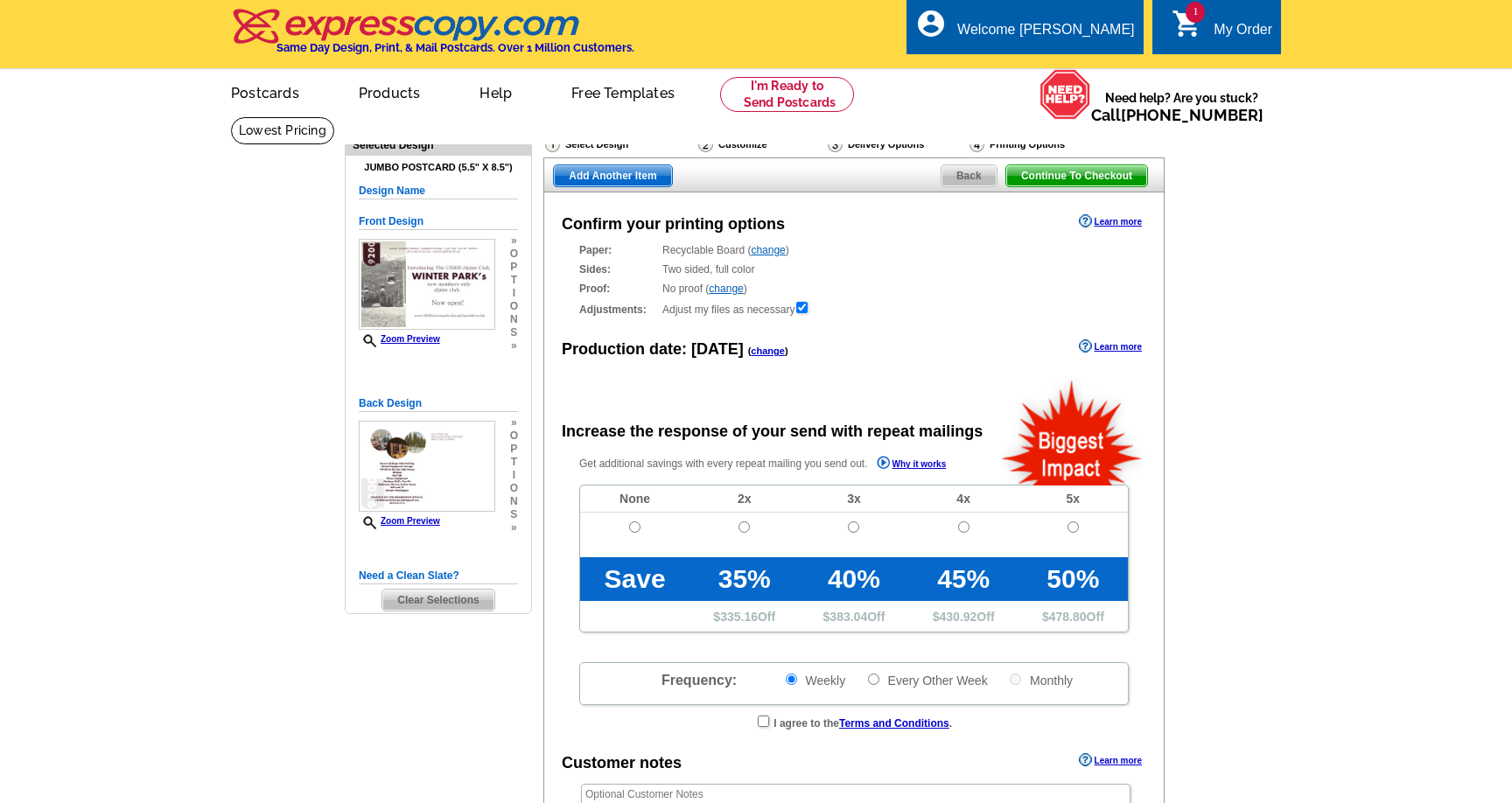
radio input "false"
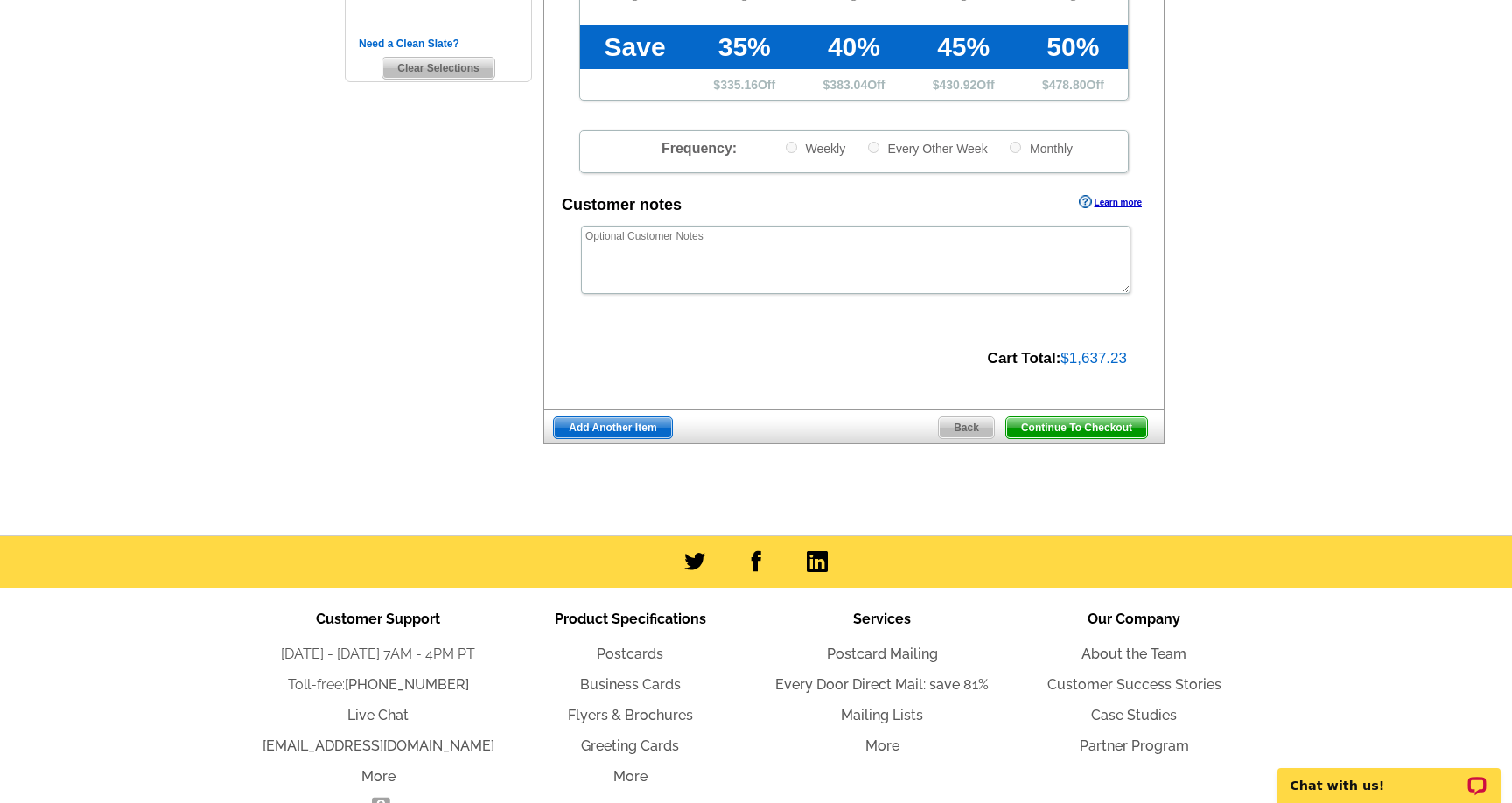
scroll to position [545, 0]
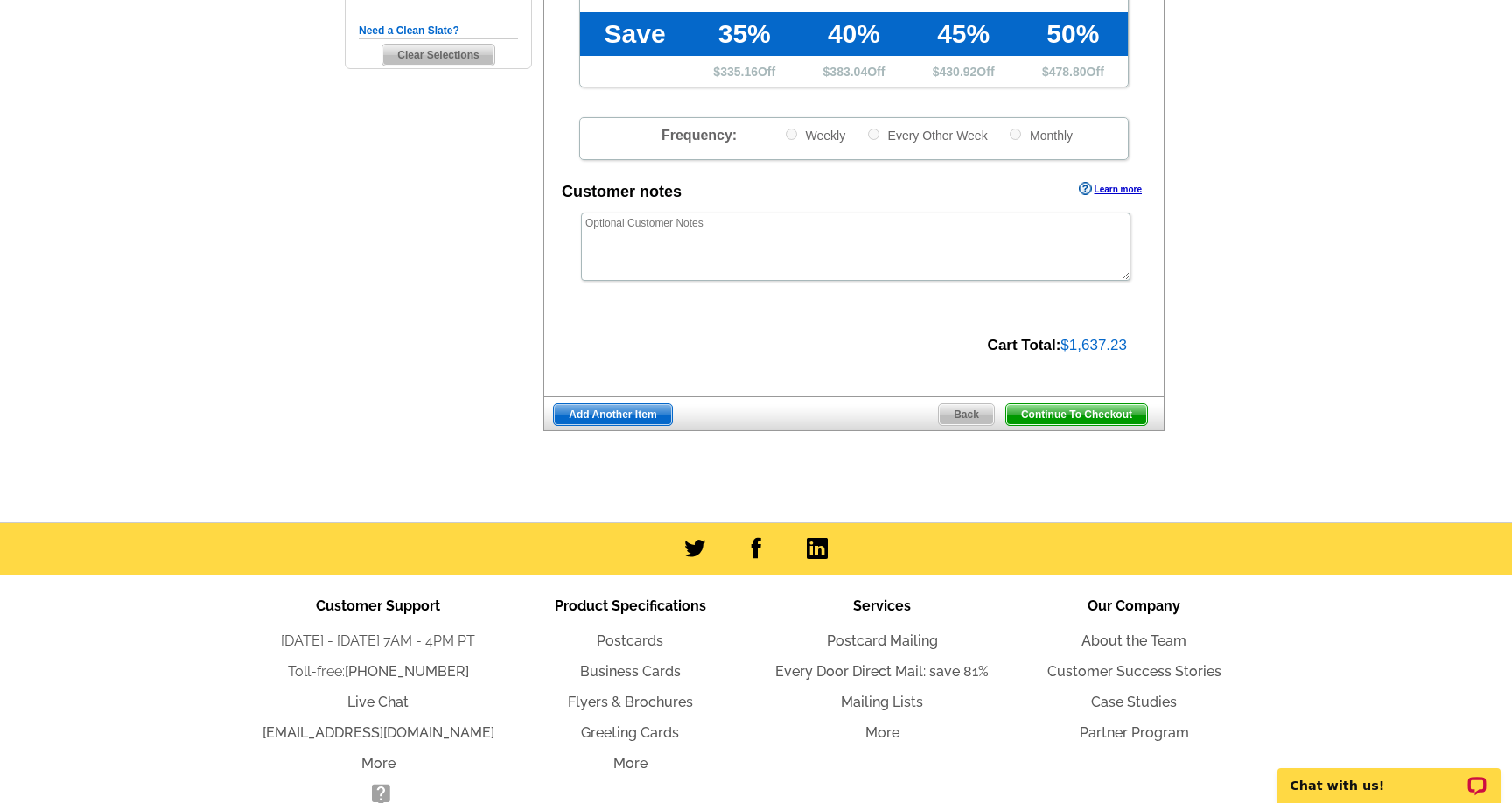
click at [1081, 416] on span "Continue To Checkout" at bounding box center [1076, 415] width 141 height 21
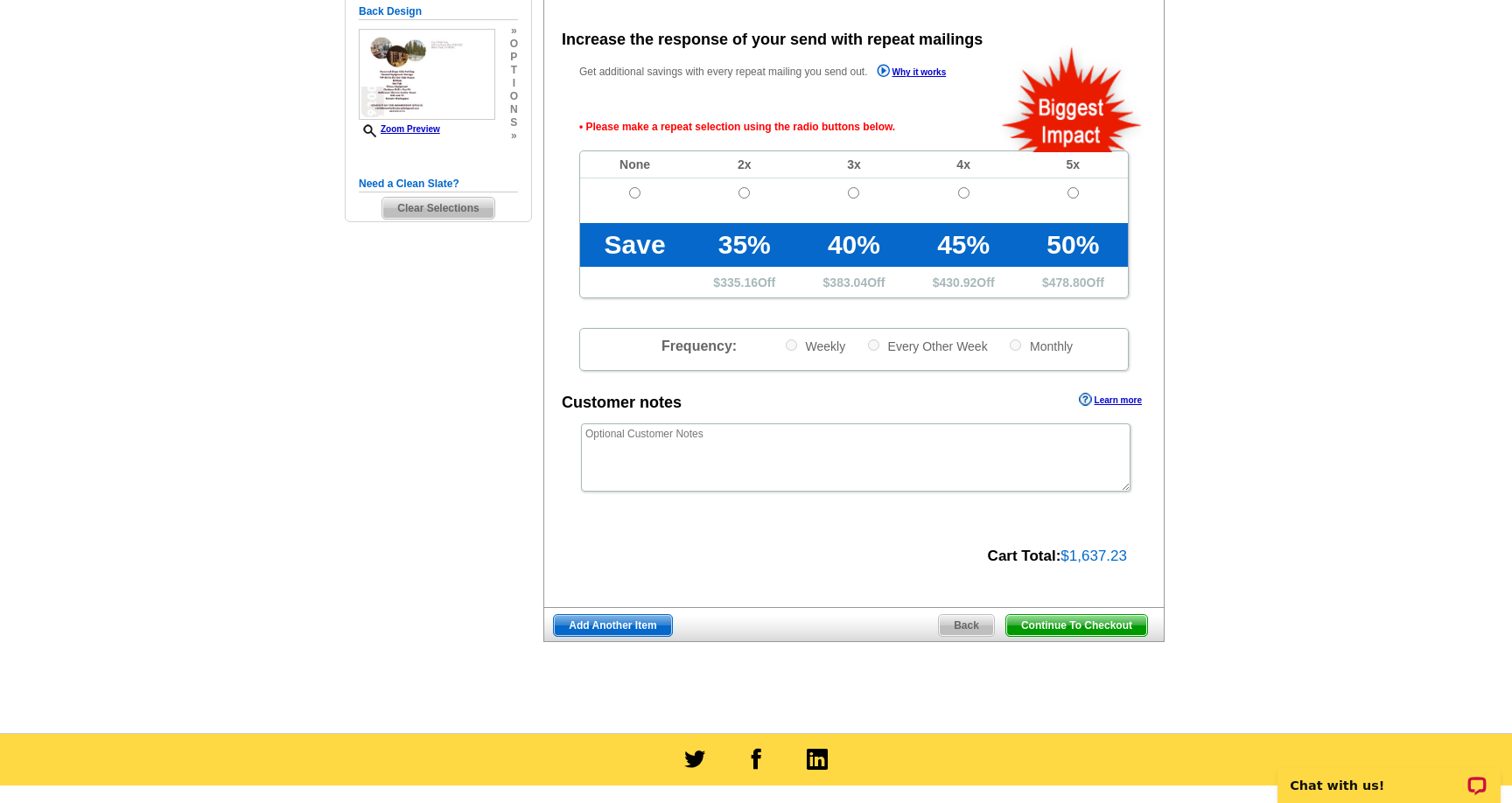
scroll to position [390, 0]
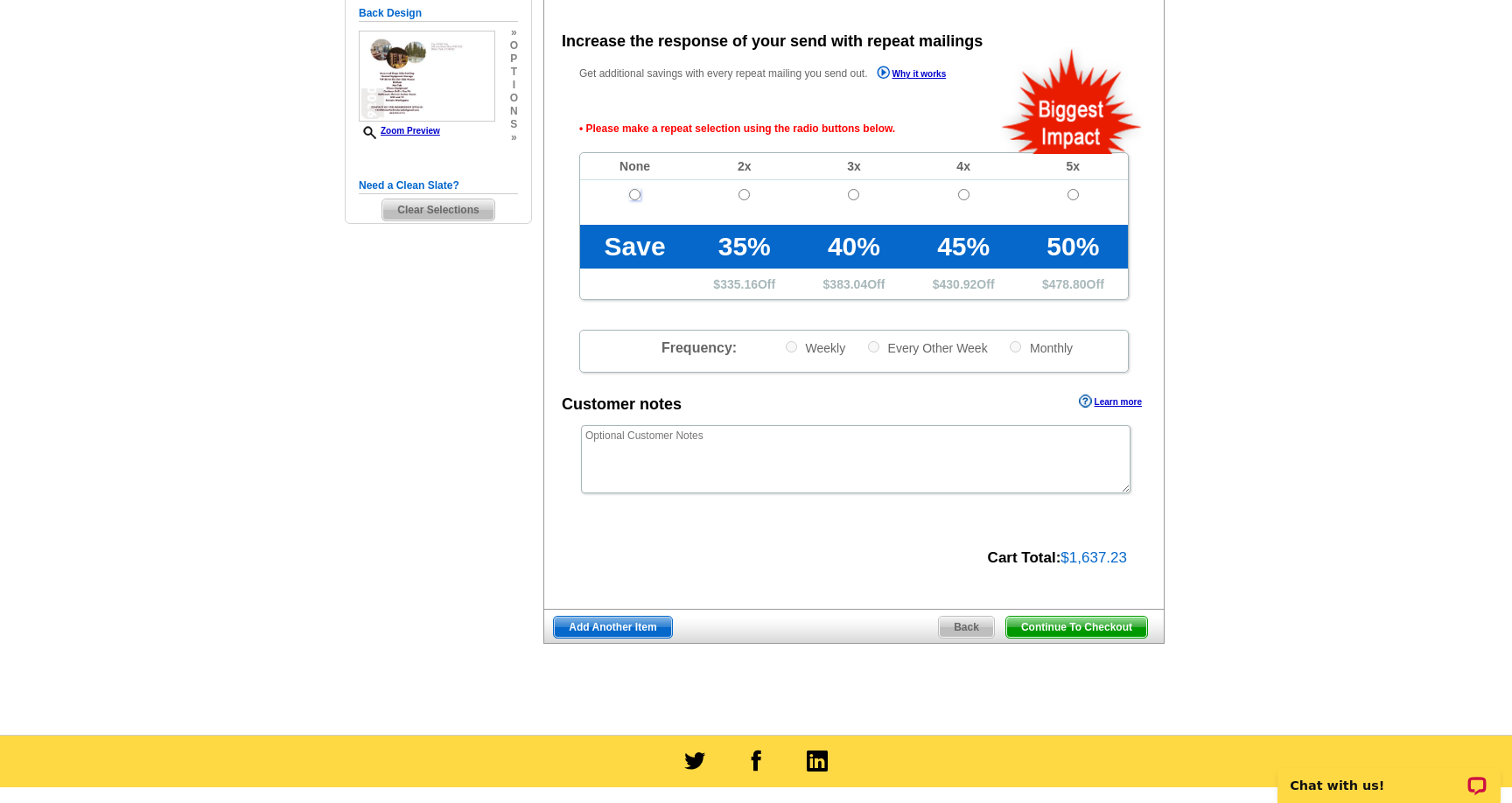
click at [633, 197] on input "radio" at bounding box center [634, 195] width 11 height 11
radio input "true"
click at [1070, 629] on span "Continue To Checkout" at bounding box center [1076, 627] width 141 height 21
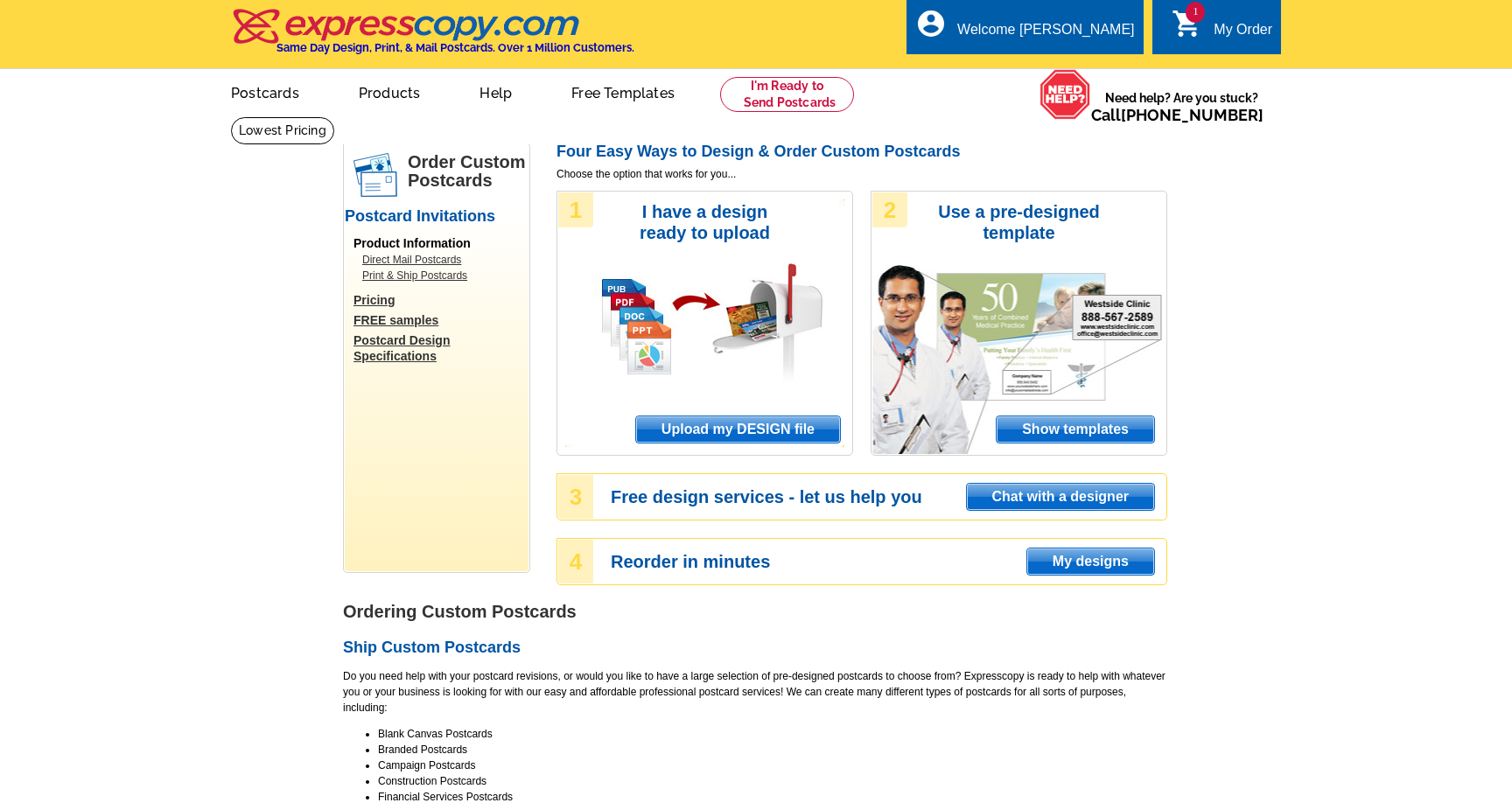
click at [1205, 16] on div "1 shopping_cart My Order" at bounding box center [1215, 26] width 128 height 55
click at [1204, 23] on link "1 shopping_cart My Order" at bounding box center [1222, 30] width 101 height 22
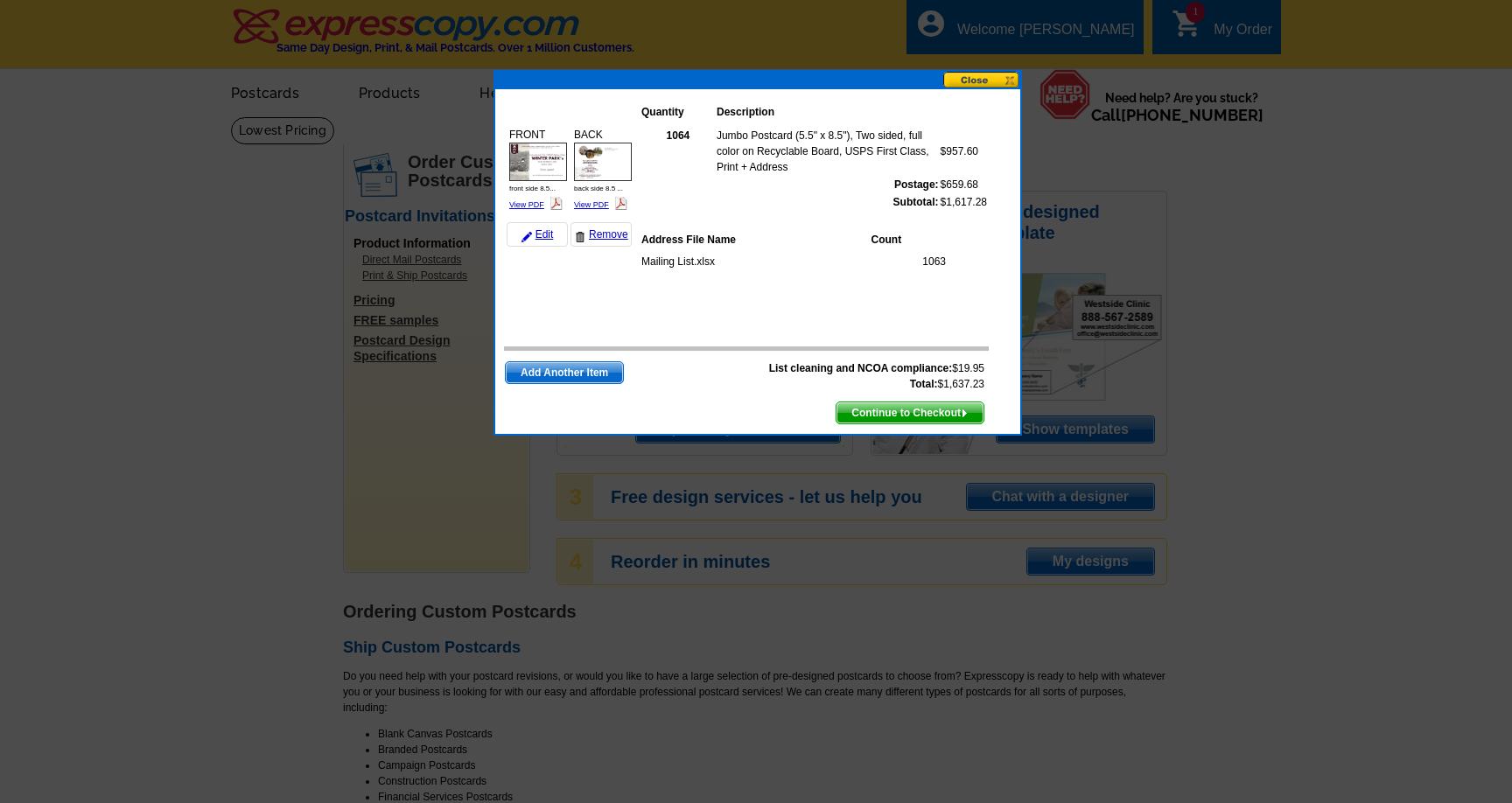
click at [981, 79] on button at bounding box center [981, 80] width 77 height 17
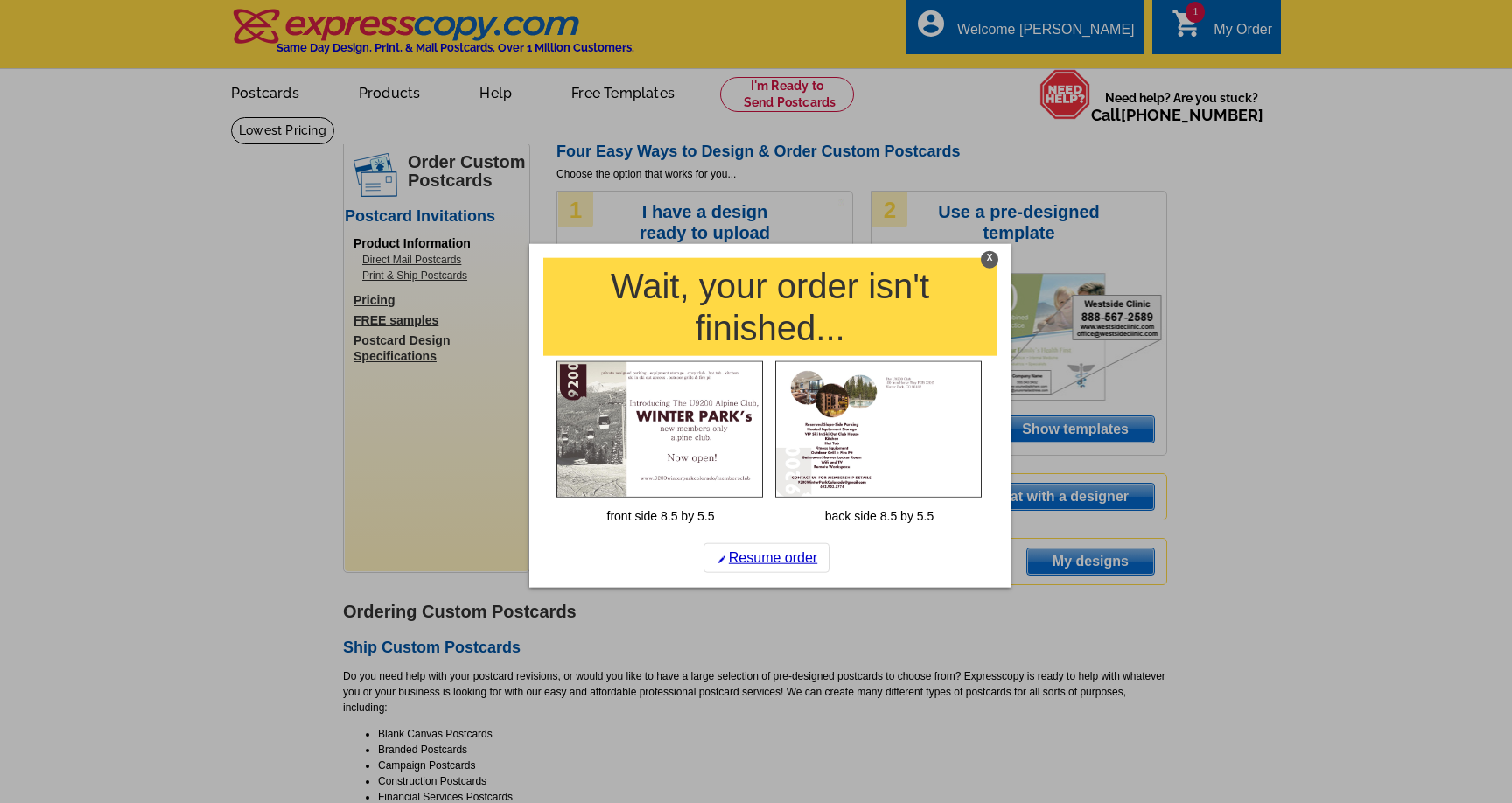
drag, startPoint x: 1418, startPoint y: 279, endPoint x: 1359, endPoint y: 279, distance: 59.0
click at [1418, 279] on div at bounding box center [756, 402] width 1512 height 803
click at [988, 253] on div "X" at bounding box center [989, 259] width 18 height 18
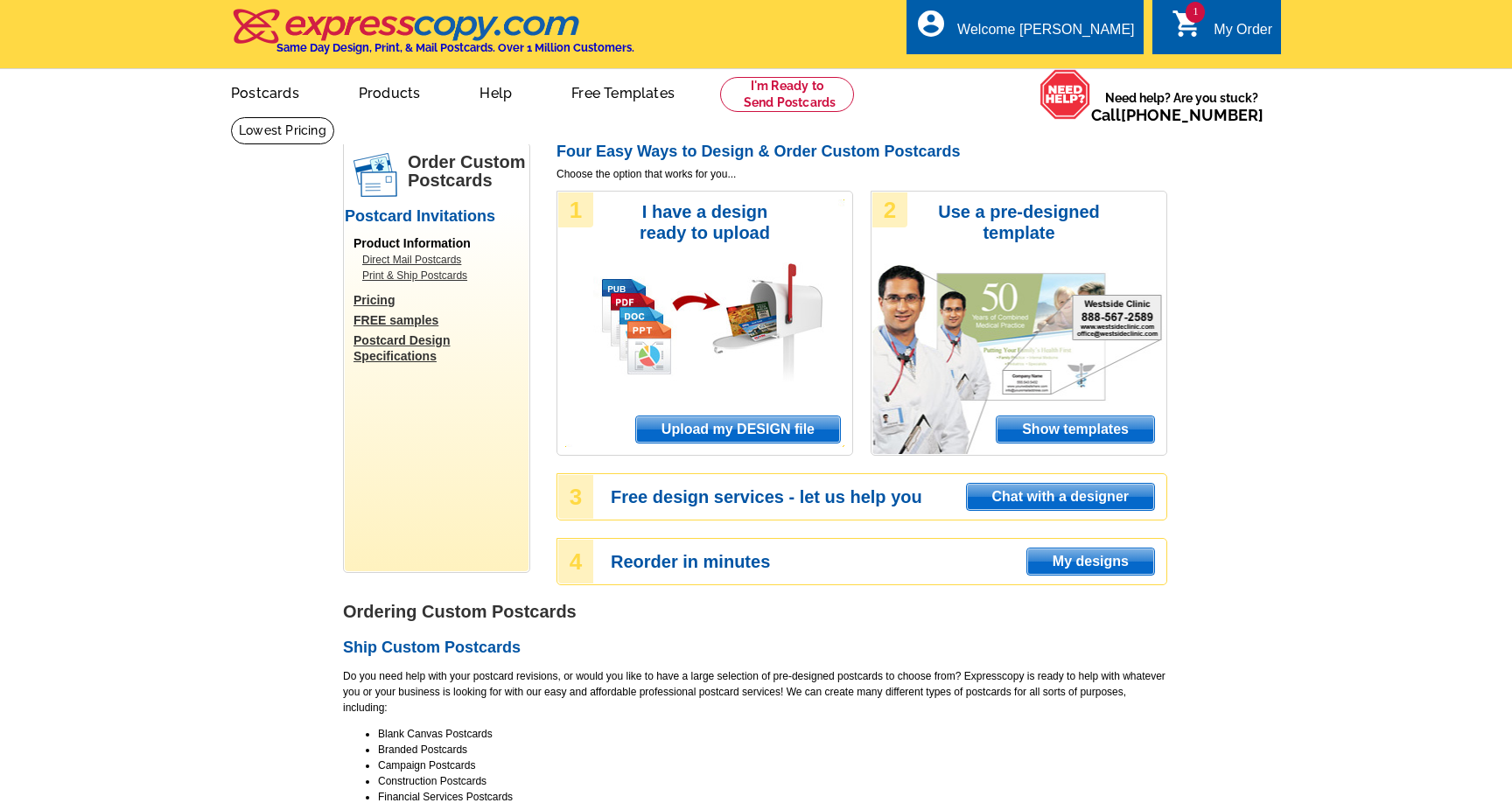
click at [1216, 34] on div "My Order" at bounding box center [1243, 34] width 59 height 24
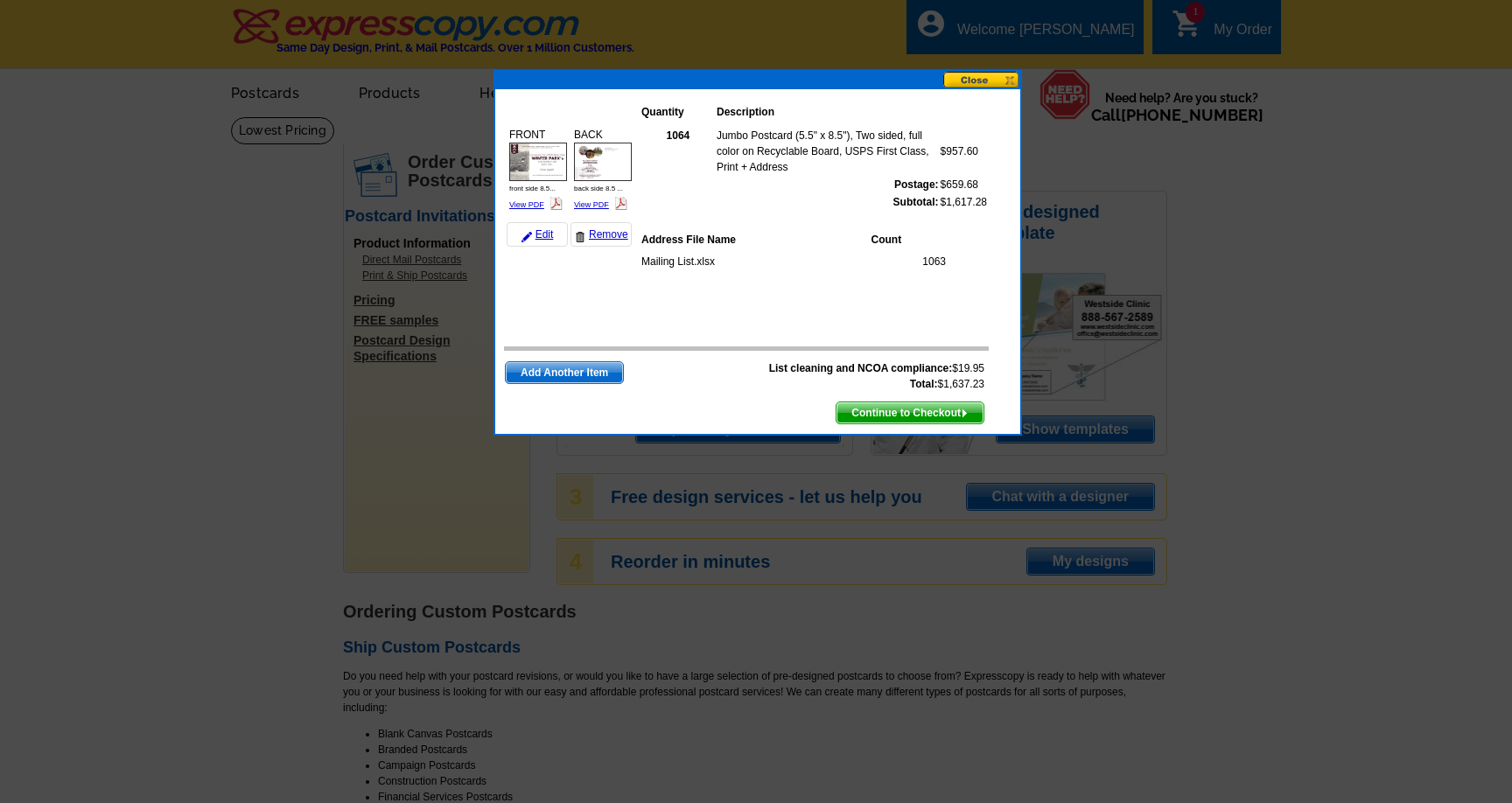
click at [1330, 358] on div at bounding box center [756, 402] width 1512 height 803
click at [746, 312] on td "1064 Jumbo Postcard (5.5" x 8.5"), Two sided, full color on Recyclable Board, U…" at bounding box center [813, 226] width 349 height 208
click at [892, 410] on span "Continue to Checkout" at bounding box center [909, 413] width 147 height 21
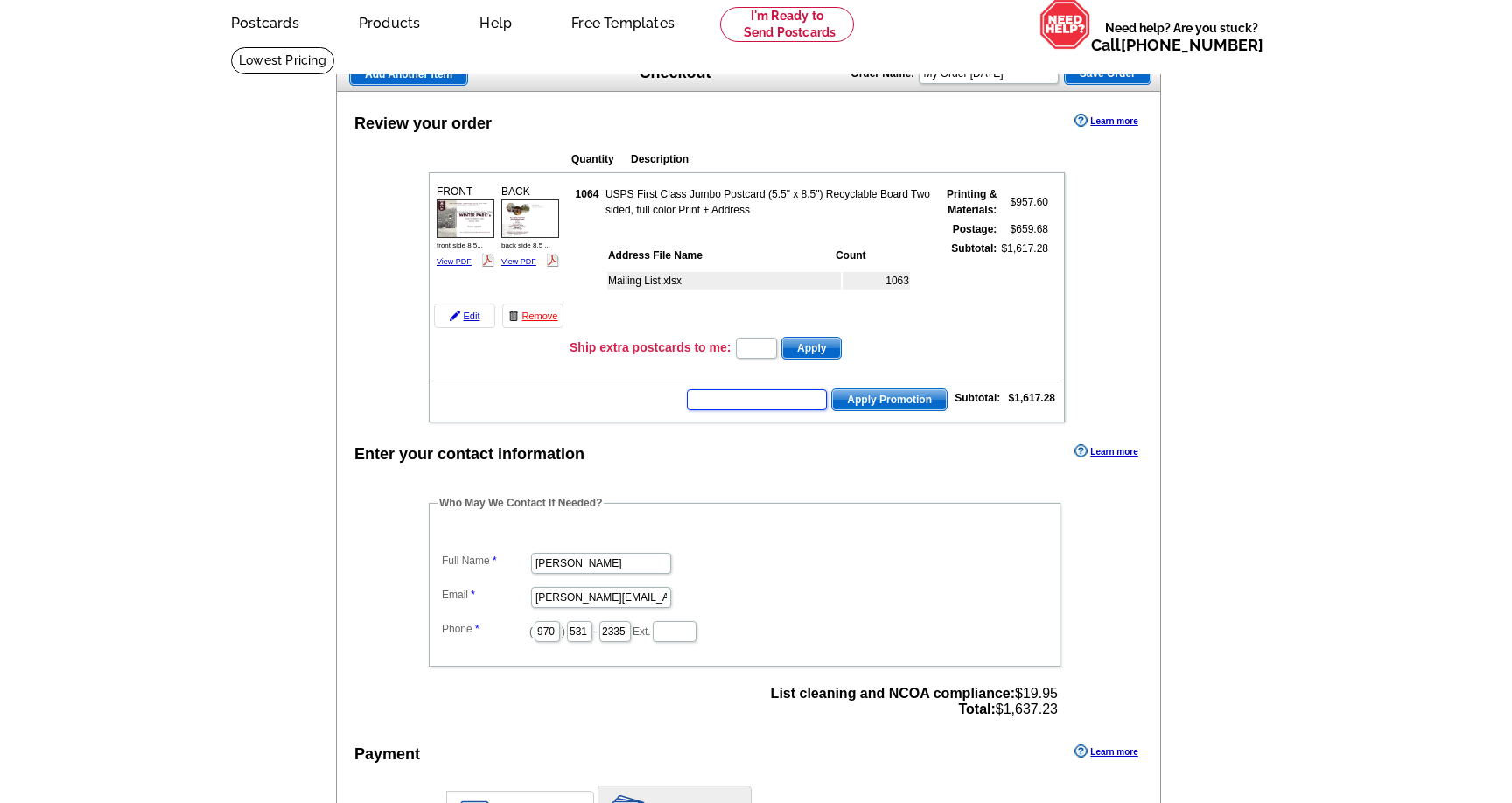
click at [789, 406] on input "text" at bounding box center [757, 400] width 140 height 21
paste input "CC2330"
type input "CC2330"
click at [882, 401] on span "Apply Promotion" at bounding box center [889, 400] width 114 height 21
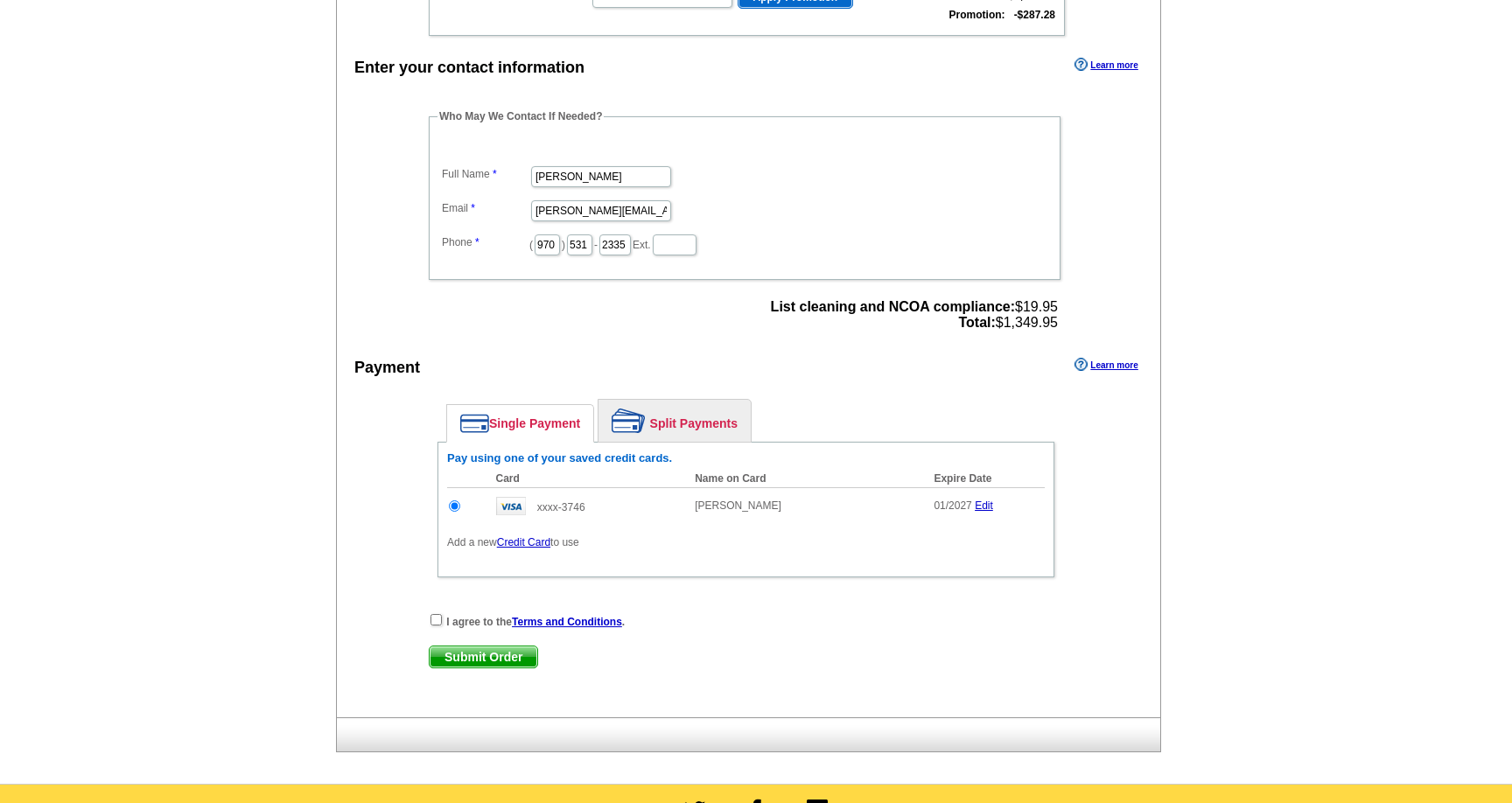
scroll to position [524, 0]
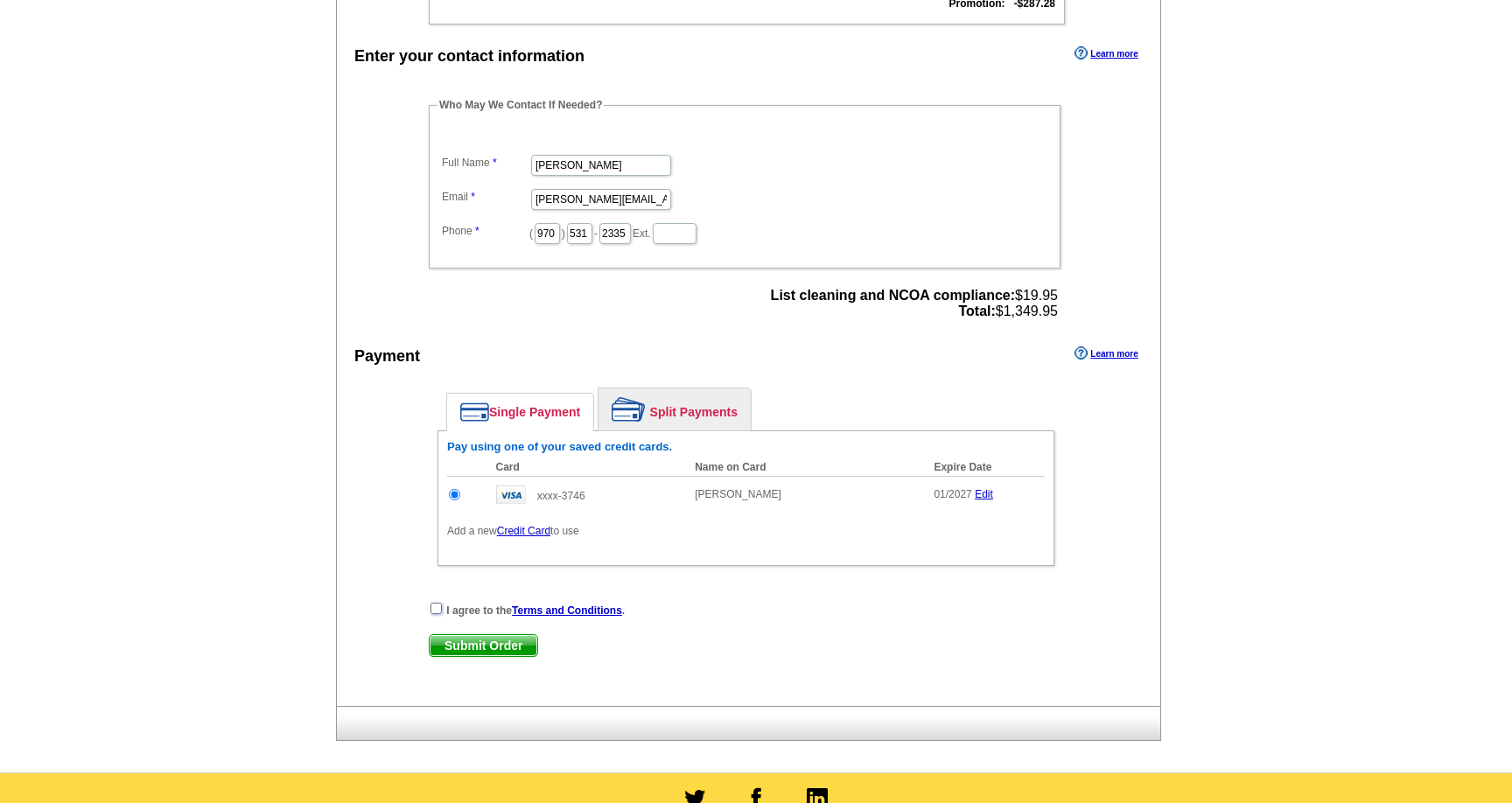
click at [434, 610] on input "checkbox" at bounding box center [436, 608] width 11 height 11
checkbox input "true"
click at [461, 641] on span "Submit Order" at bounding box center [483, 646] width 108 height 21
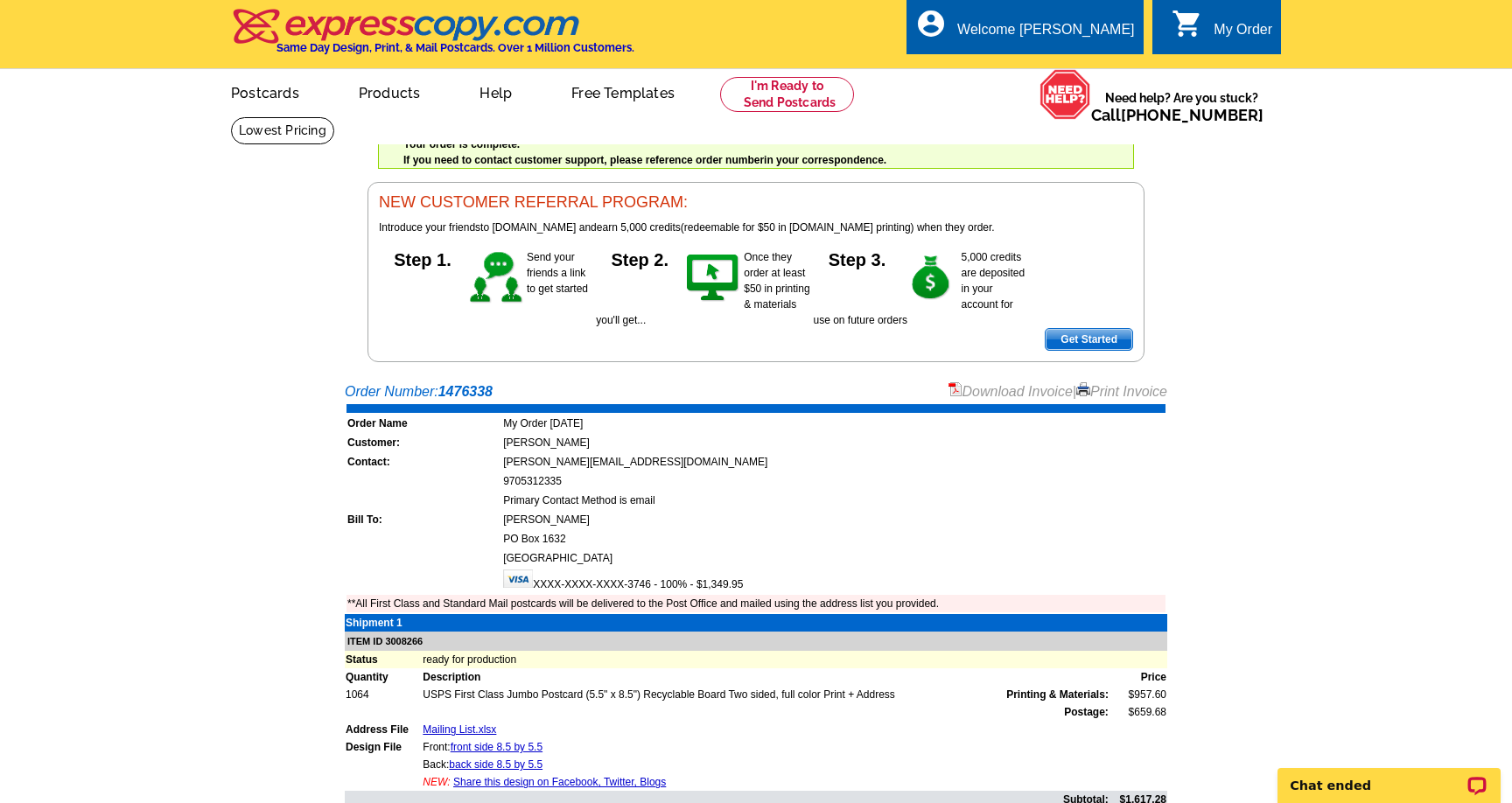
click at [1138, 387] on link "Print Invoice" at bounding box center [1121, 391] width 91 height 15
